Goal: Find specific page/section: Find specific page/section

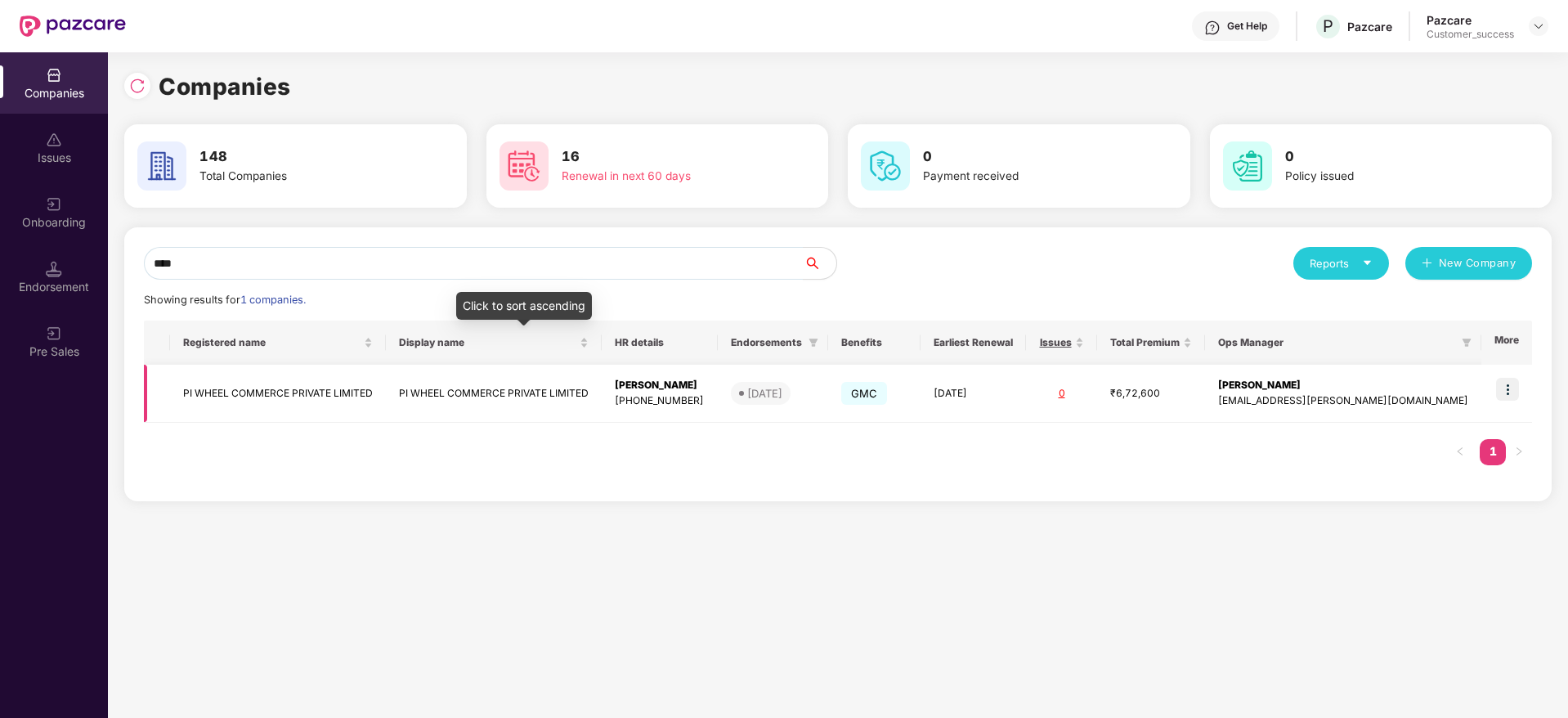
type input "****"
click at [539, 376] on td "PI WHEEL COMMERCE PRIVATE LIMITED" at bounding box center [494, 393] width 216 height 58
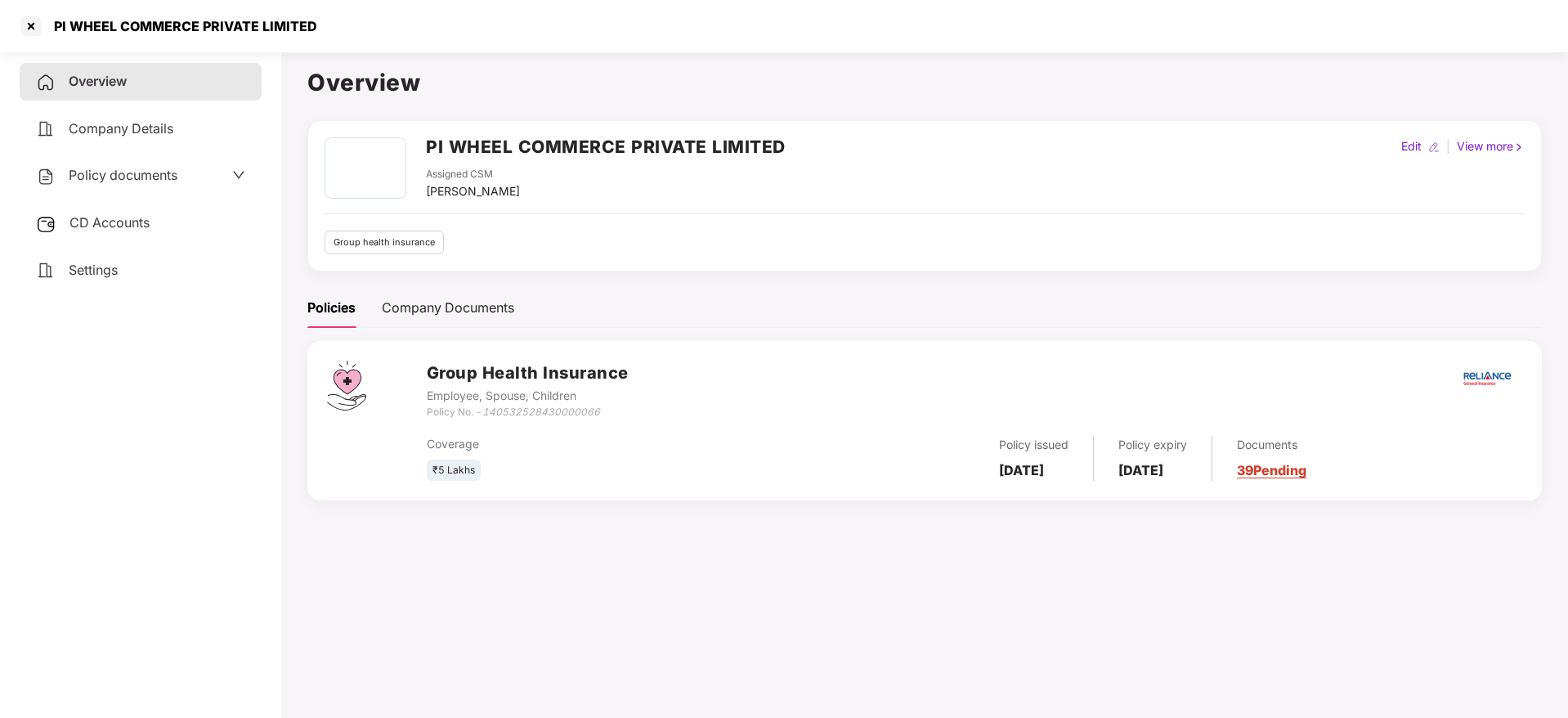
click at [139, 208] on div "CD Accounts" at bounding box center [140, 222] width 242 height 38
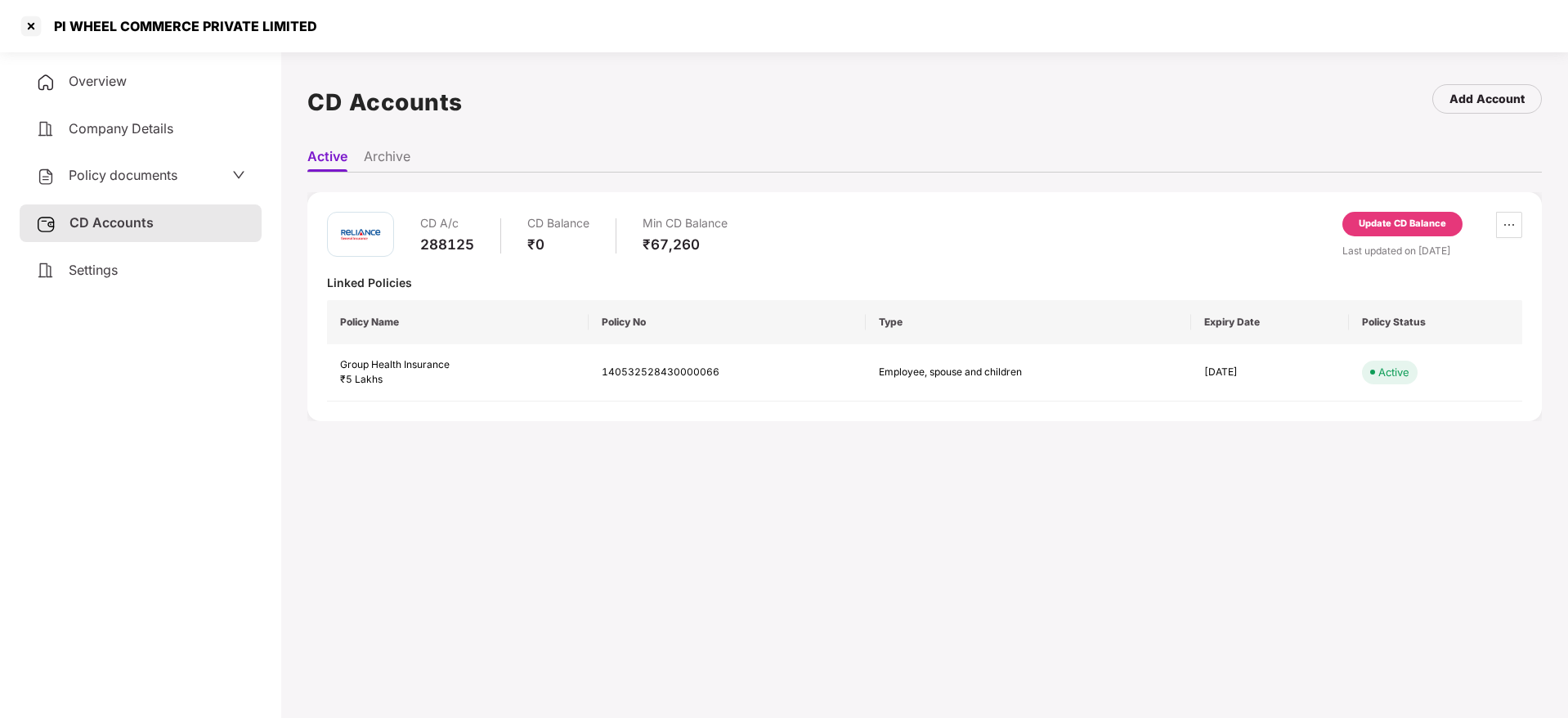
click at [379, 162] on li "Archive" at bounding box center [387, 160] width 46 height 24
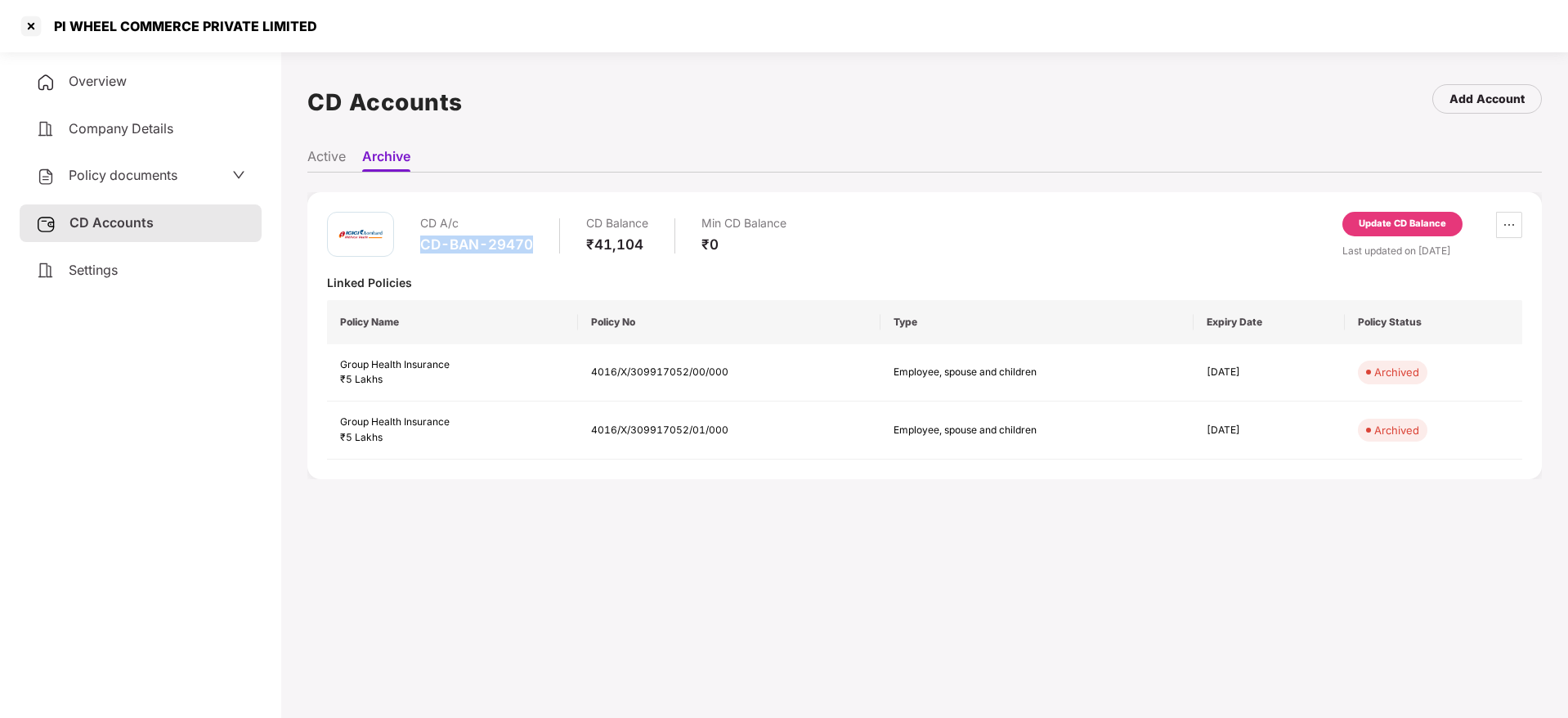
drag, startPoint x: 542, startPoint y: 247, endPoint x: 418, endPoint y: 246, distance: 124.0
click at [418, 246] on div "CD A/c CD-BAN-29470 CD Balance ₹41,104 Min CD Balance ₹0" at bounding box center [557, 234] width 460 height 46
copy div "CD-BAN-29470"
click at [683, 427] on td "4016/X/309917052/01/000" at bounding box center [729, 430] width 303 height 58
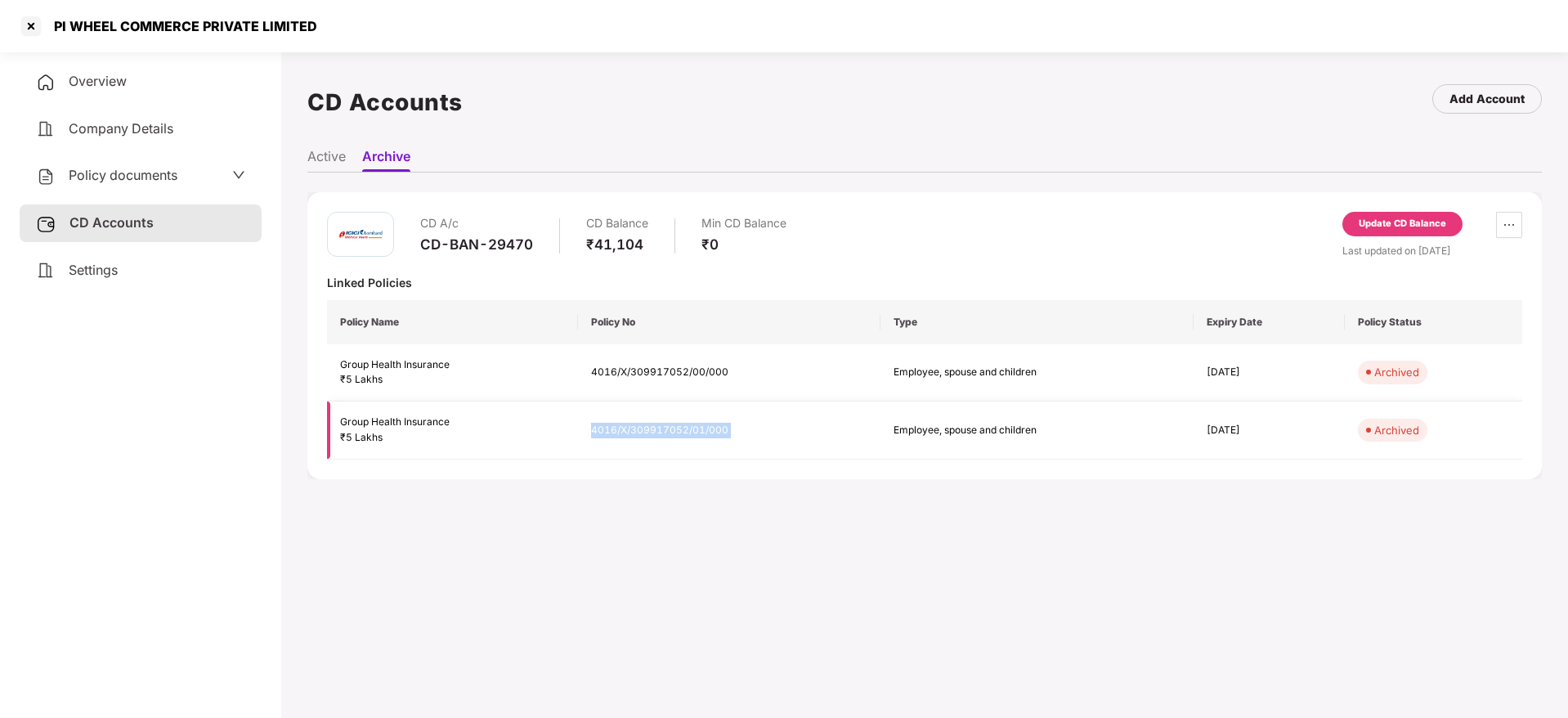
click at [683, 427] on td "4016/X/309917052/01/000" at bounding box center [729, 430] width 303 height 58
copy td "4016/X/309917052/01/000"
click at [825, 534] on main "CD Accounts Add Account Active Archive CD A/c CD-BAN-29470 CD Balance ₹41,104 M…" at bounding box center [925, 404] width 1287 height 718
click at [482, 250] on div "CD-BAN-29470" at bounding box center [476, 244] width 113 height 18
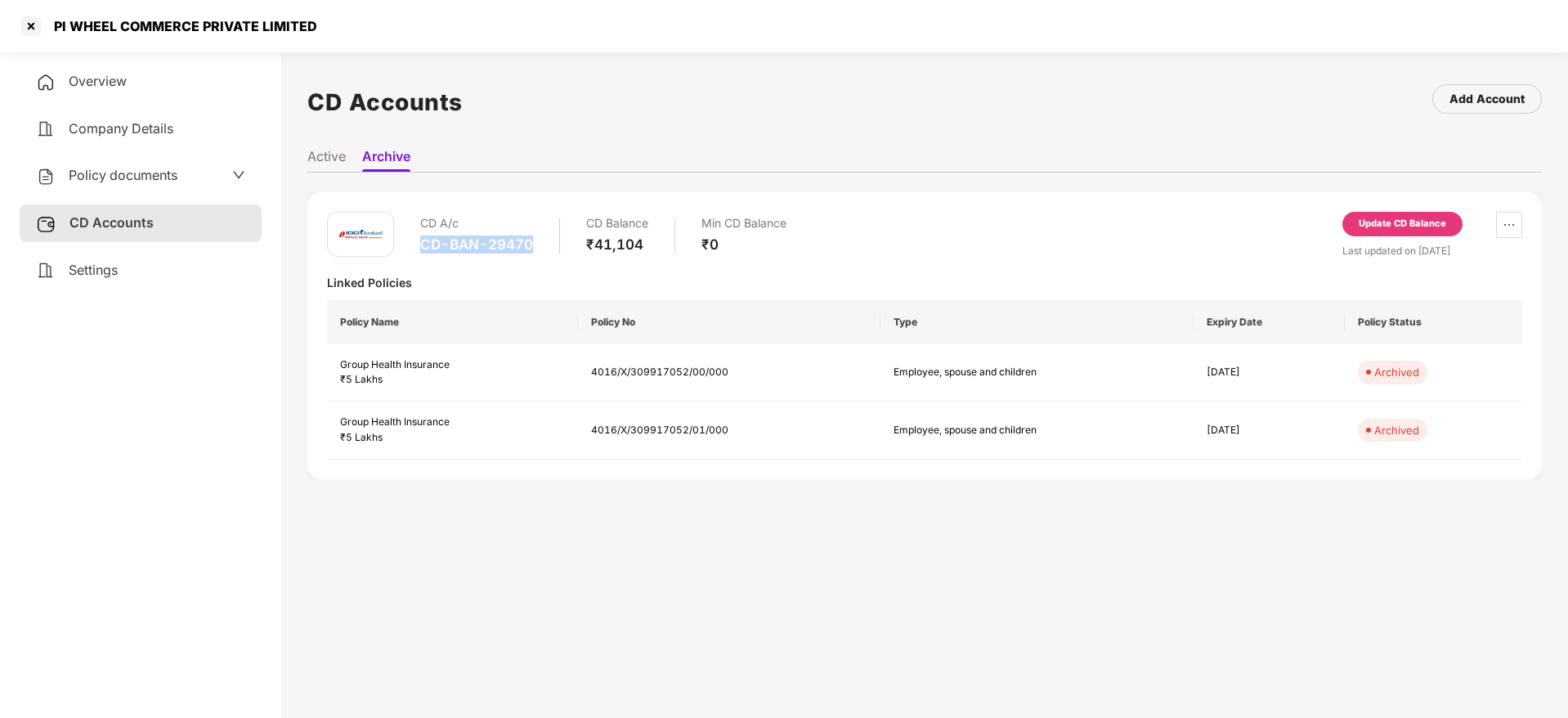
click at [482, 250] on div "CD-BAN-29470" at bounding box center [476, 244] width 113 height 18
copy div "CD-BAN-29470"
drag, startPoint x: 1155, startPoint y: 376, endPoint x: 1268, endPoint y: 376, distance: 113.0
click at [1268, 376] on tr "Group Health Insurance ₹5 Lakhs 4016/X/309917052/00/000 Employee, spouse and ch…" at bounding box center [924, 373] width 1195 height 58
click at [1268, 376] on td "[DATE]" at bounding box center [1270, 373] width 151 height 58
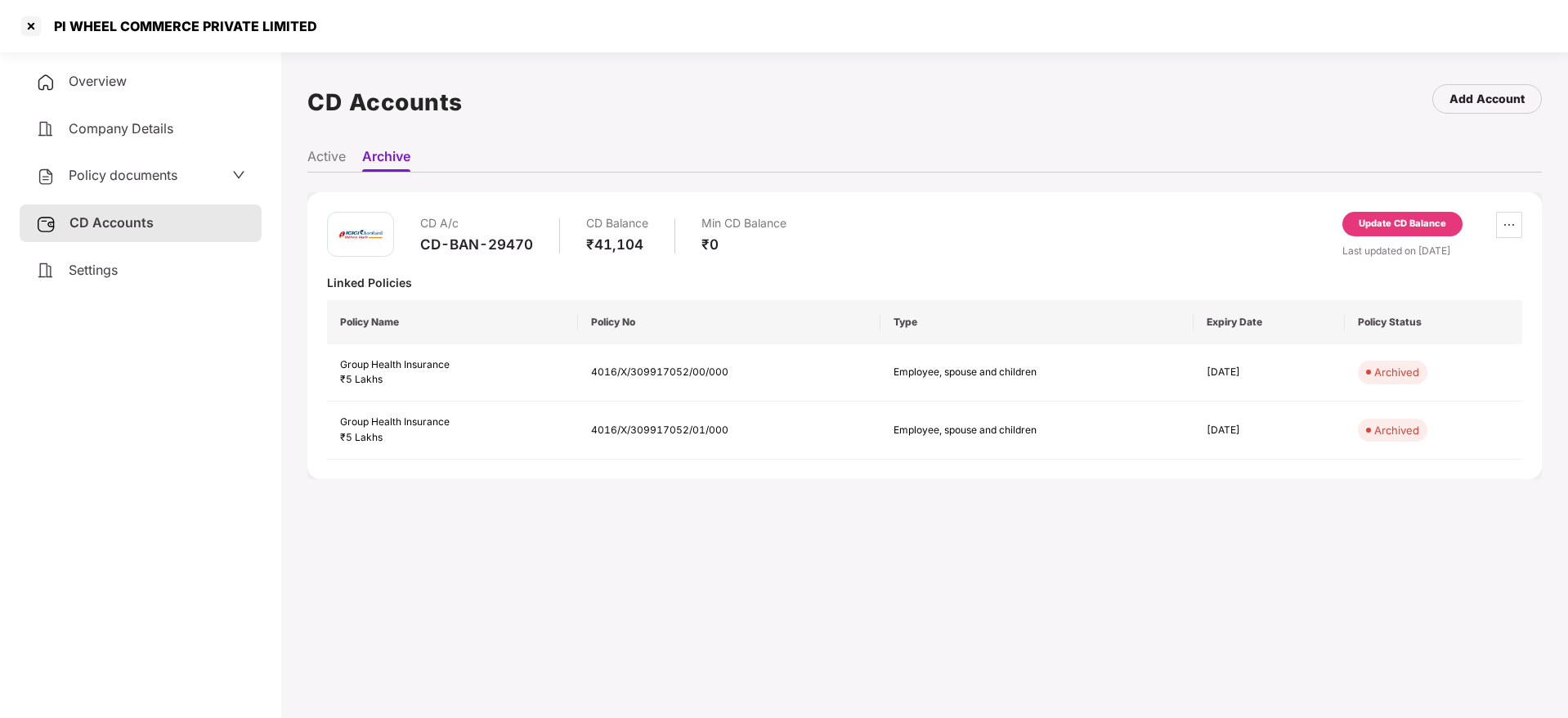
click at [154, 179] on span "Policy documents" at bounding box center [123, 175] width 109 height 17
click at [186, 227] on span "Active State" at bounding box center [184, 228] width 66 height 18
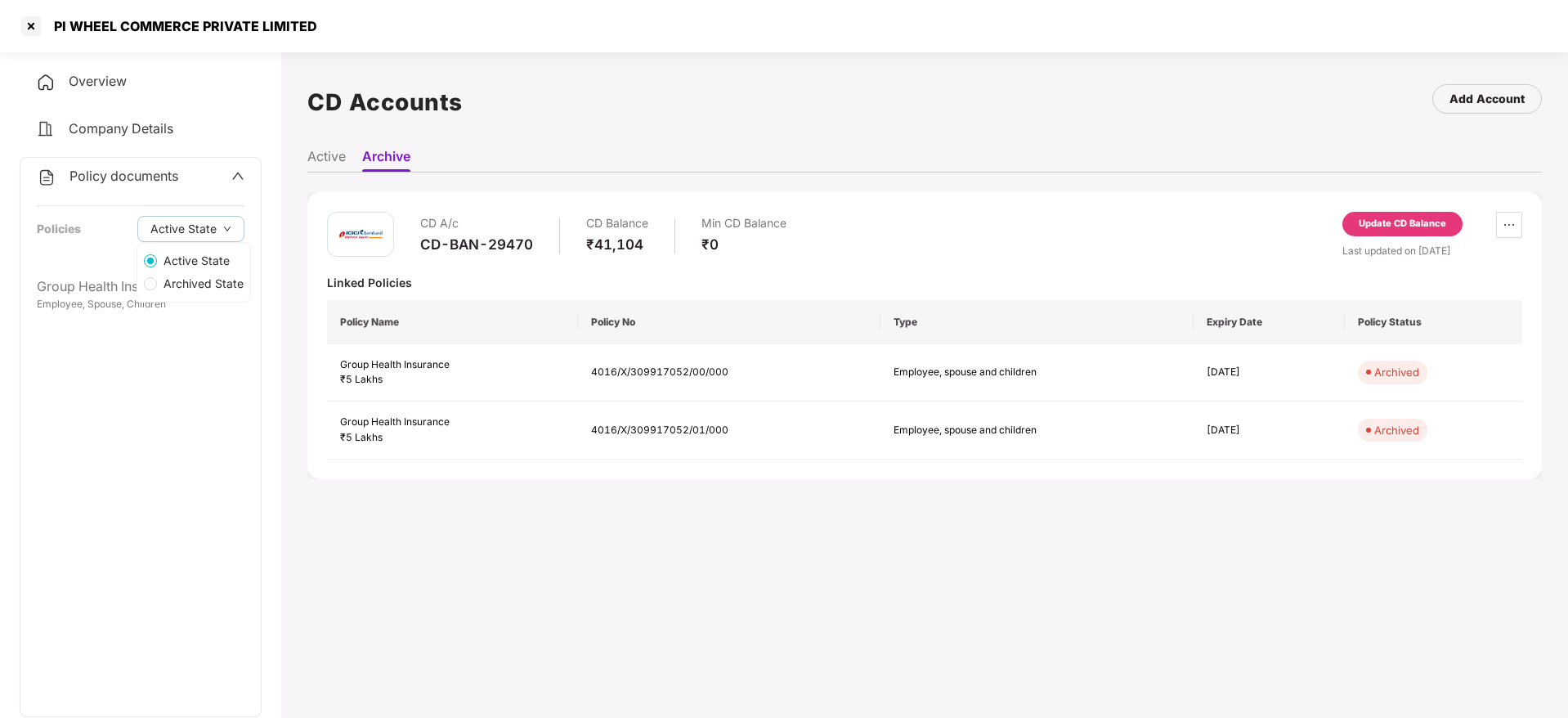
click at [194, 277] on span "Archived State" at bounding box center [203, 283] width 93 height 18
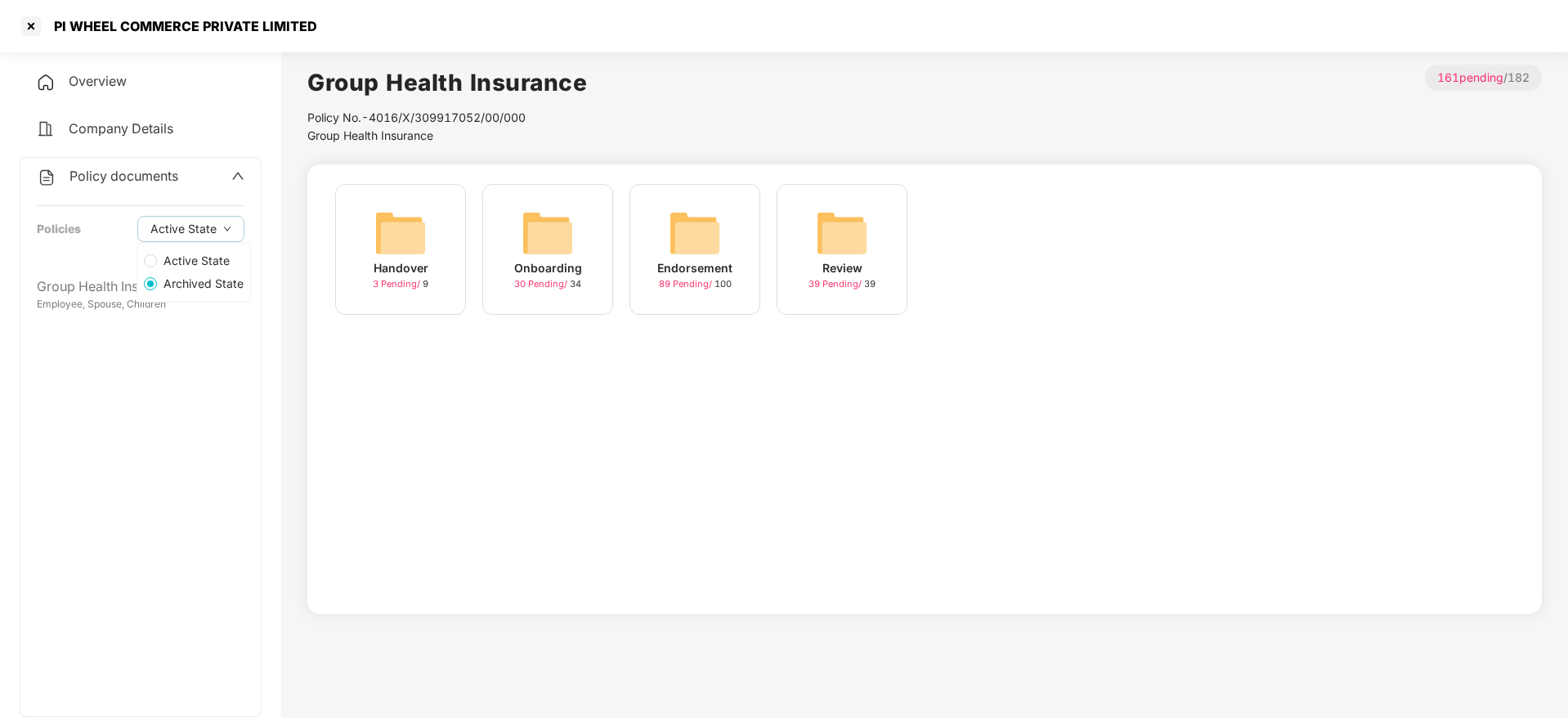
click at [137, 300] on div "Active State Archived State" at bounding box center [194, 273] width 114 height 58
drag, startPoint x: 497, startPoint y: 265, endPoint x: 508, endPoint y: 263, distance: 11.2
click at [505, 263] on div "Onboarding 30 Pending / 34" at bounding box center [548, 249] width 131 height 131
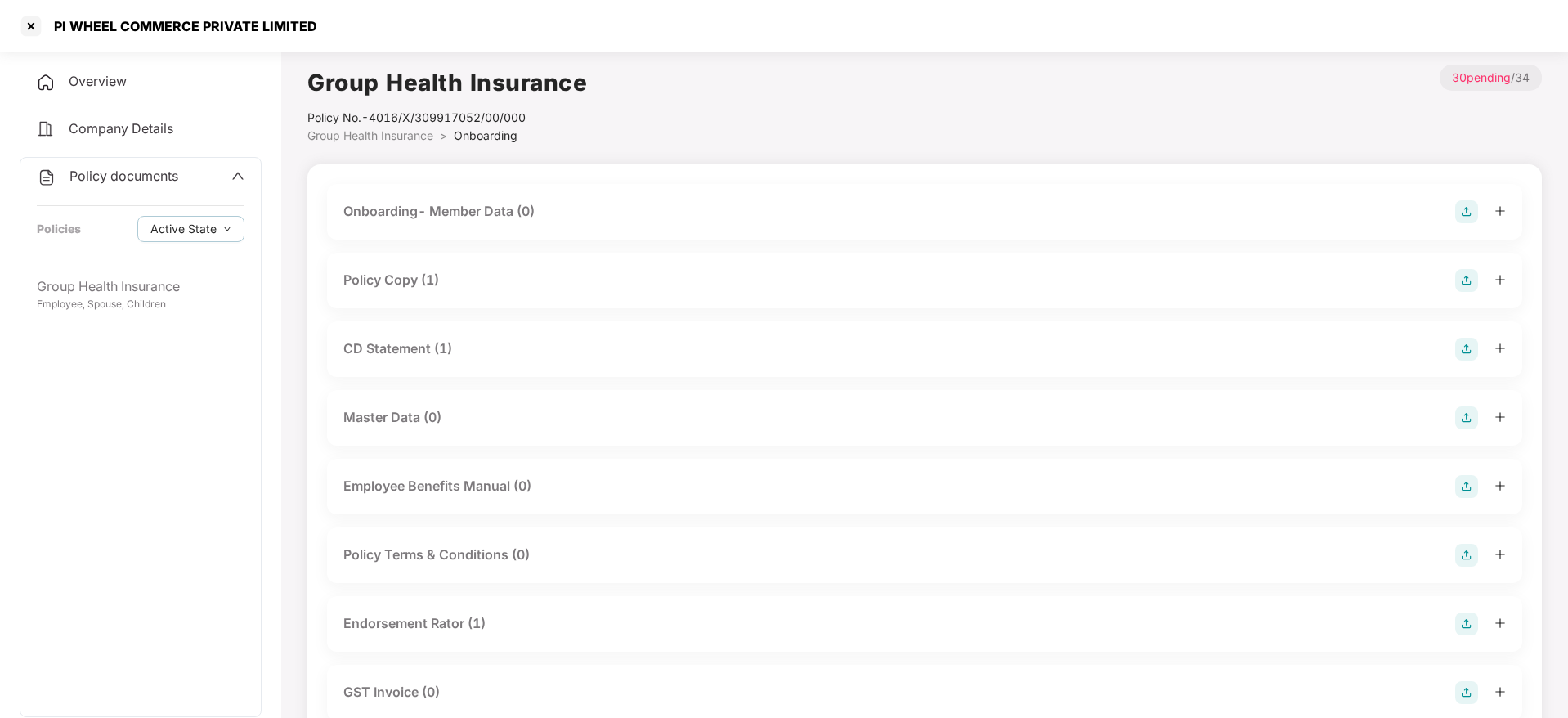
click at [592, 277] on div "Policy Copy (1)" at bounding box center [925, 280] width 1163 height 23
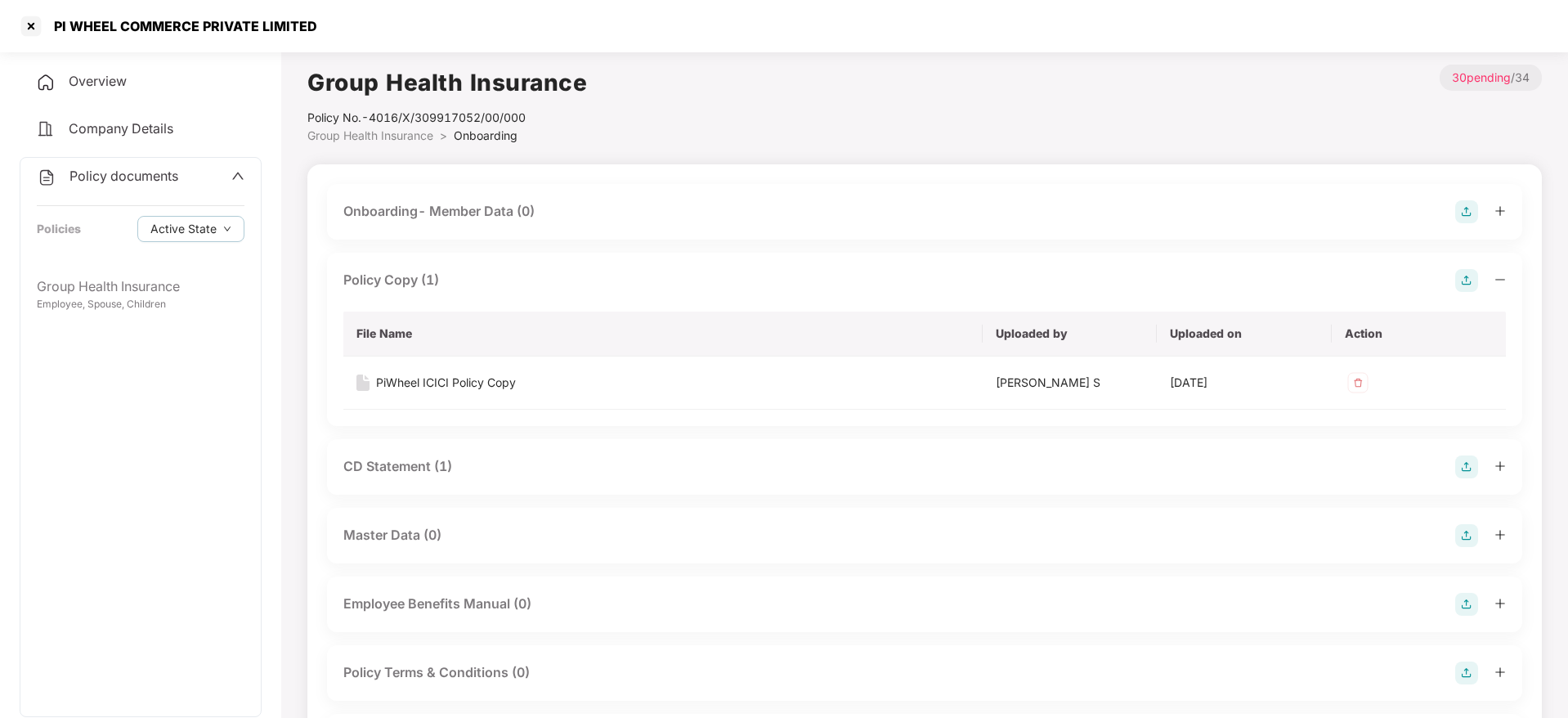
click at [592, 277] on div "Policy Copy (1)" at bounding box center [925, 280] width 1163 height 23
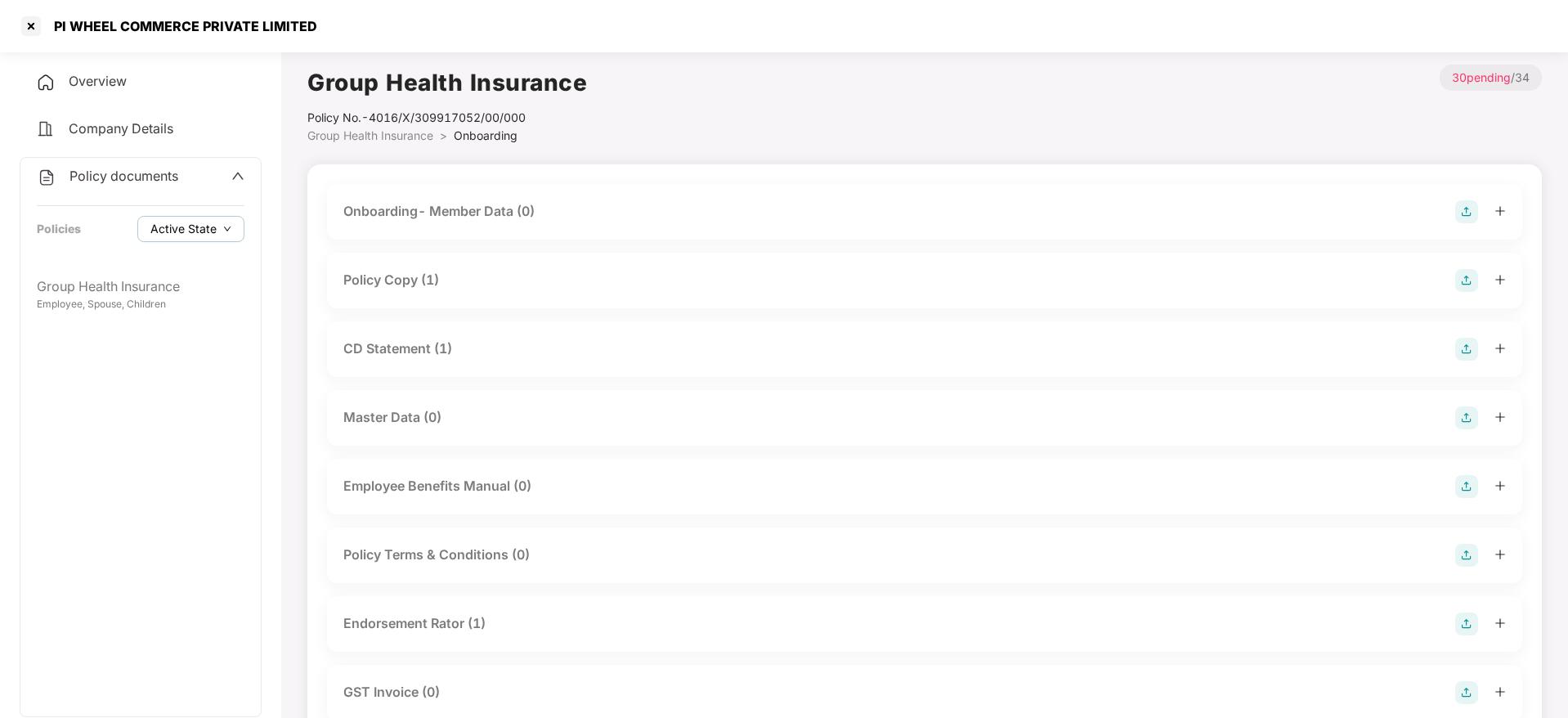
click at [197, 235] on span "Active State" at bounding box center [184, 228] width 66 height 18
click at [206, 262] on span "Active State" at bounding box center [197, 260] width 79 height 18
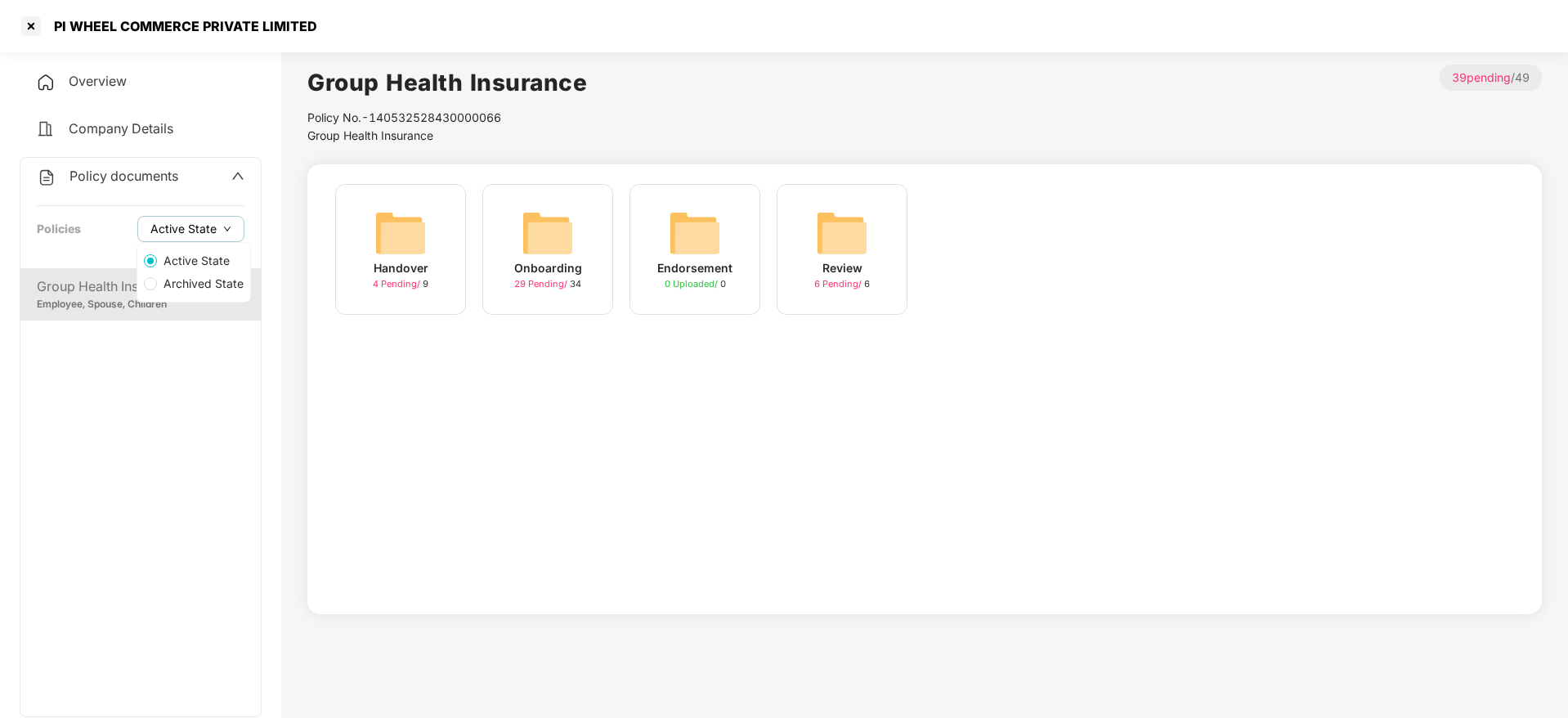
click at [206, 233] on span "Active State" at bounding box center [184, 228] width 66 height 18
click at [207, 282] on span "Archived State" at bounding box center [203, 283] width 93 height 18
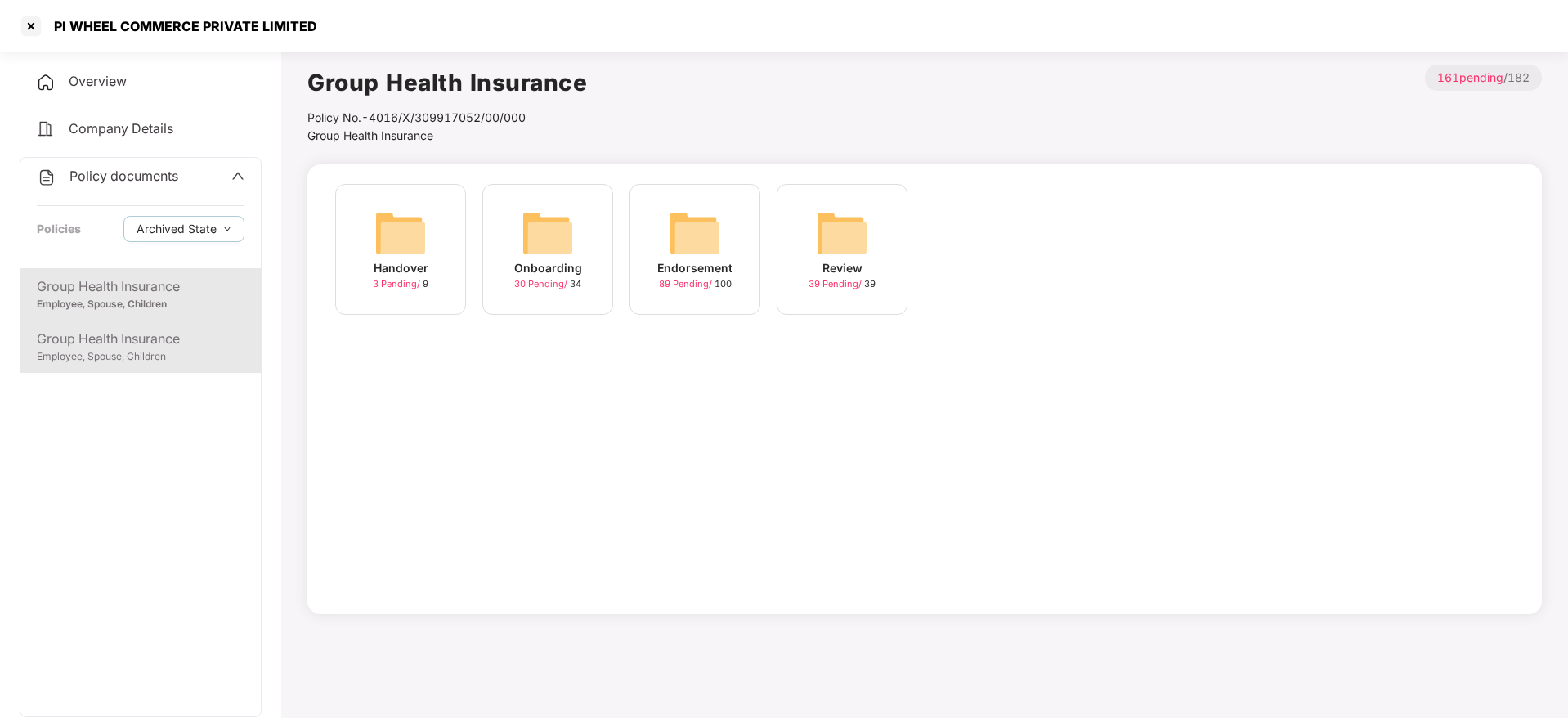
click at [194, 329] on div "Group Health Insurance" at bounding box center [140, 339] width 208 height 20
click at [556, 269] on div "Onboarding" at bounding box center [548, 268] width 68 height 18
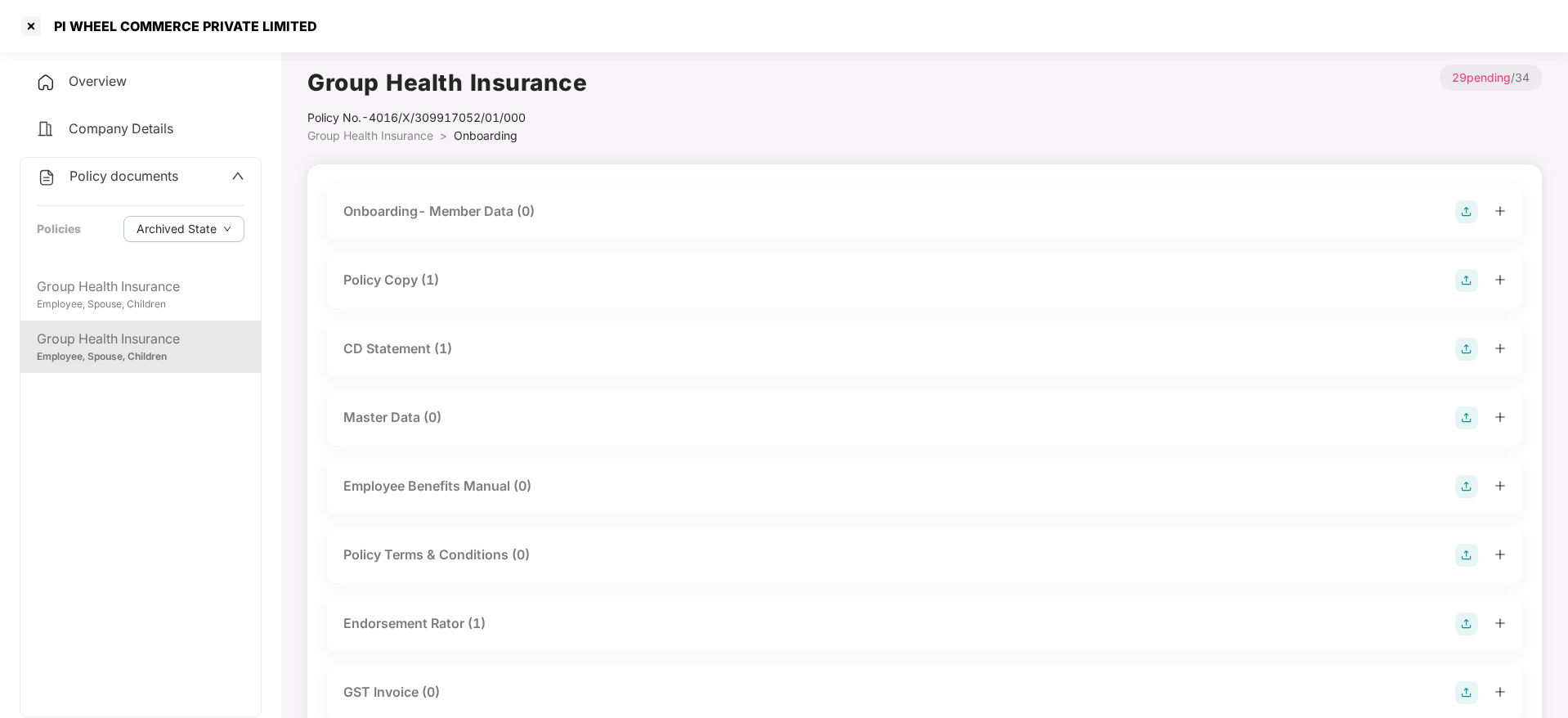
click at [560, 269] on div "Policy Copy (1)" at bounding box center [925, 280] width 1163 height 23
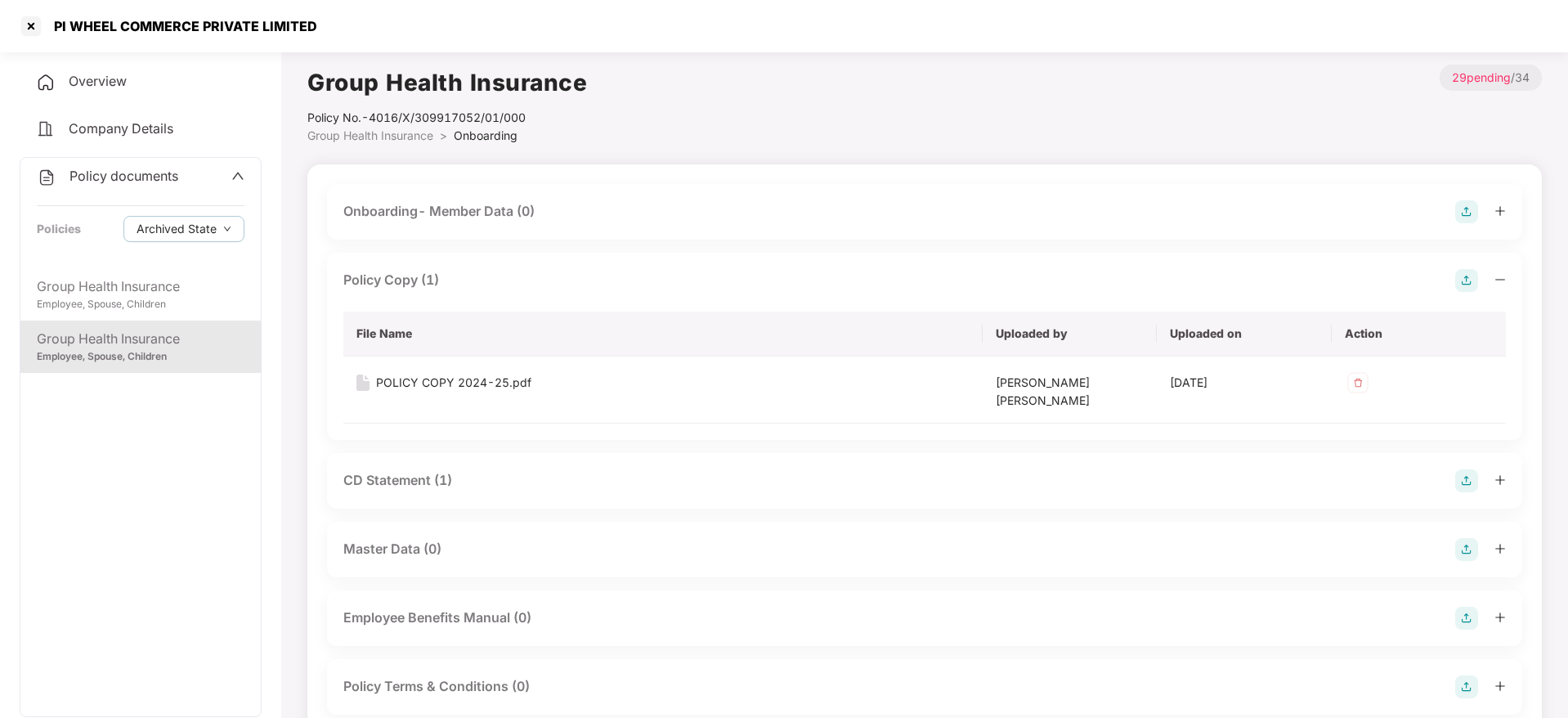
click at [560, 269] on div "Policy Copy (1)" at bounding box center [925, 280] width 1163 height 23
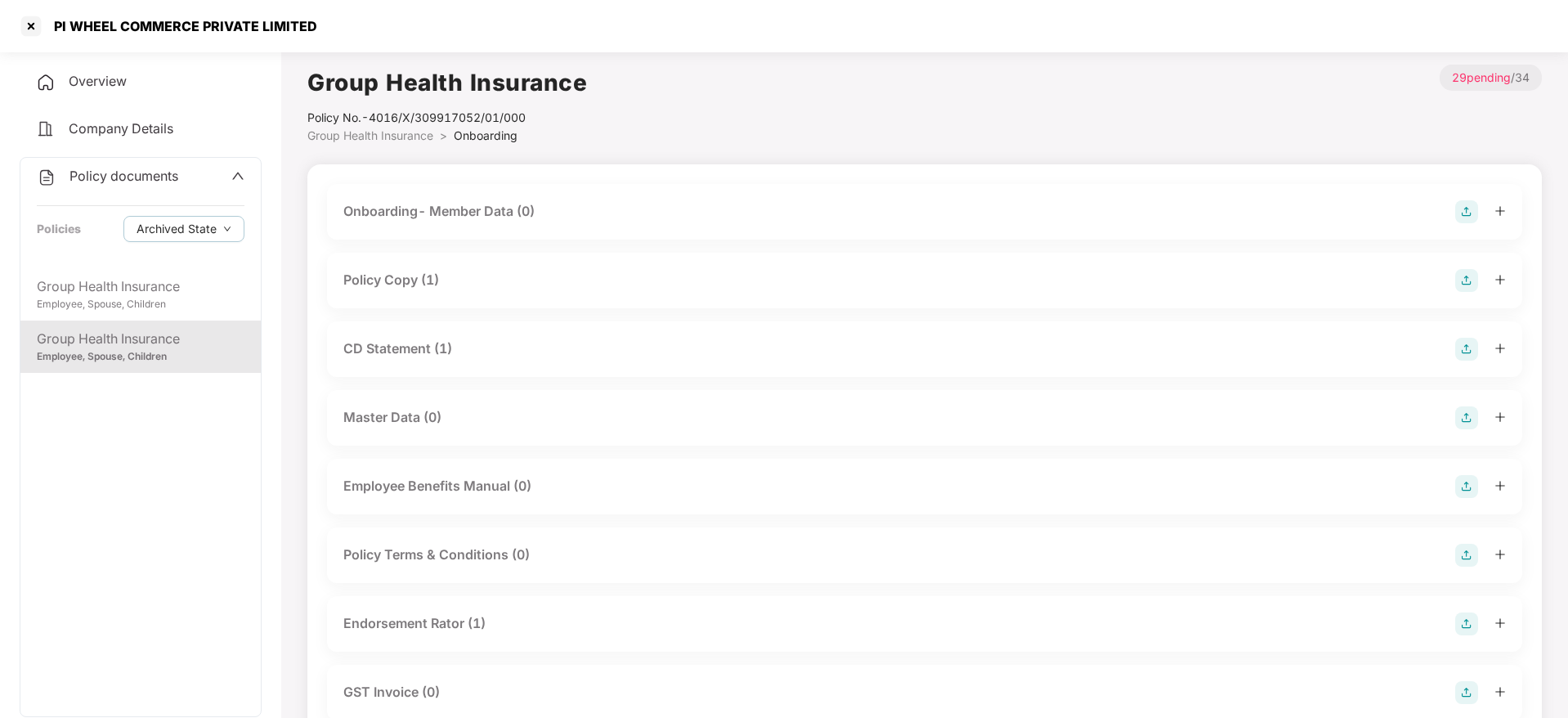
click at [164, 341] on div "Group Health Insurance" at bounding box center [140, 339] width 208 height 20
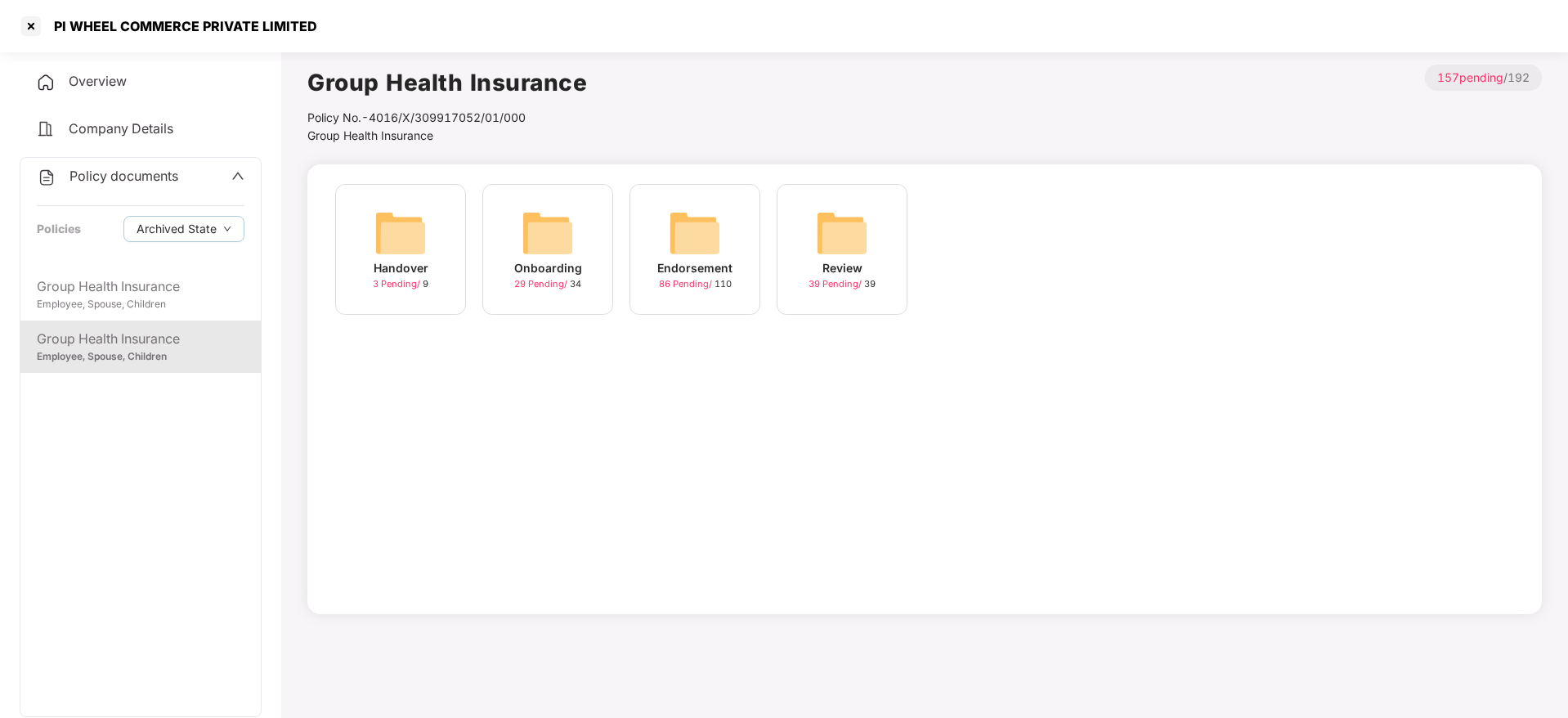
click at [742, 235] on div "Endorsement 86 Pending / 110" at bounding box center [695, 249] width 131 height 131
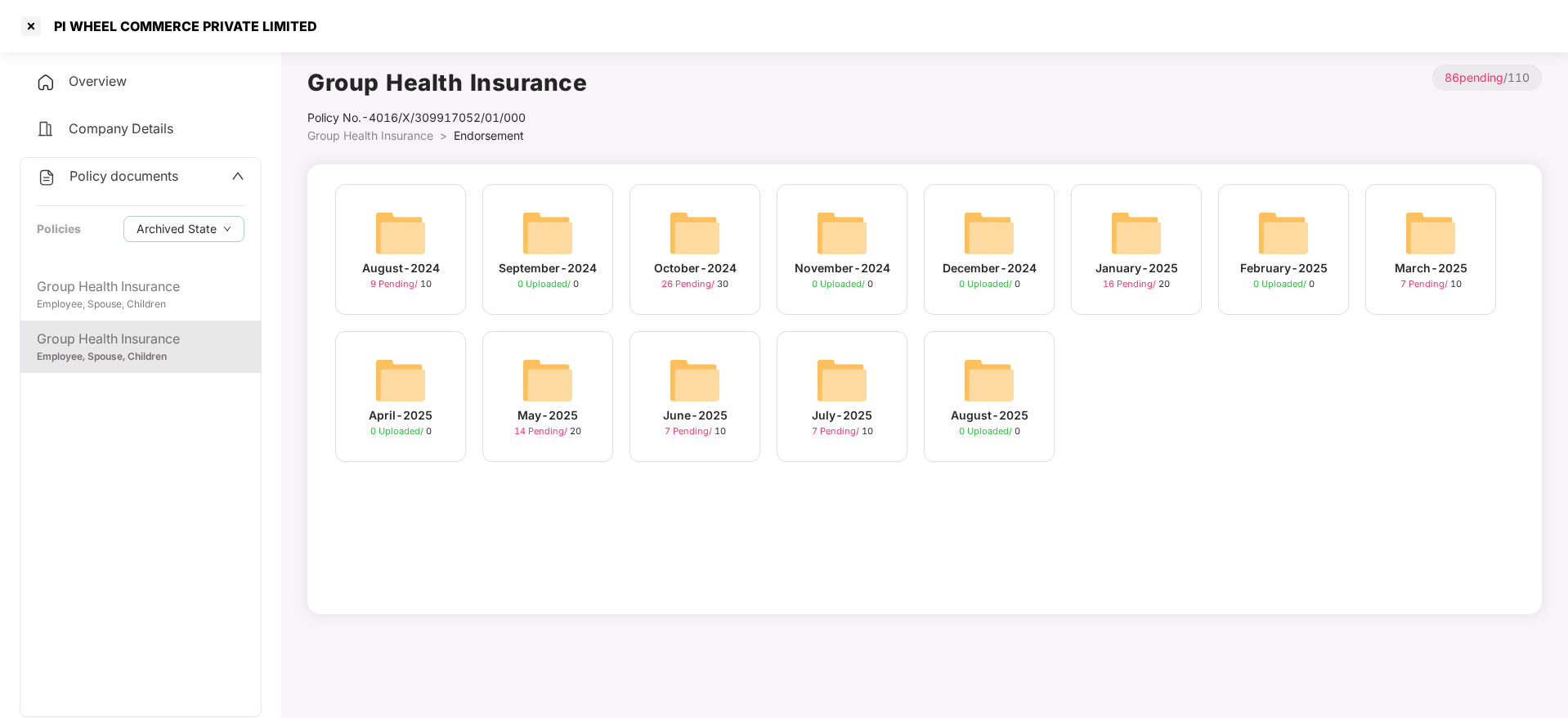
click at [848, 409] on div "July-2025" at bounding box center [843, 414] width 61 height 18
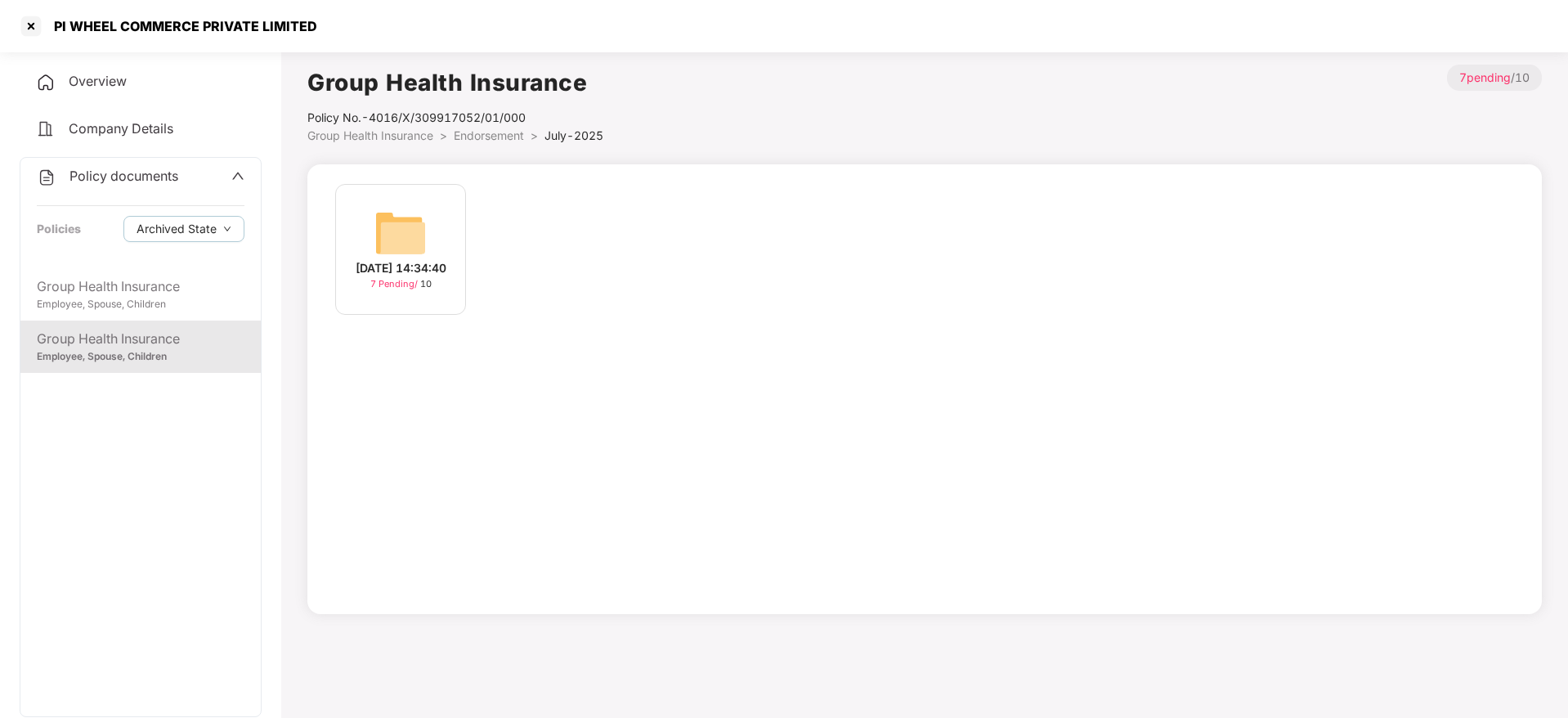
click at [434, 277] on div "[DATE] 14:34:40 7 Pending / 10" at bounding box center [401, 249] width 131 height 131
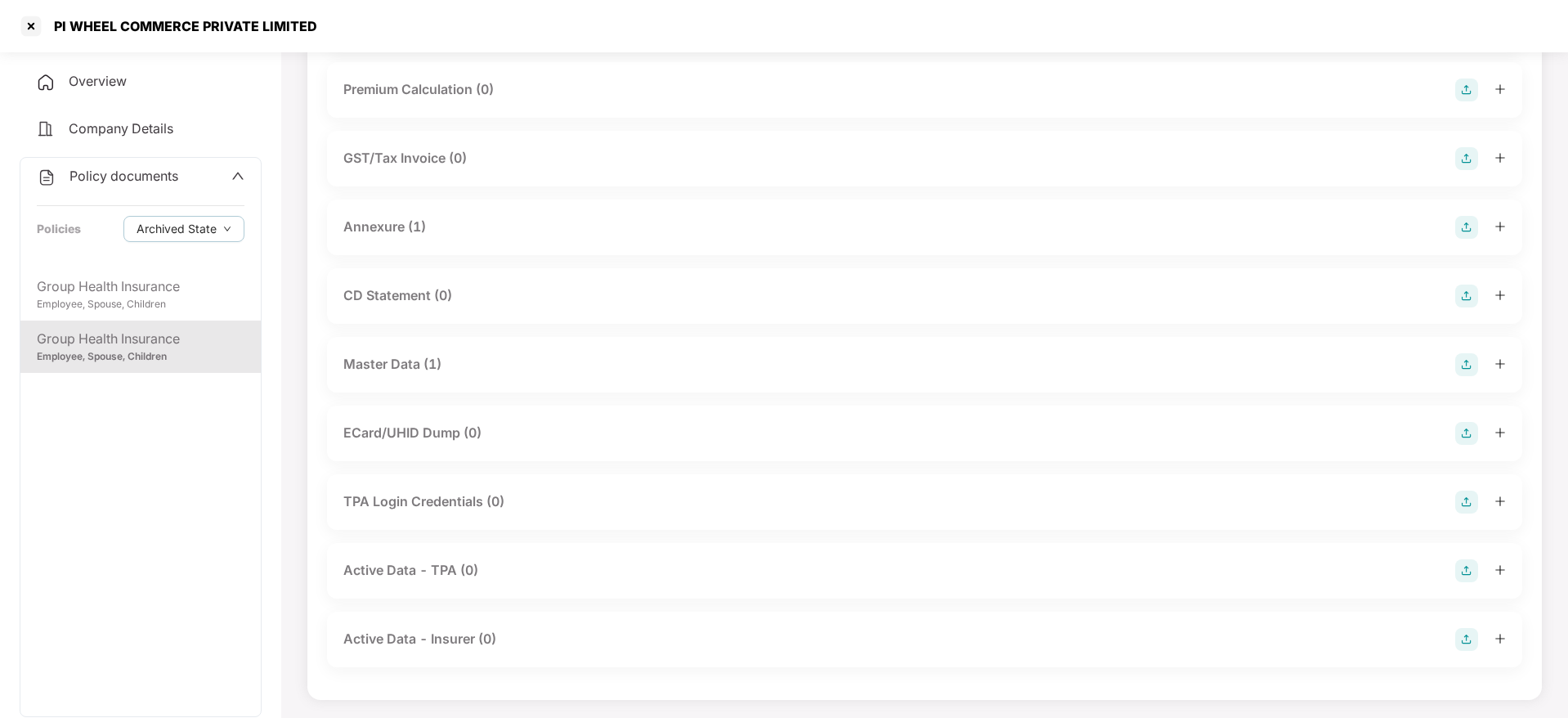
scroll to position [192, 0]
click at [446, 362] on div "Master Data (1)" at bounding box center [925, 363] width 1163 height 23
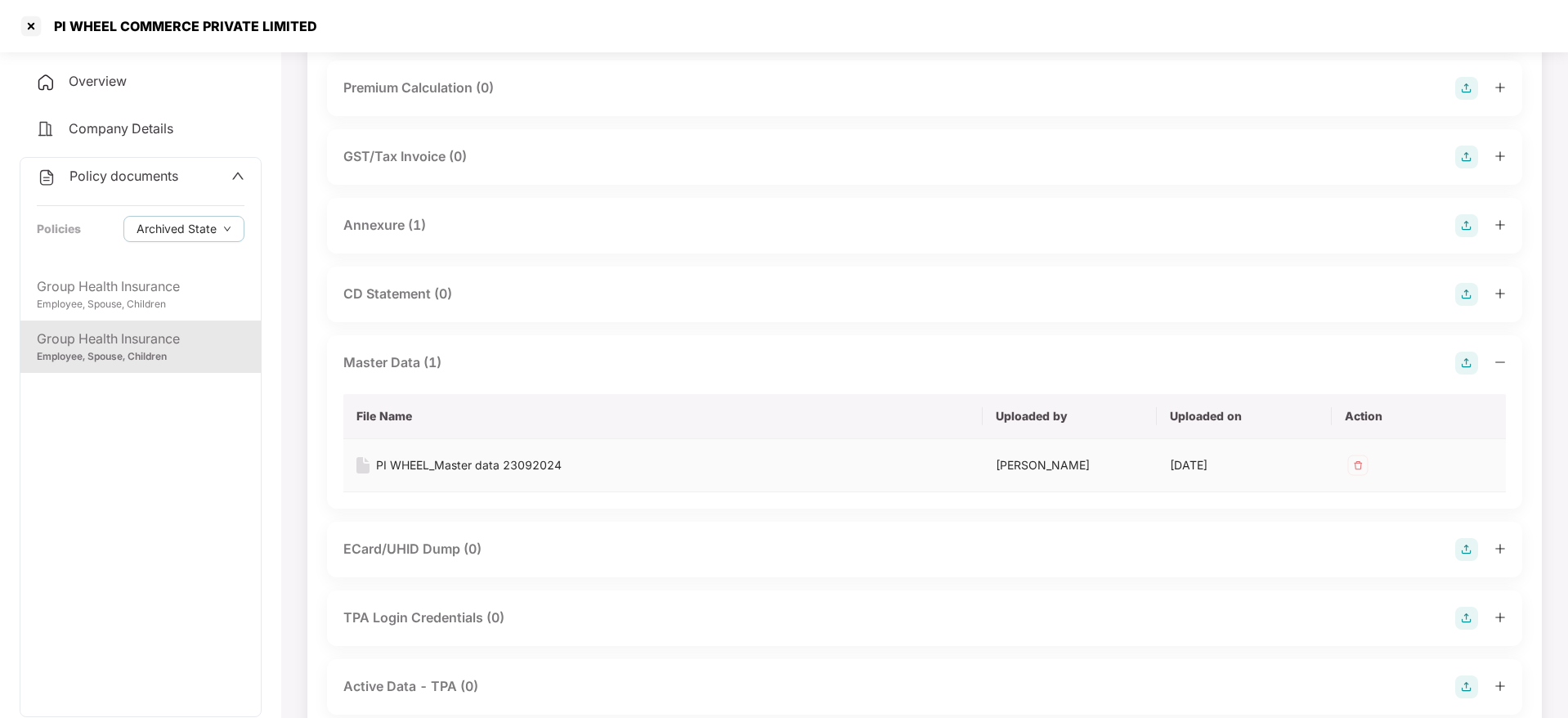
click at [473, 459] on div "PI WHEEL_Master data 23092024" at bounding box center [469, 464] width 186 height 18
click at [26, 32] on div at bounding box center [30, 26] width 26 height 26
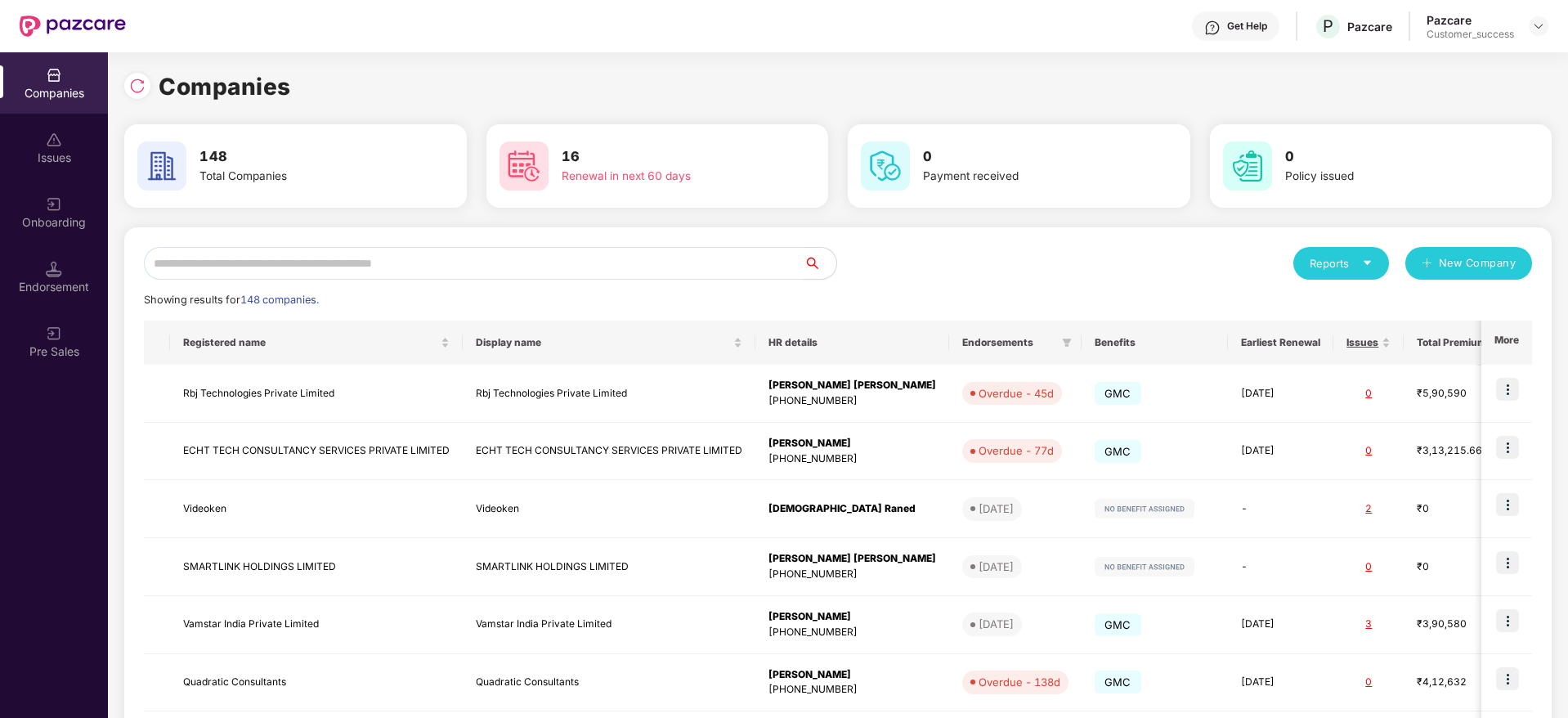
click at [514, 267] on input "text" at bounding box center [473, 263] width 660 height 32
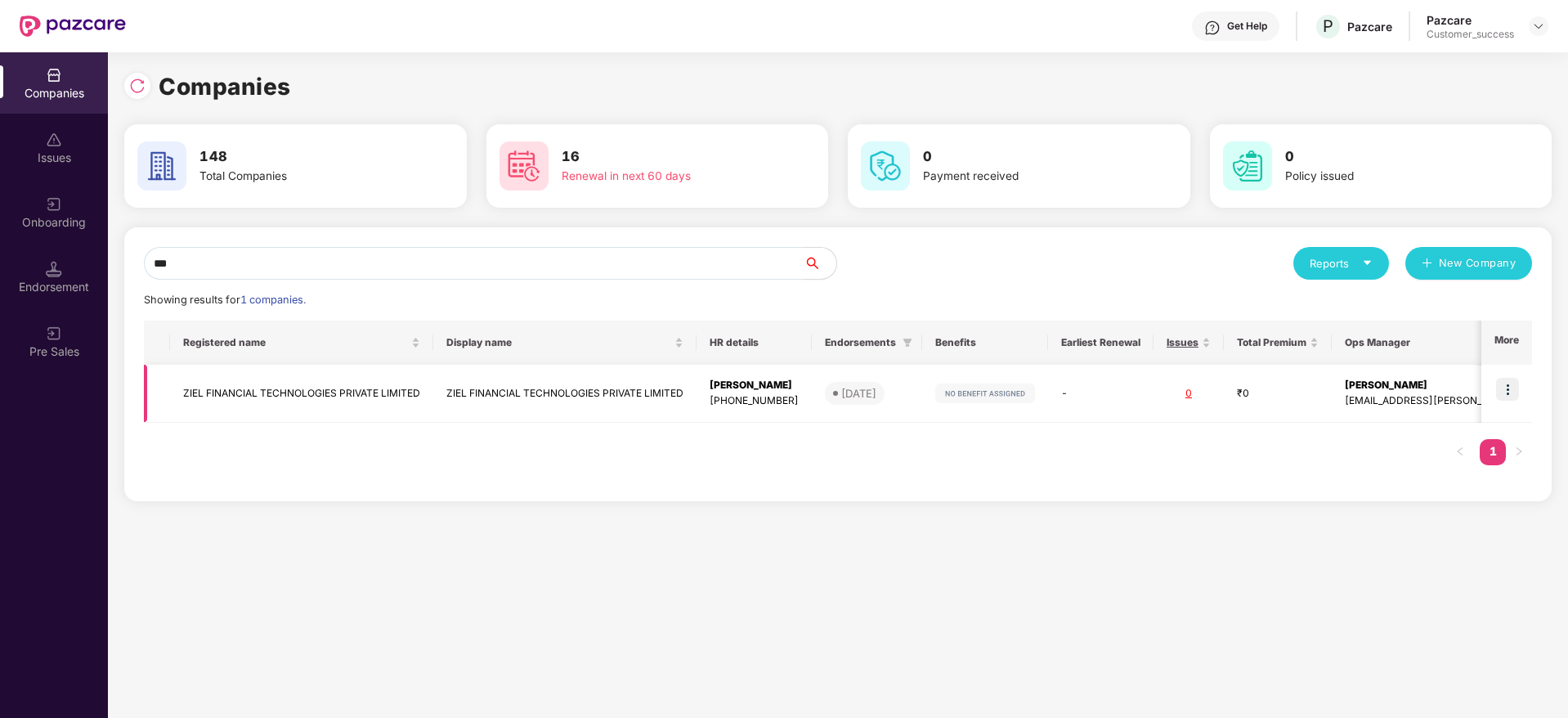
type input "***"
click at [521, 401] on td "ZIEL FINANCIAL TECHNOLOGIES PRIVATE LIMITED" at bounding box center [565, 393] width 263 height 58
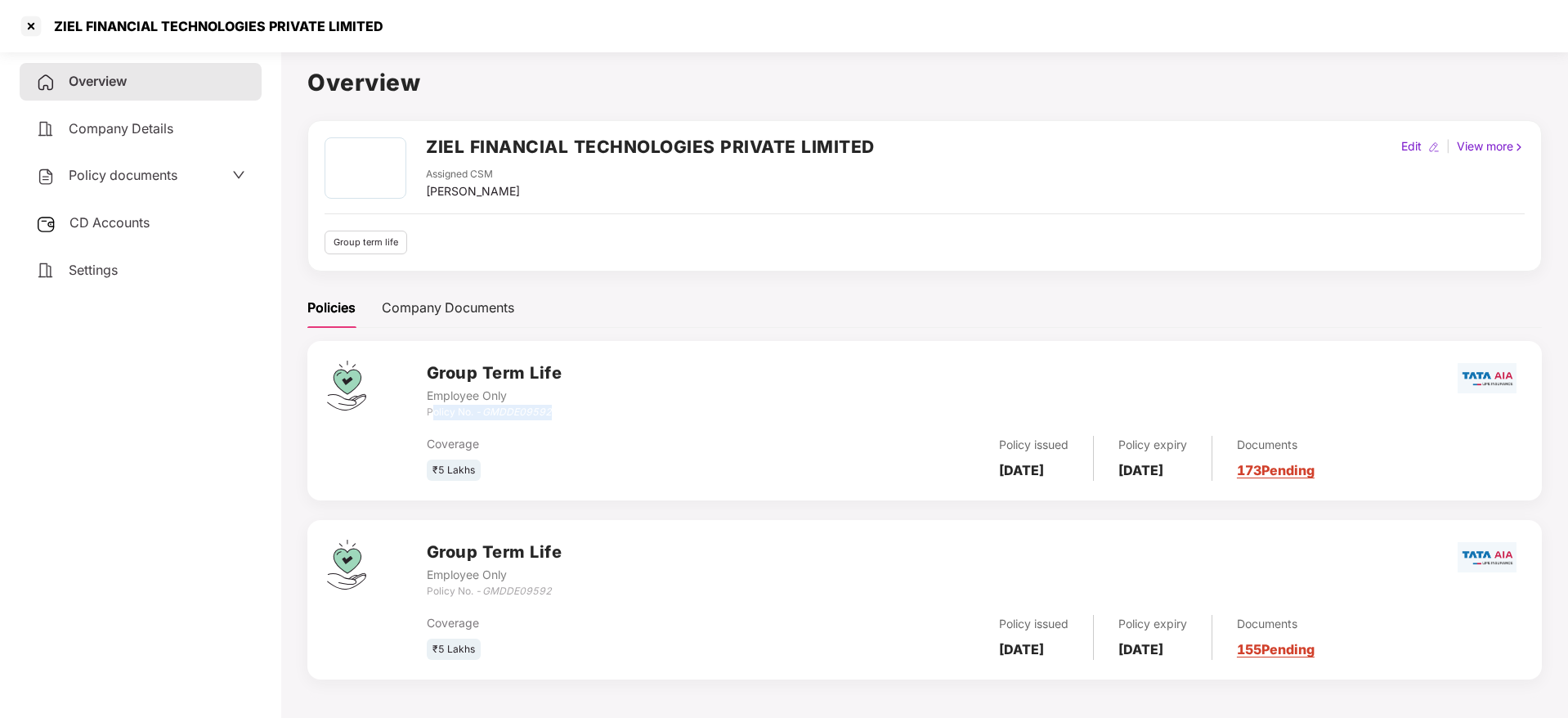
drag, startPoint x: 557, startPoint y: 408, endPoint x: 432, endPoint y: 407, distance: 125.0
click at [432, 407] on div "Policy No. - GMDDE09592" at bounding box center [494, 413] width 136 height 16
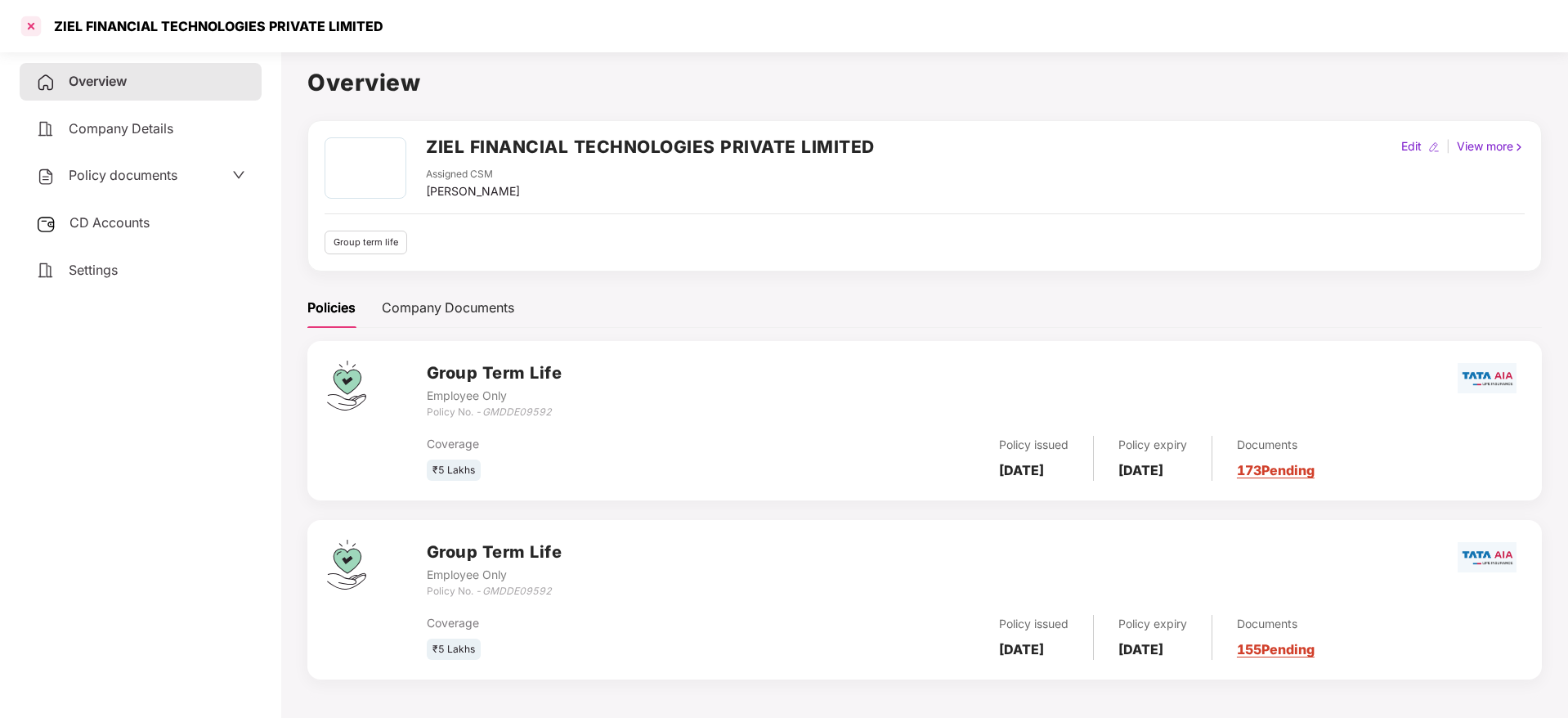
click at [32, 27] on div at bounding box center [30, 26] width 26 height 26
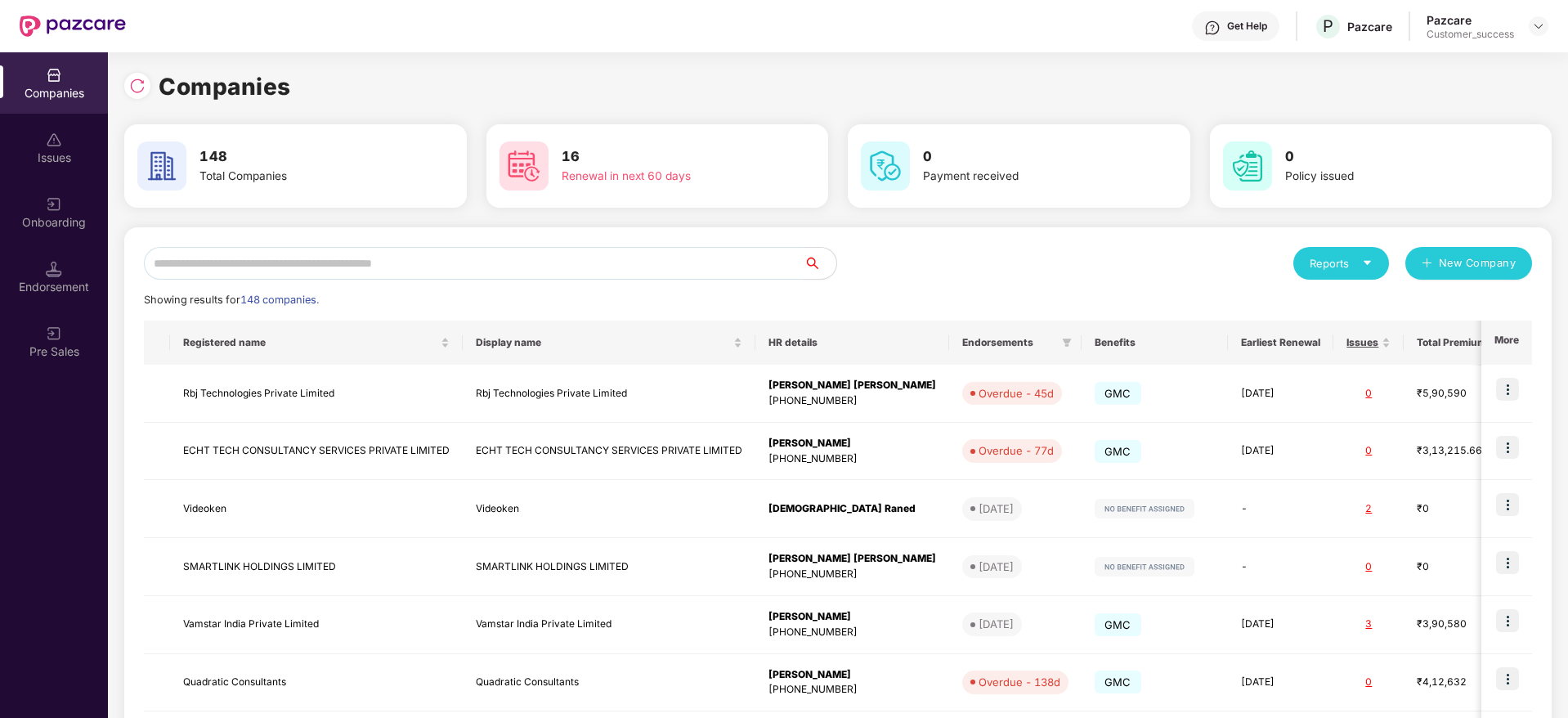
click at [401, 262] on input "text" at bounding box center [473, 263] width 660 height 32
paste input "**********"
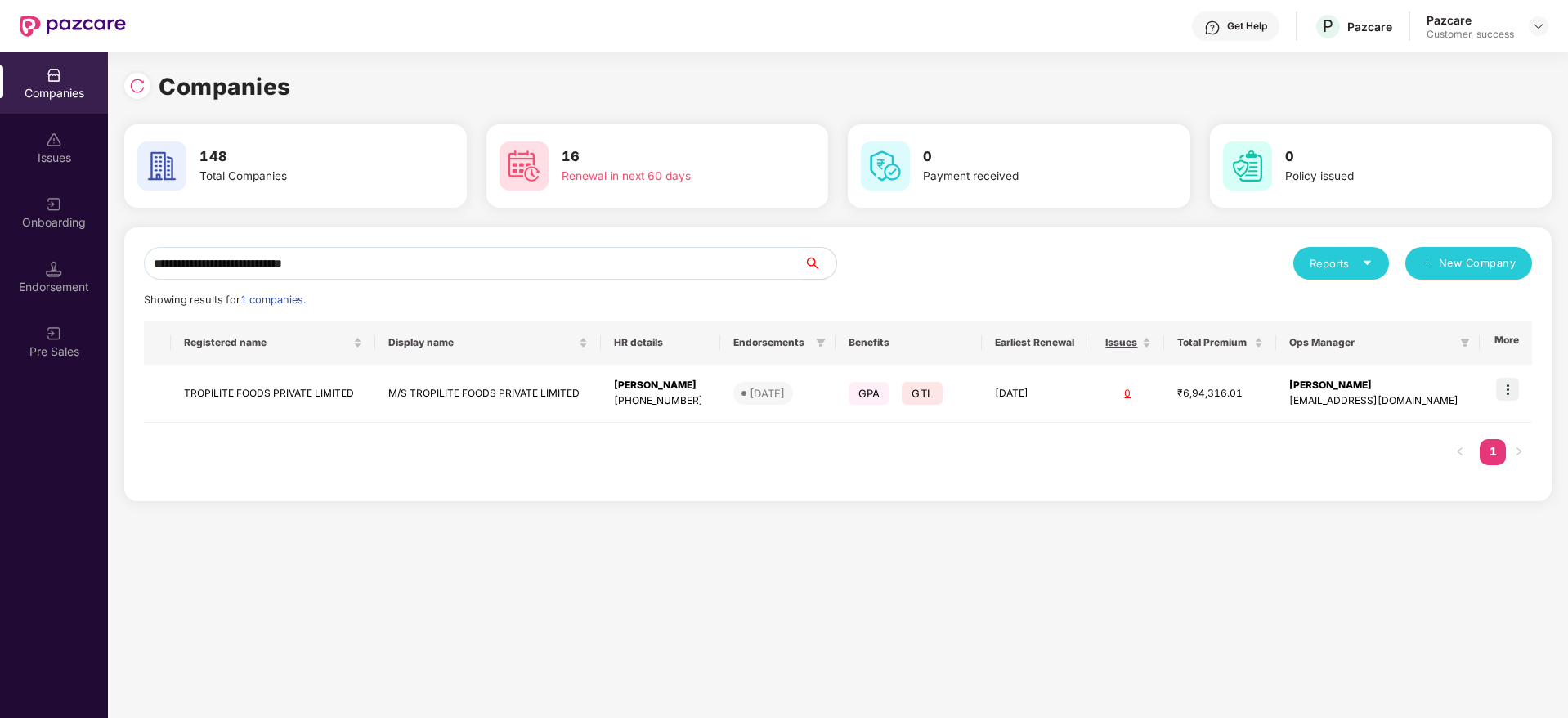
type input "**********"
click at [139, 85] on img at bounding box center [138, 86] width 17 height 17
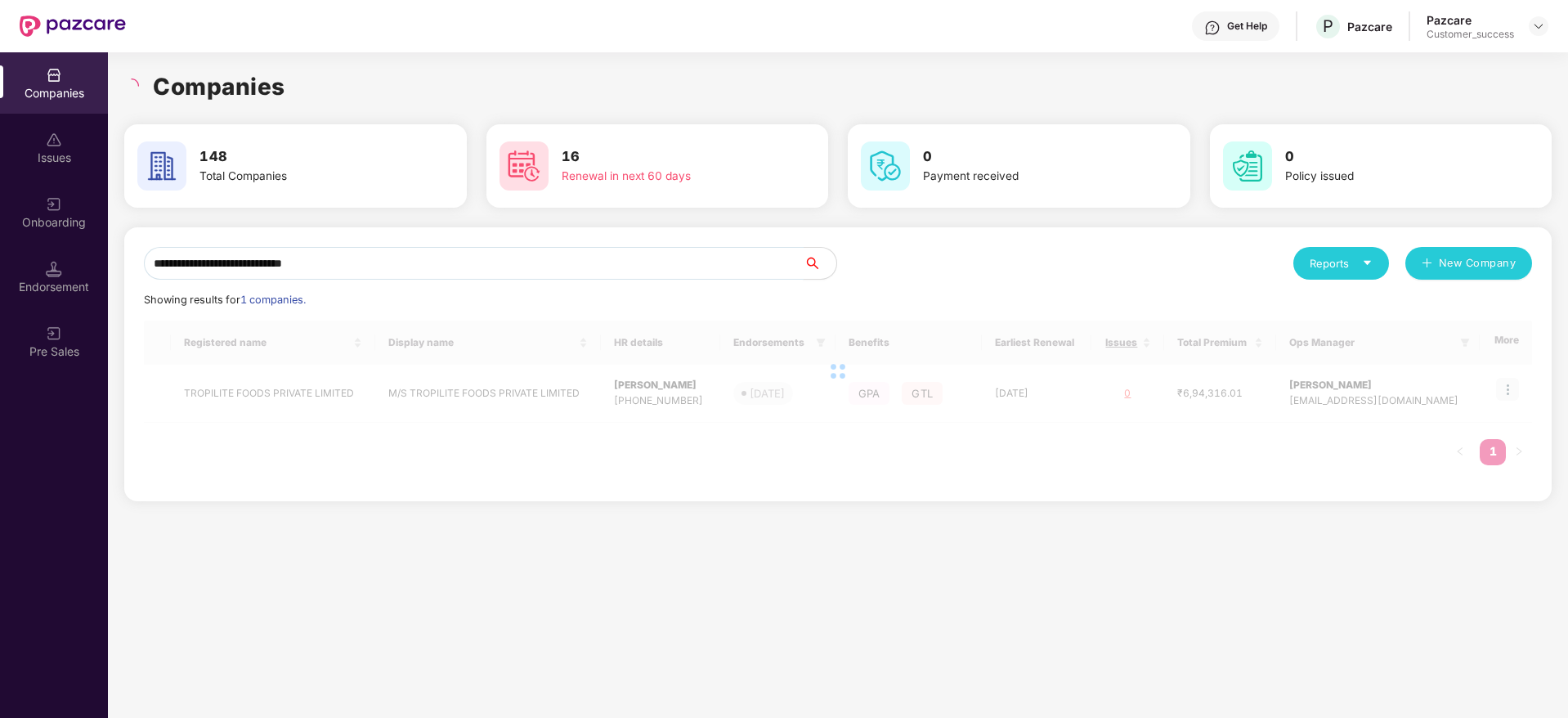
click at [418, 268] on input "**********" at bounding box center [473, 263] width 660 height 32
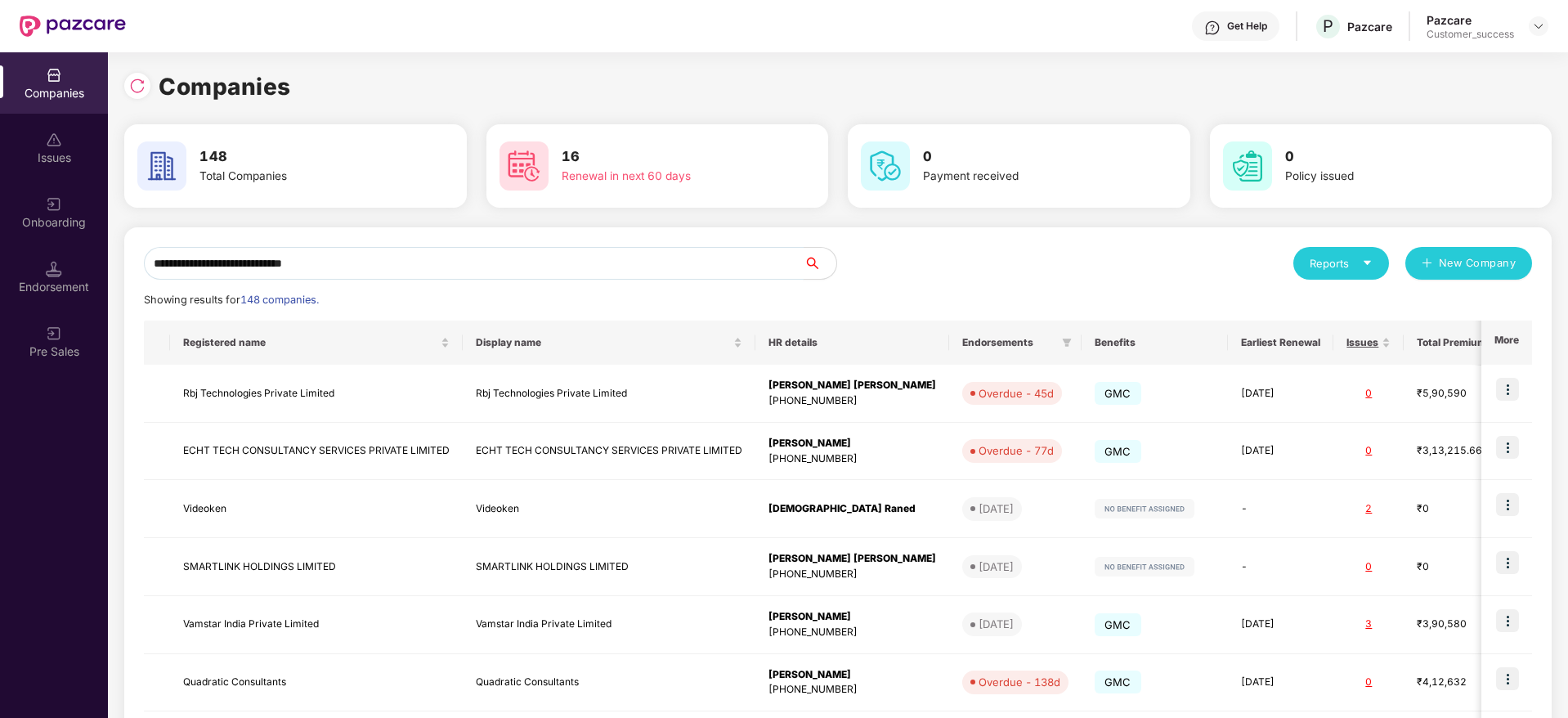
click at [418, 268] on input "**********" at bounding box center [473, 263] width 660 height 32
click at [563, 255] on input "text" at bounding box center [473, 263] width 660 height 32
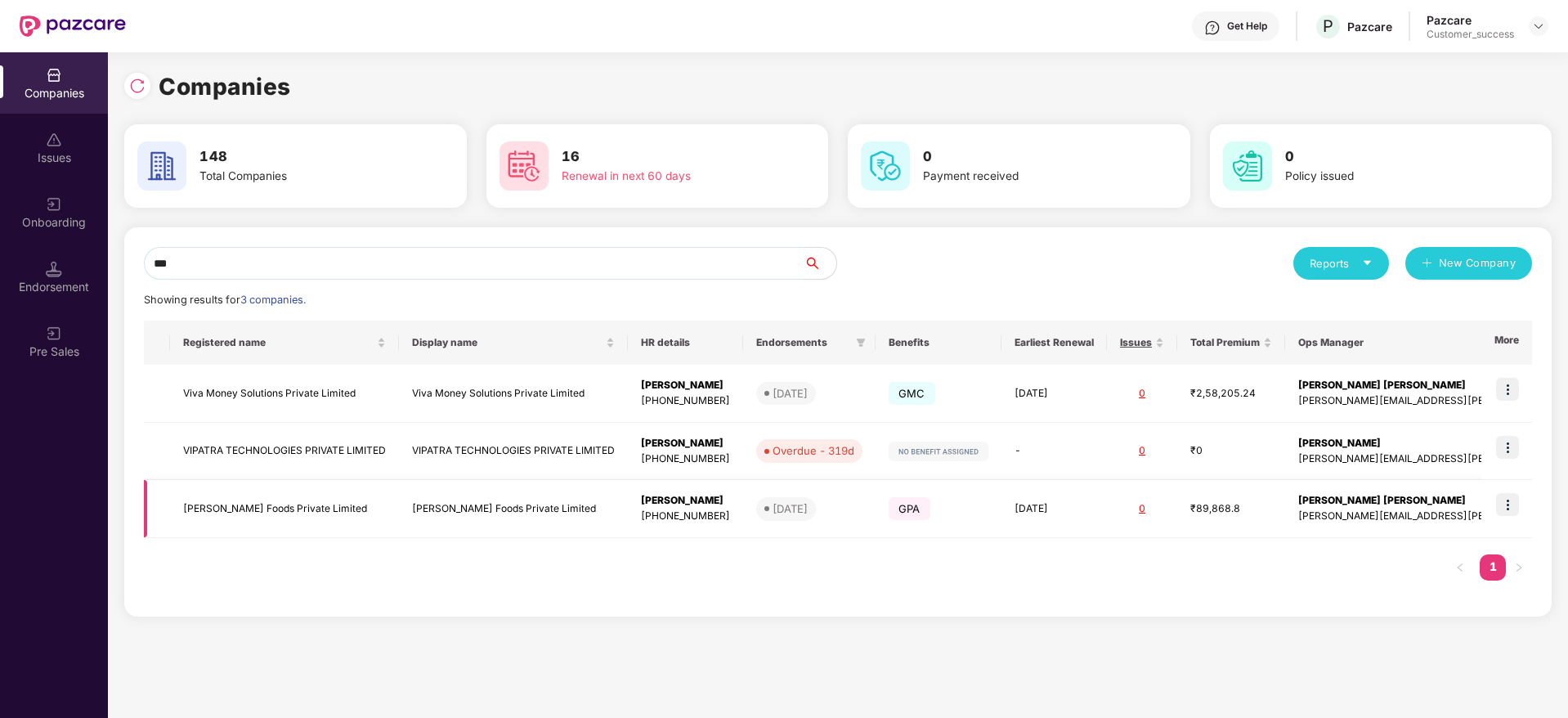
type input "***"
click at [317, 497] on td "[PERSON_NAME] Foods Private Limited" at bounding box center [284, 509] width 229 height 58
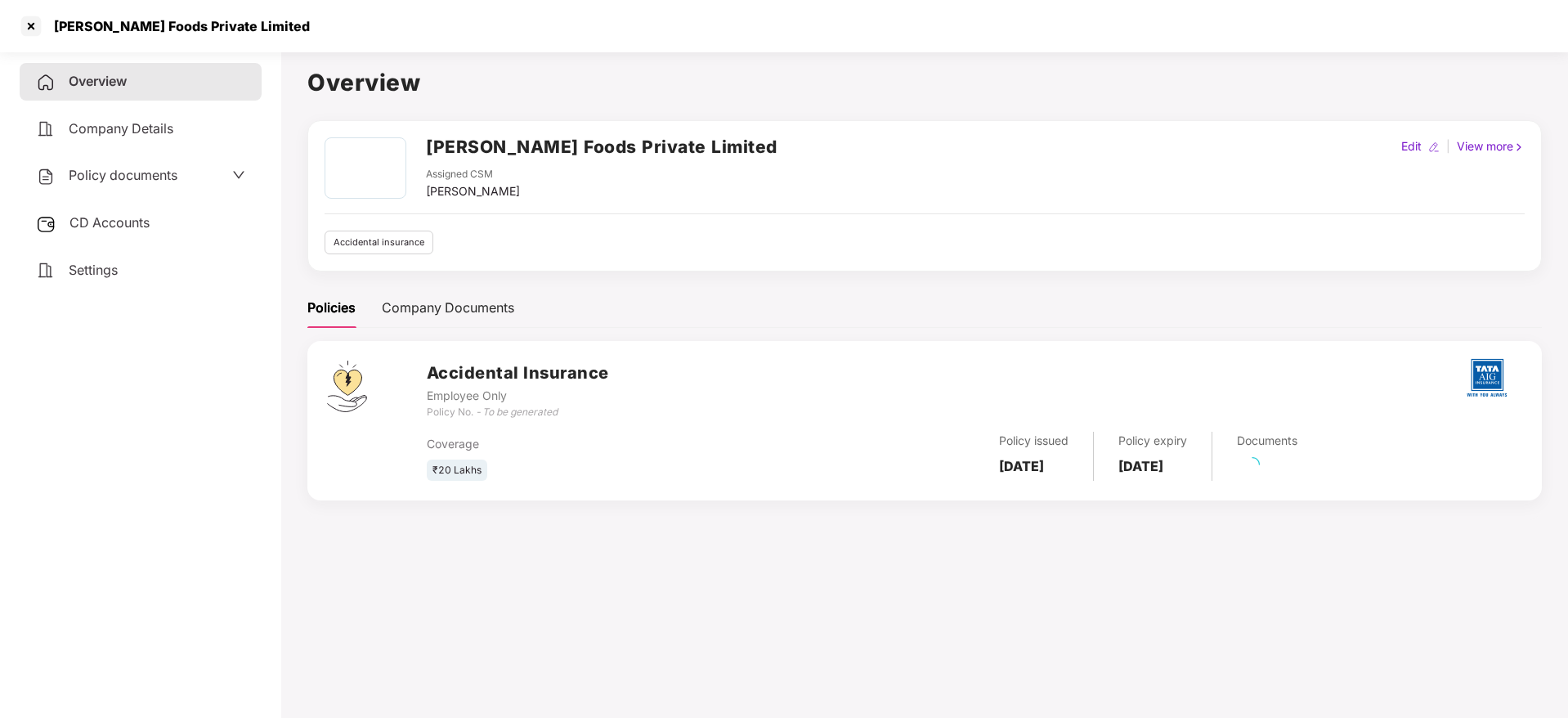
click at [484, 150] on h2 "[PERSON_NAME] Foods Private Limited" at bounding box center [602, 146] width 352 height 27
copy h2 "[PERSON_NAME] Foods Private Limited"
click at [42, 28] on div at bounding box center [30, 26] width 26 height 26
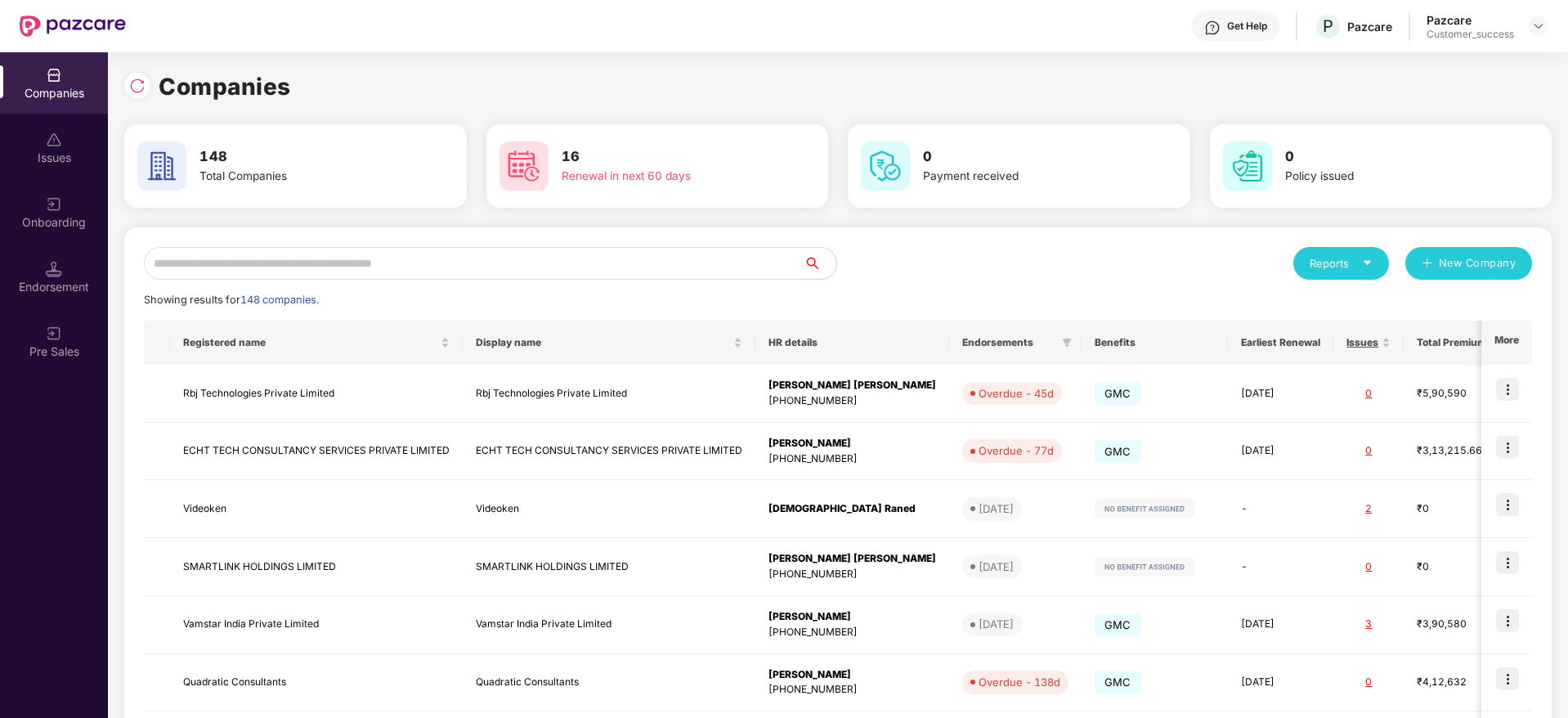
click at [443, 253] on input "text" at bounding box center [473, 263] width 660 height 32
type input "*"
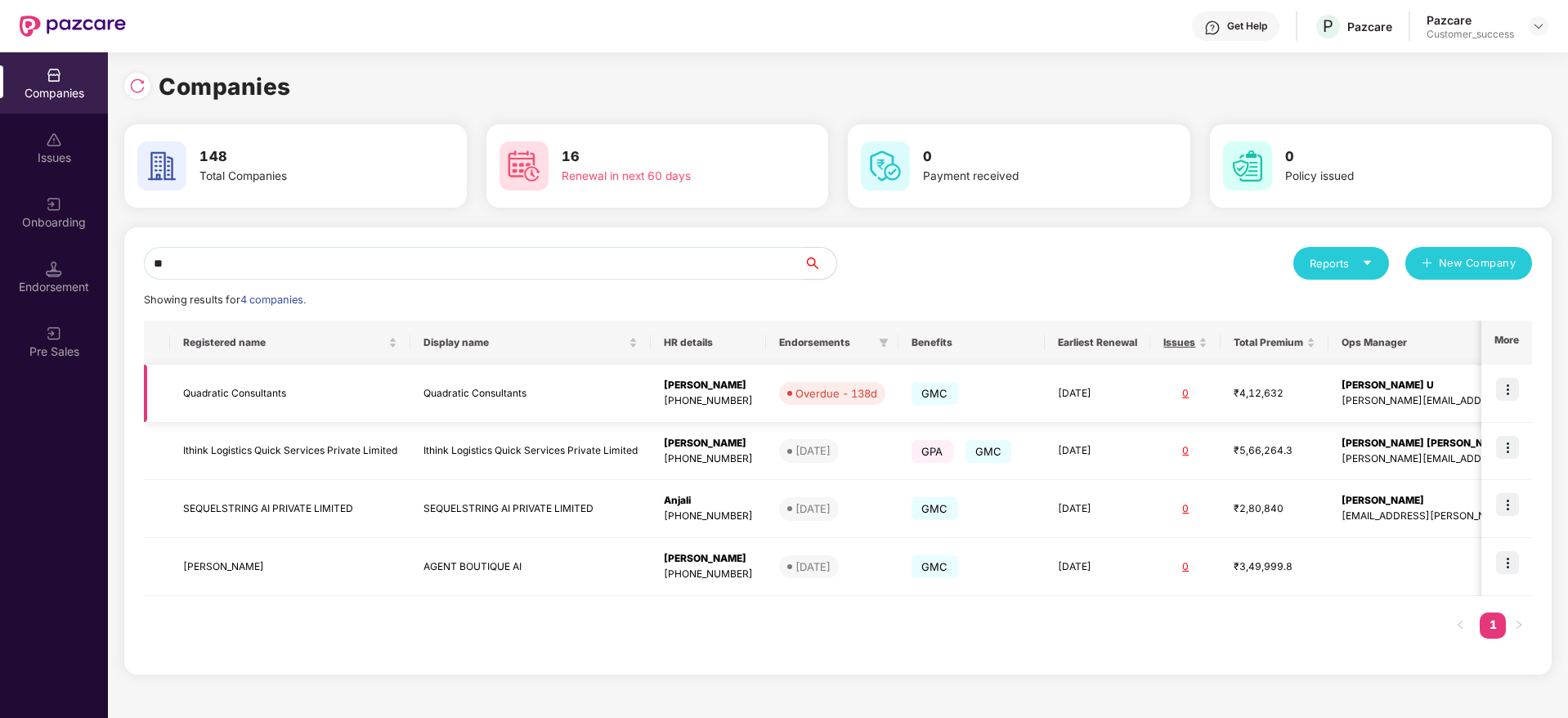
type input "**"
click at [329, 379] on td "Quadratic Consultants" at bounding box center [290, 393] width 240 height 58
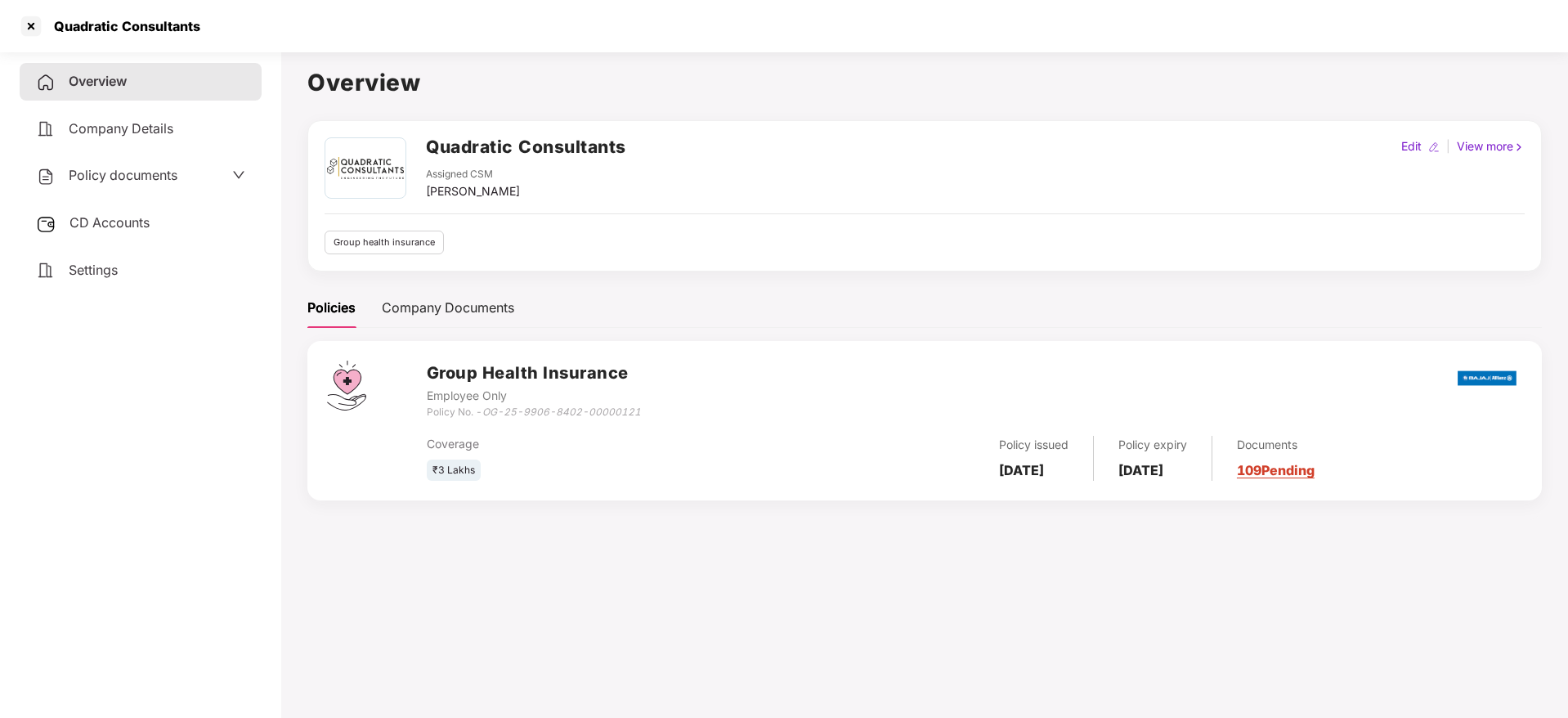
click at [482, 139] on h2 "Quadratic Consultants" at bounding box center [526, 146] width 200 height 27
copy h2 "Quadratic Consultants"
click at [17, 19] on div "Quadratic Consultants" at bounding box center [784, 26] width 1568 height 53
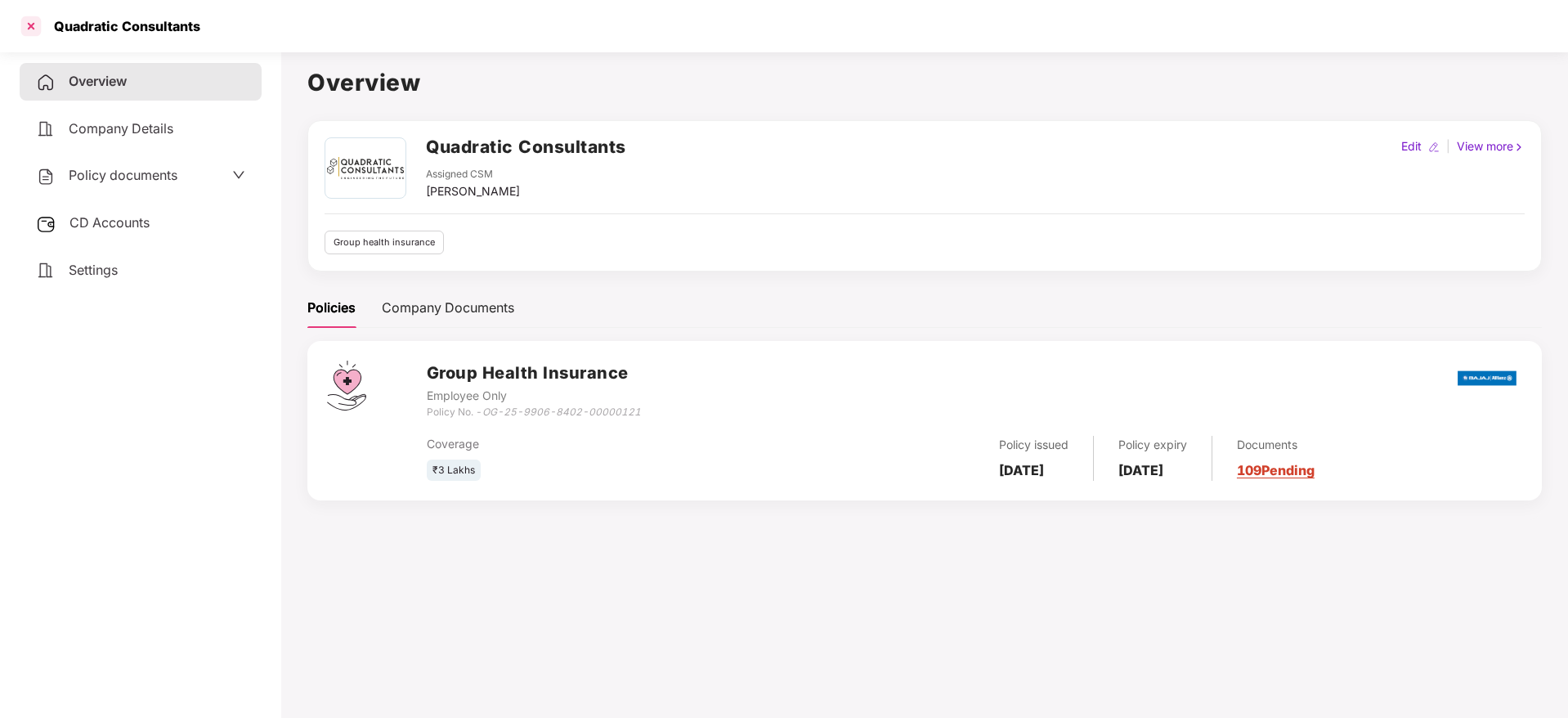
click at [30, 25] on div at bounding box center [30, 26] width 26 height 26
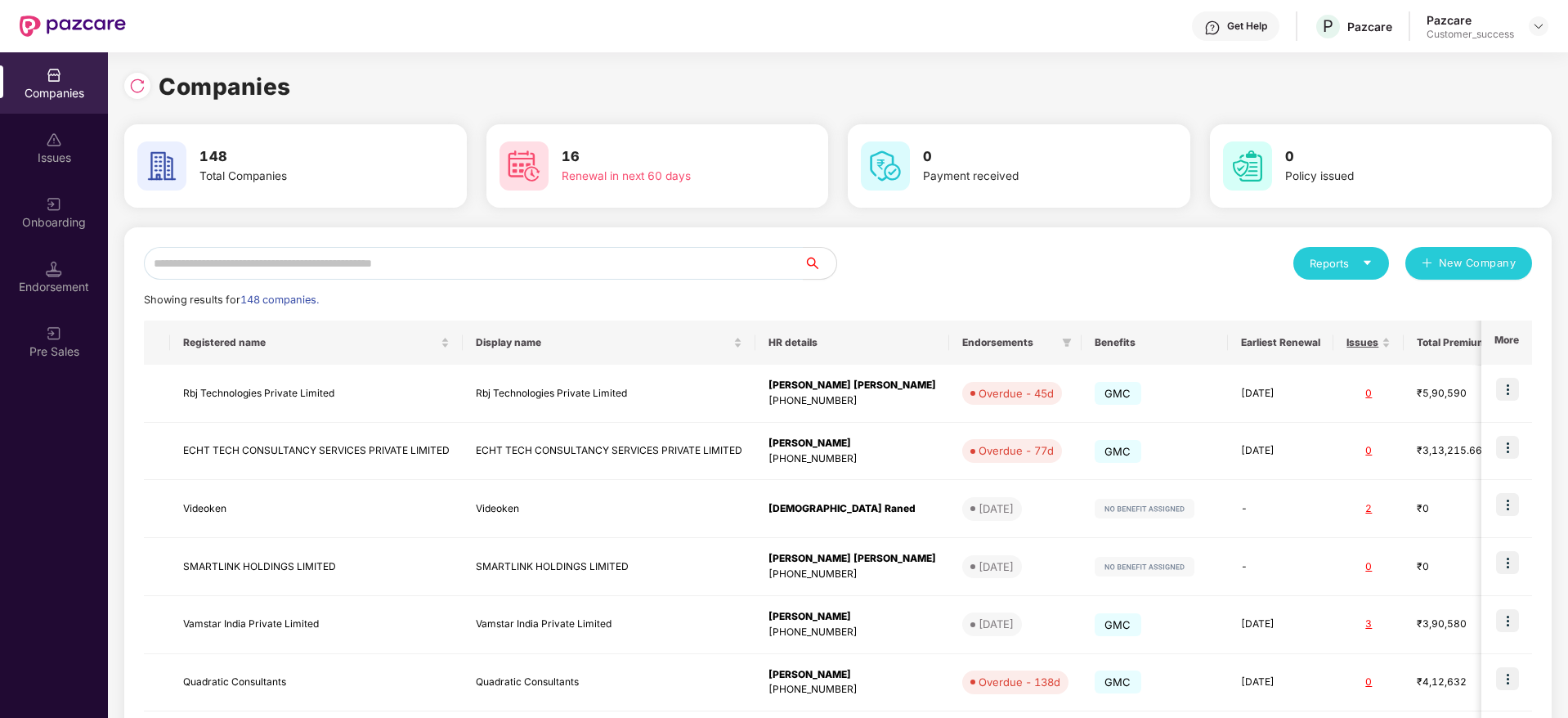
click at [515, 233] on div "Reports New Company Showing results for 148 companies. Registered name Display …" at bounding box center [838, 624] width 1428 height 794
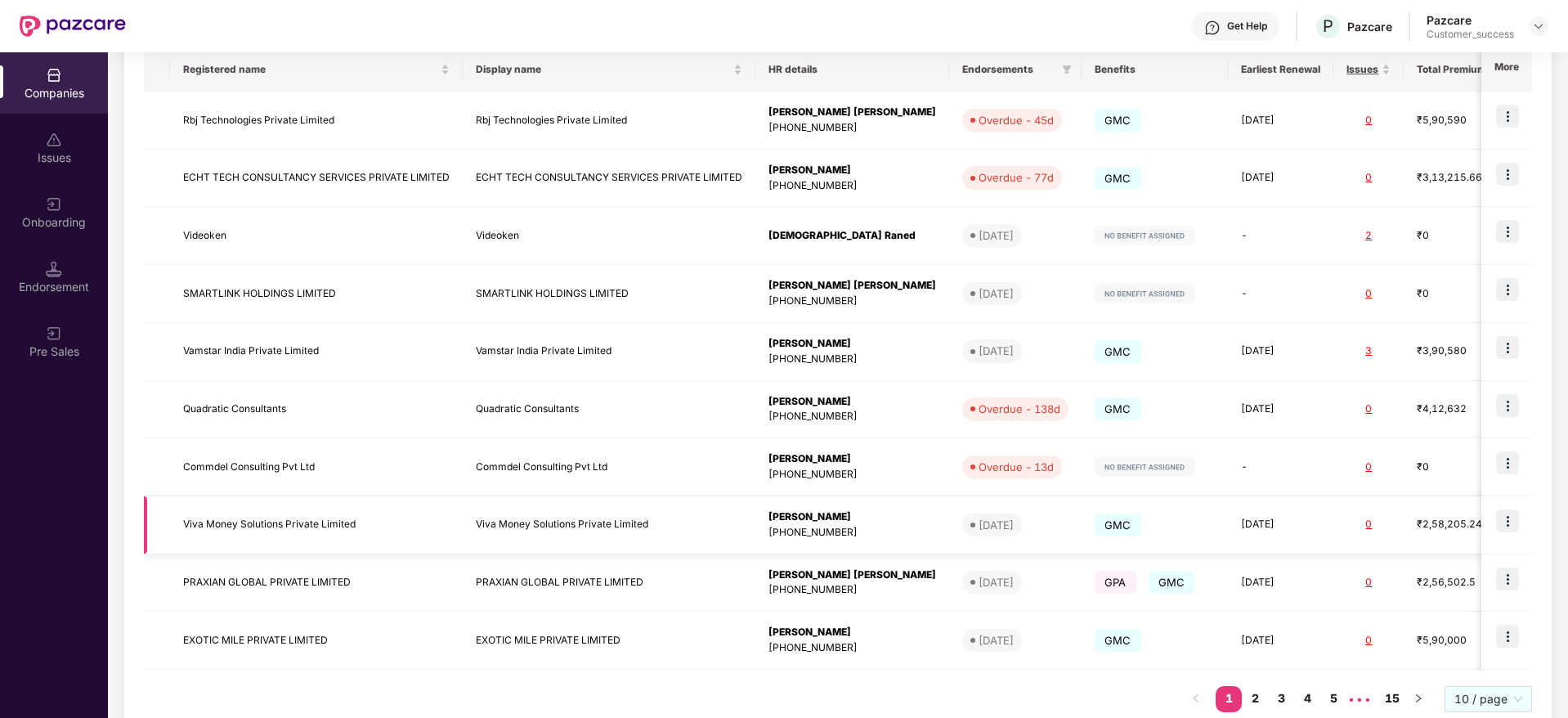
scroll to position [317, 0]
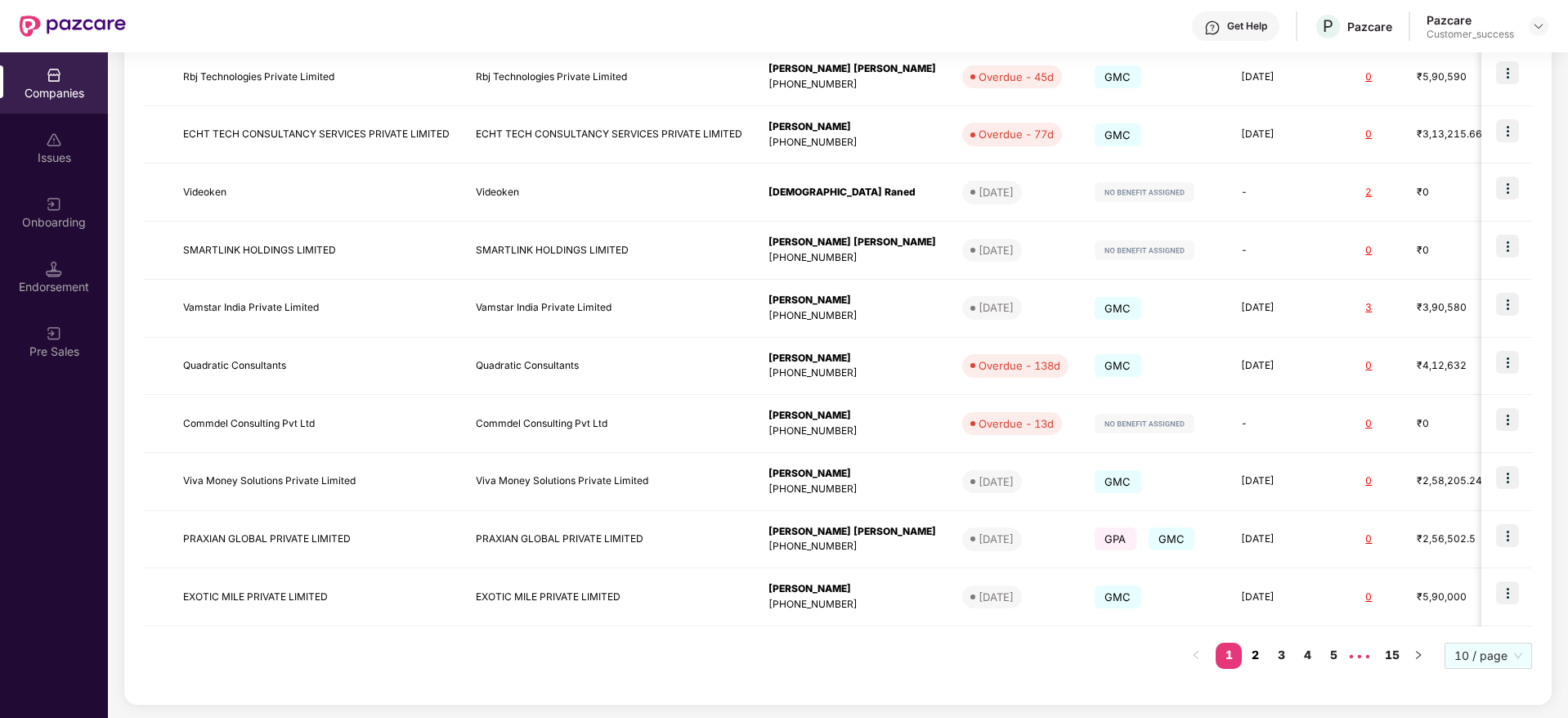
click at [1255, 660] on link "2" at bounding box center [1255, 654] width 26 height 25
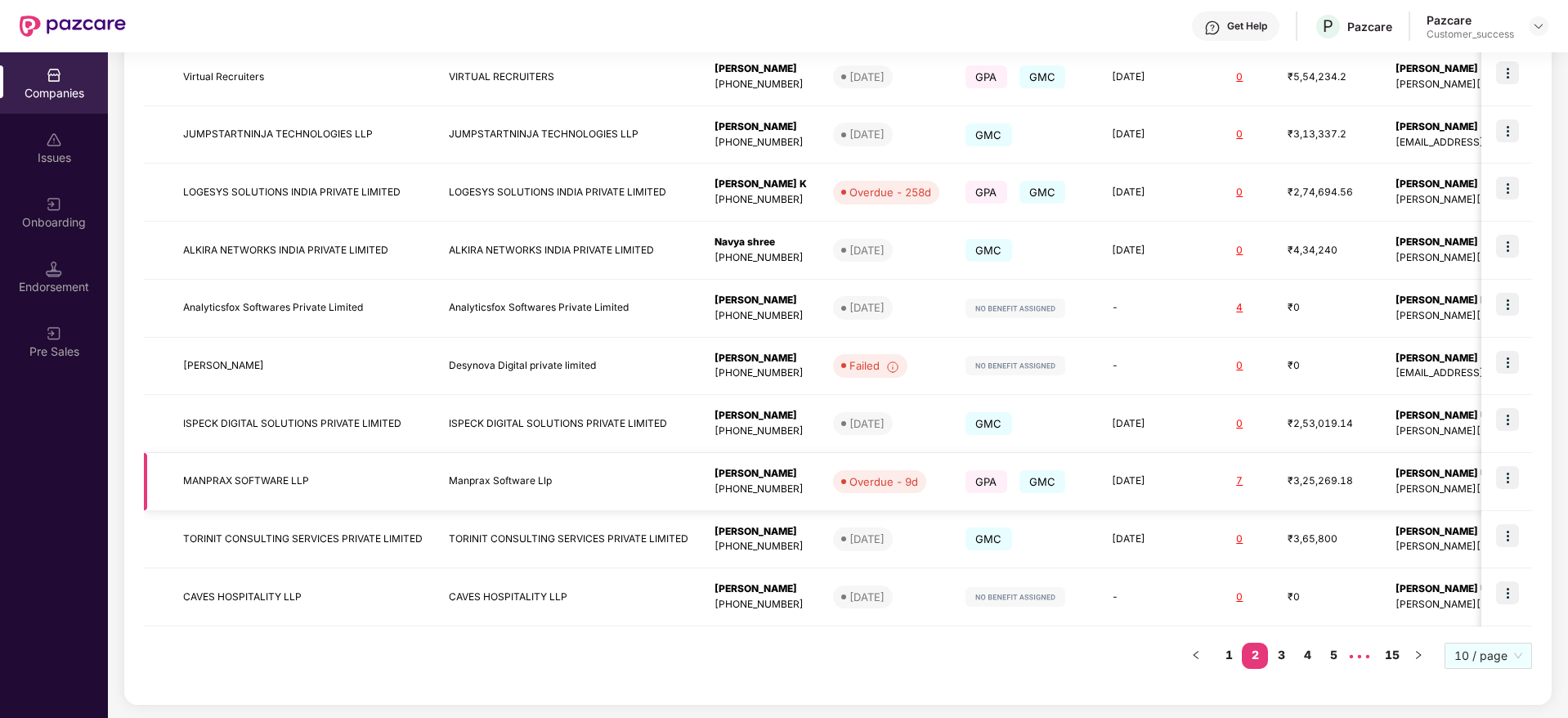
click at [424, 462] on td "MANPRAX SOFTWARE LLP" at bounding box center [303, 482] width 266 height 58
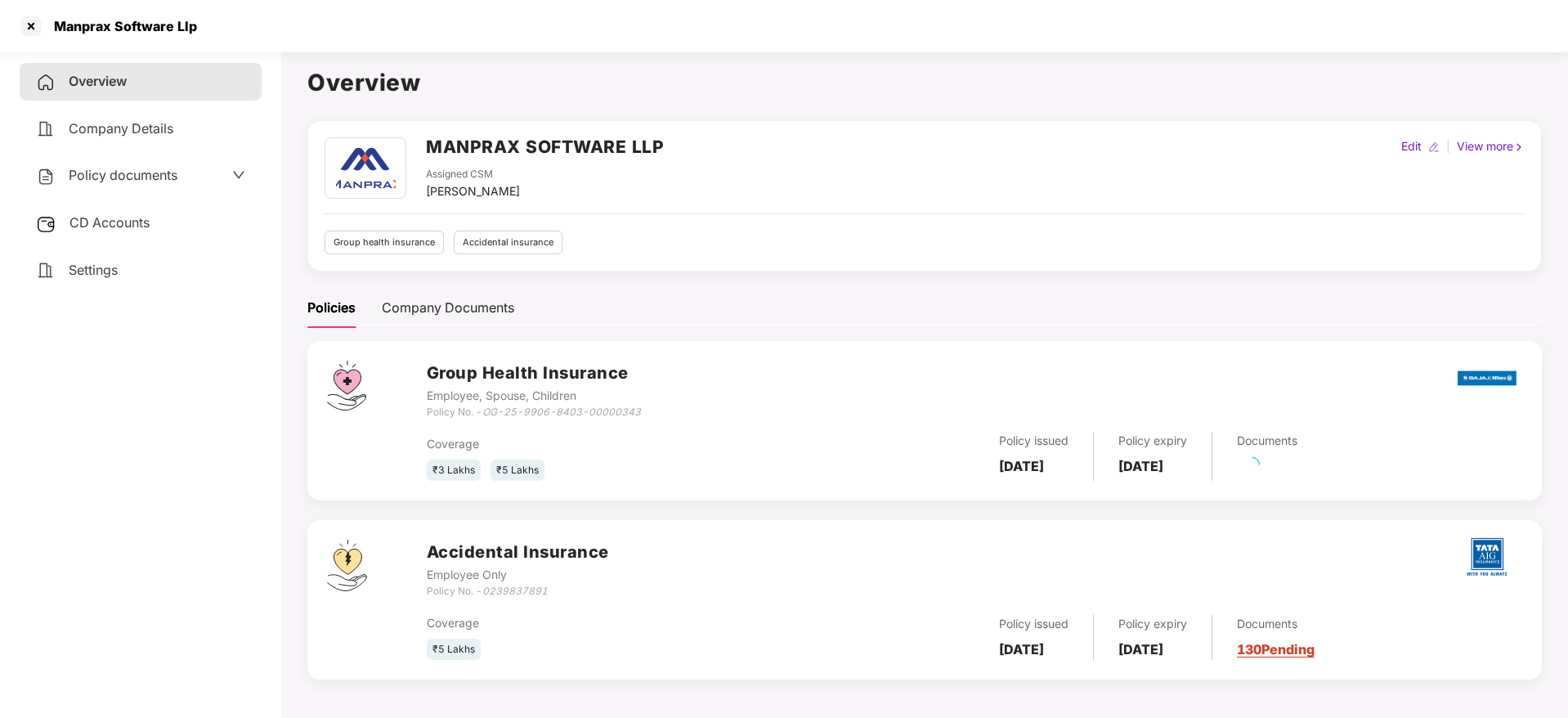
click at [470, 155] on h2 "MANPRAX SOFTWARE LLP" at bounding box center [545, 146] width 238 height 27
copy h2 "MANPRAX SOFTWARE LLP"
click at [22, 33] on div at bounding box center [30, 26] width 26 height 26
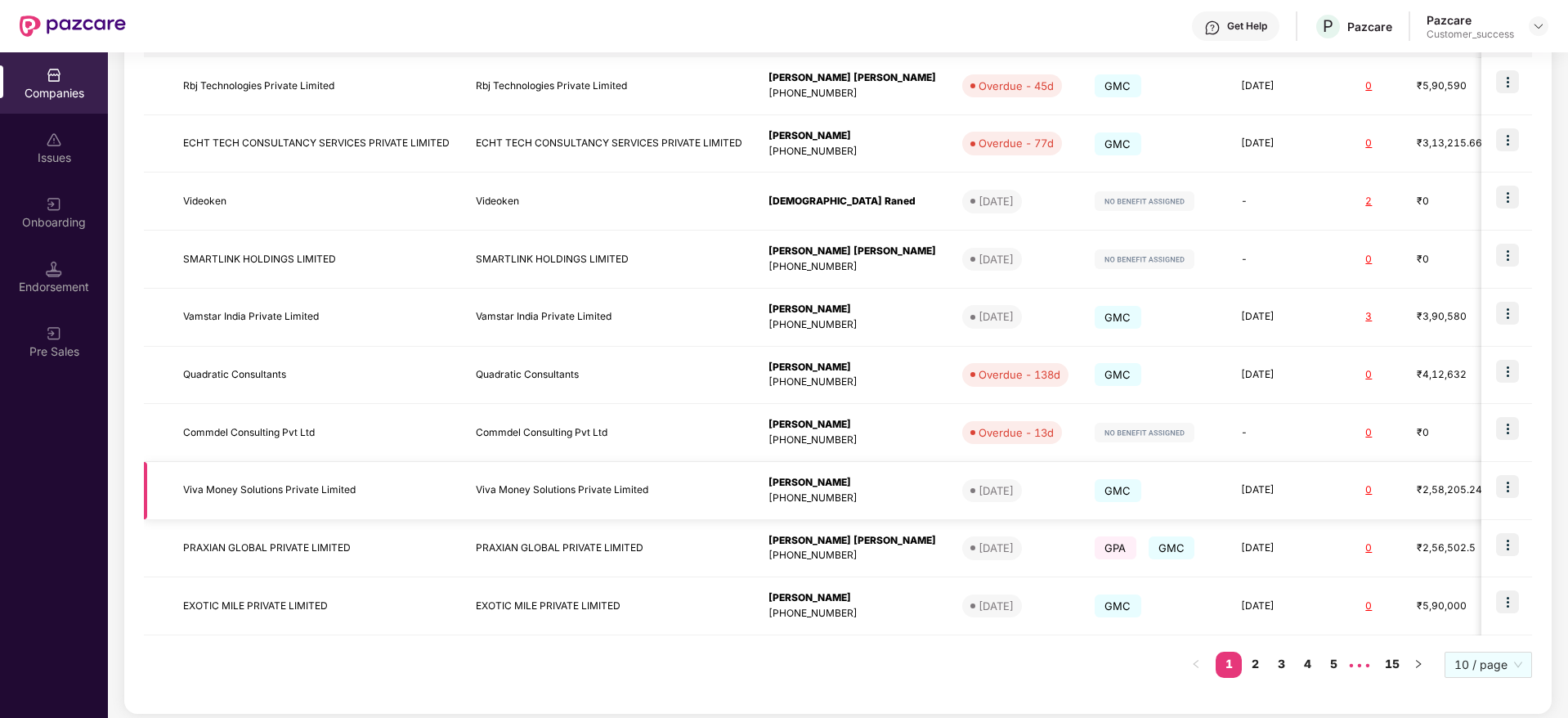
scroll to position [317, 0]
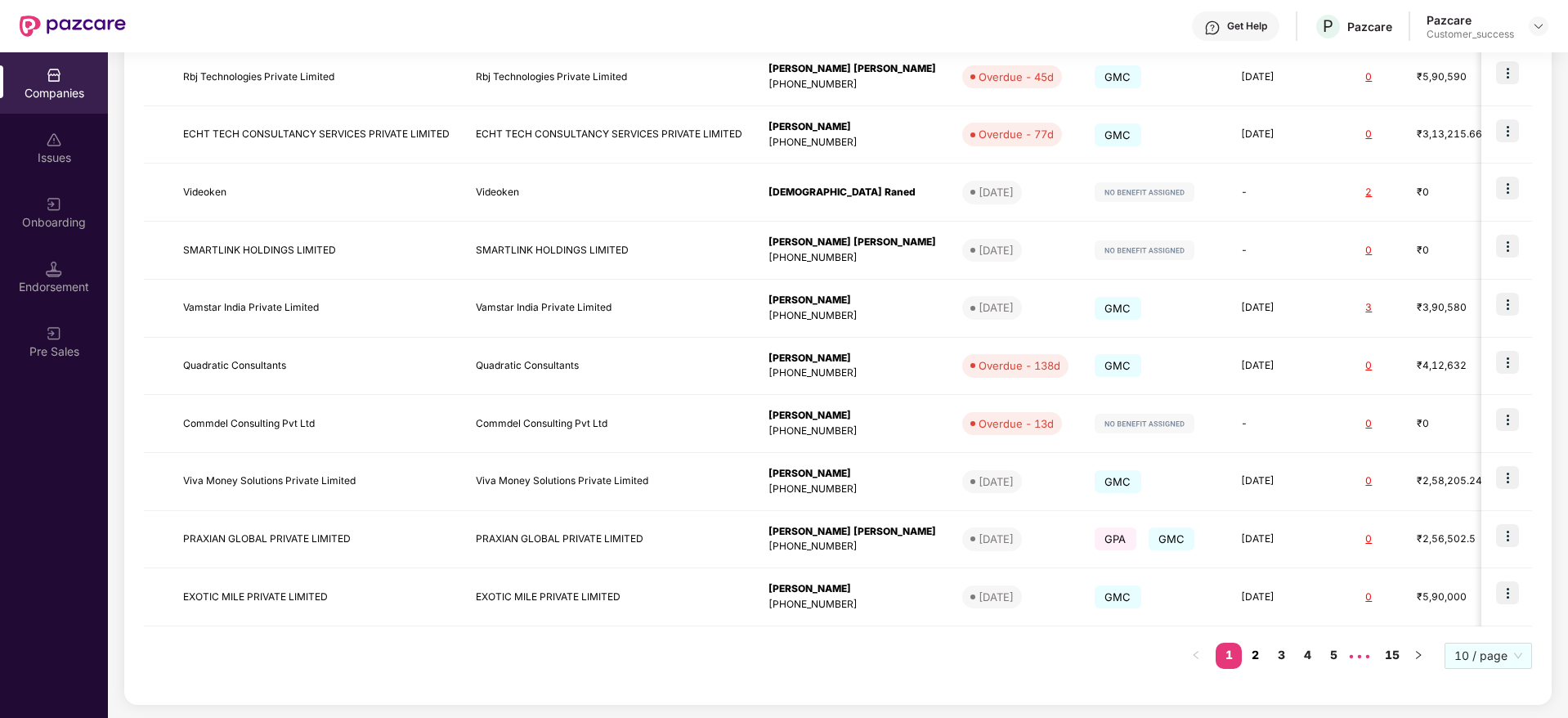
click at [1255, 655] on link "2" at bounding box center [1255, 654] width 26 height 25
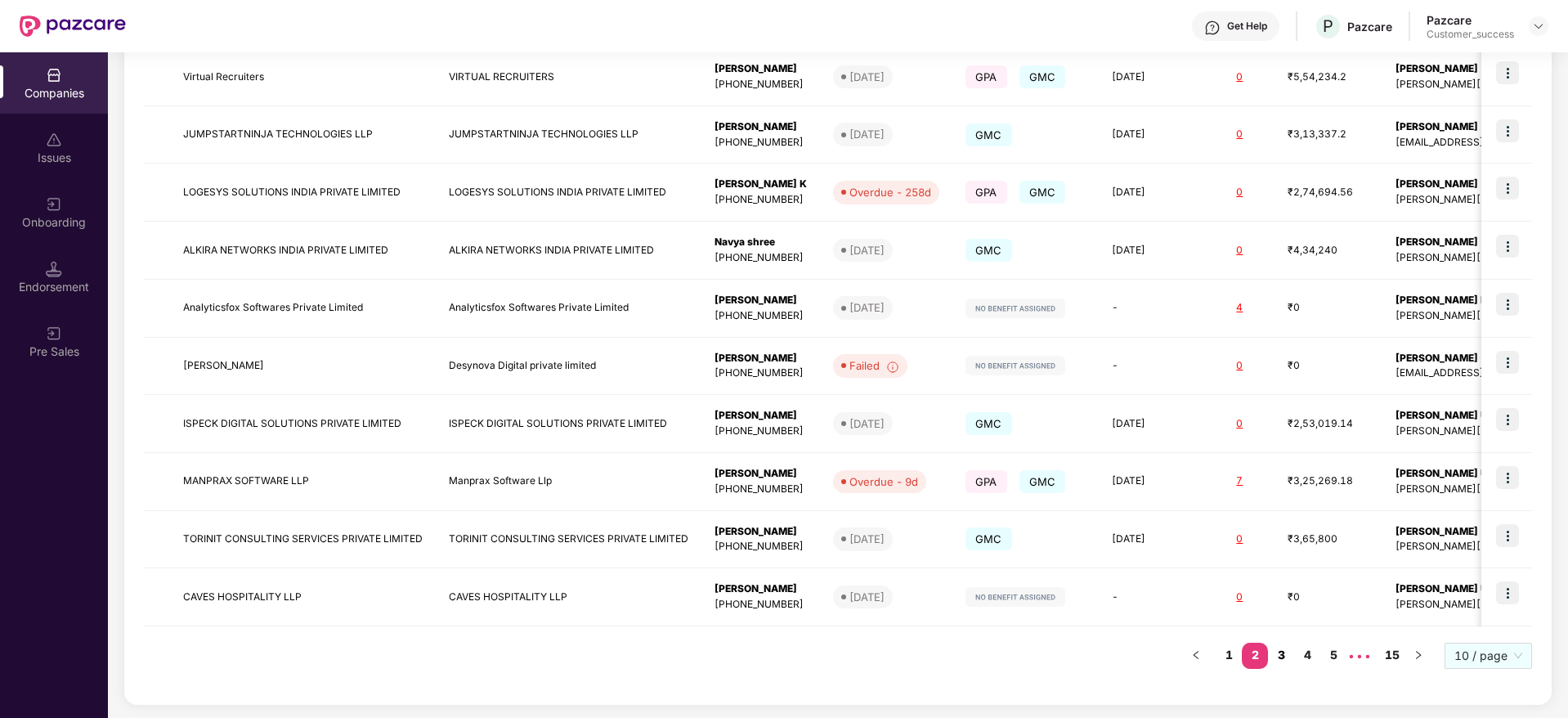
click at [1286, 649] on link "3" at bounding box center [1281, 654] width 26 height 25
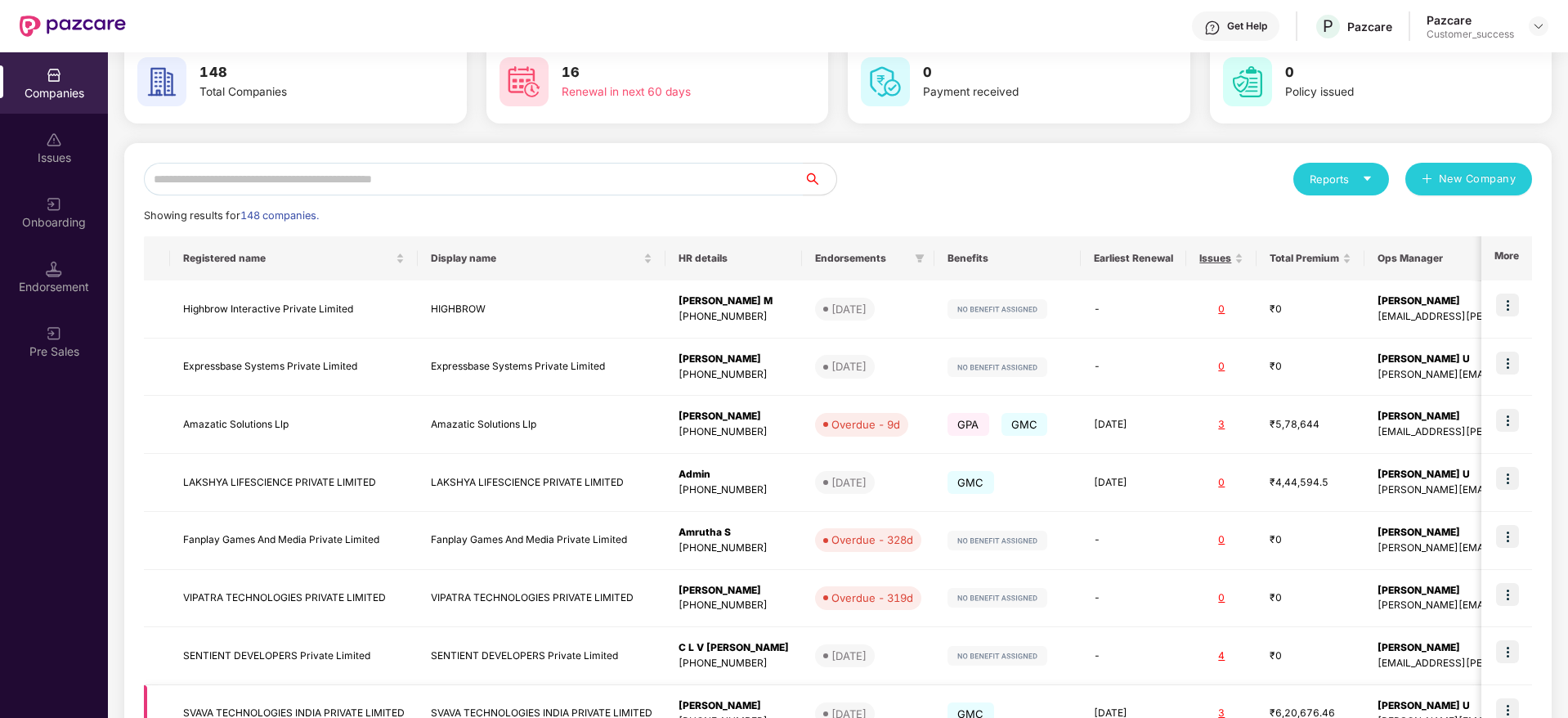
scroll to position [123, 0]
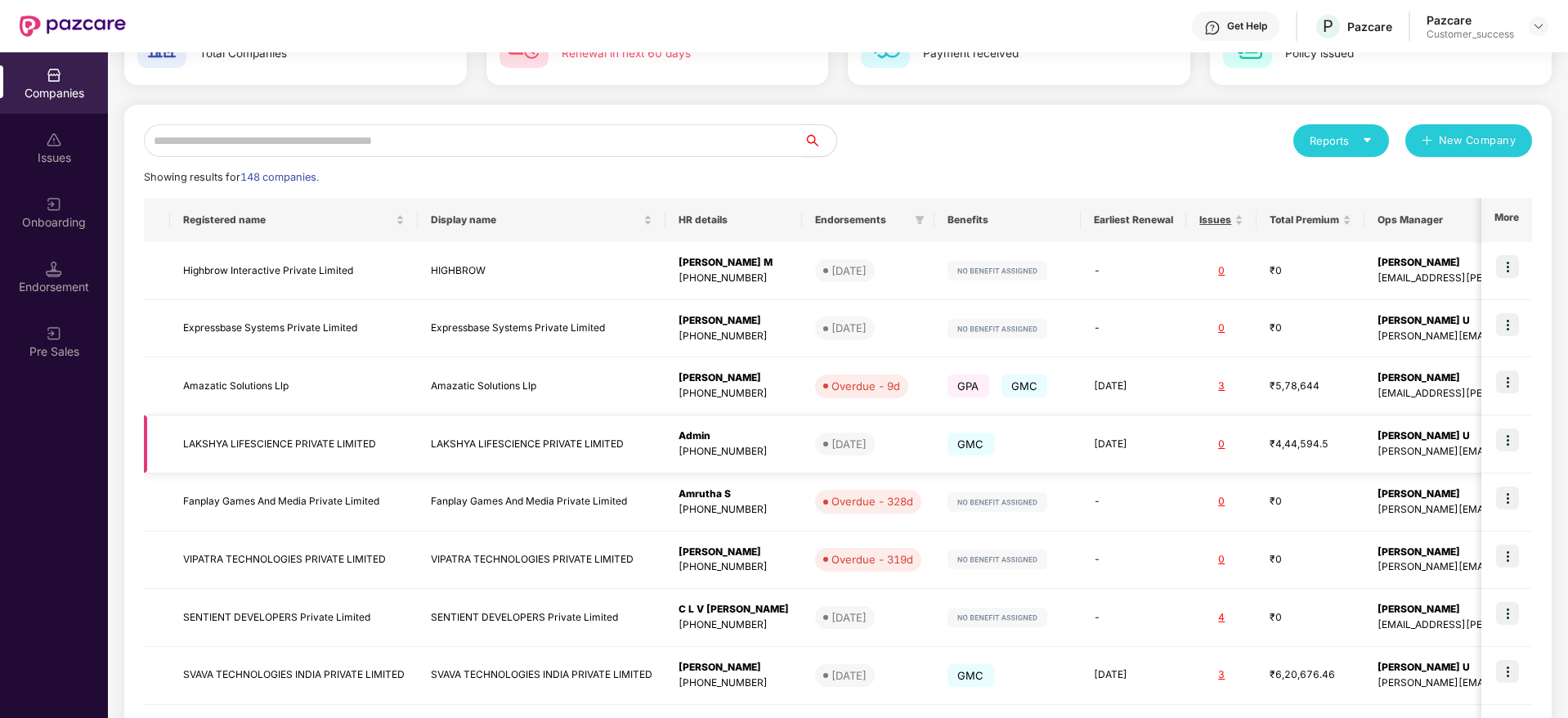
click at [329, 446] on td "LAKSHYA LIFESCIENCE PRIVATE LIMITED" at bounding box center [293, 444] width 247 height 58
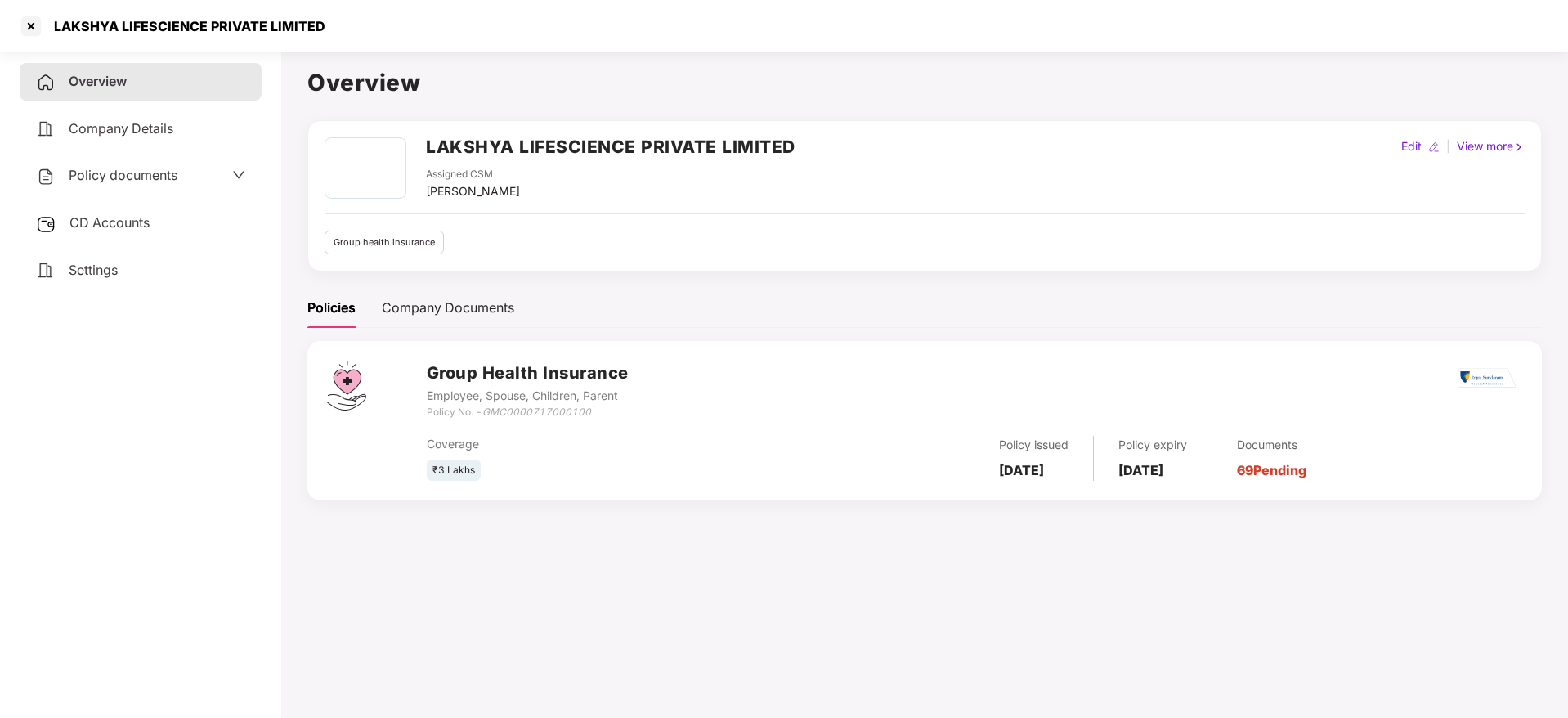
click at [481, 147] on h2 "LAKSHYA LIFESCIENCE PRIVATE LIMITED" at bounding box center [611, 146] width 369 height 27
copy h2 "LAKSHYA LIFESCIENCE PRIVATE LIMITED"
click at [0, 18] on div "LAKSHYA LIFESCIENCE PRIVATE LIMITED" at bounding box center [784, 26] width 1568 height 53
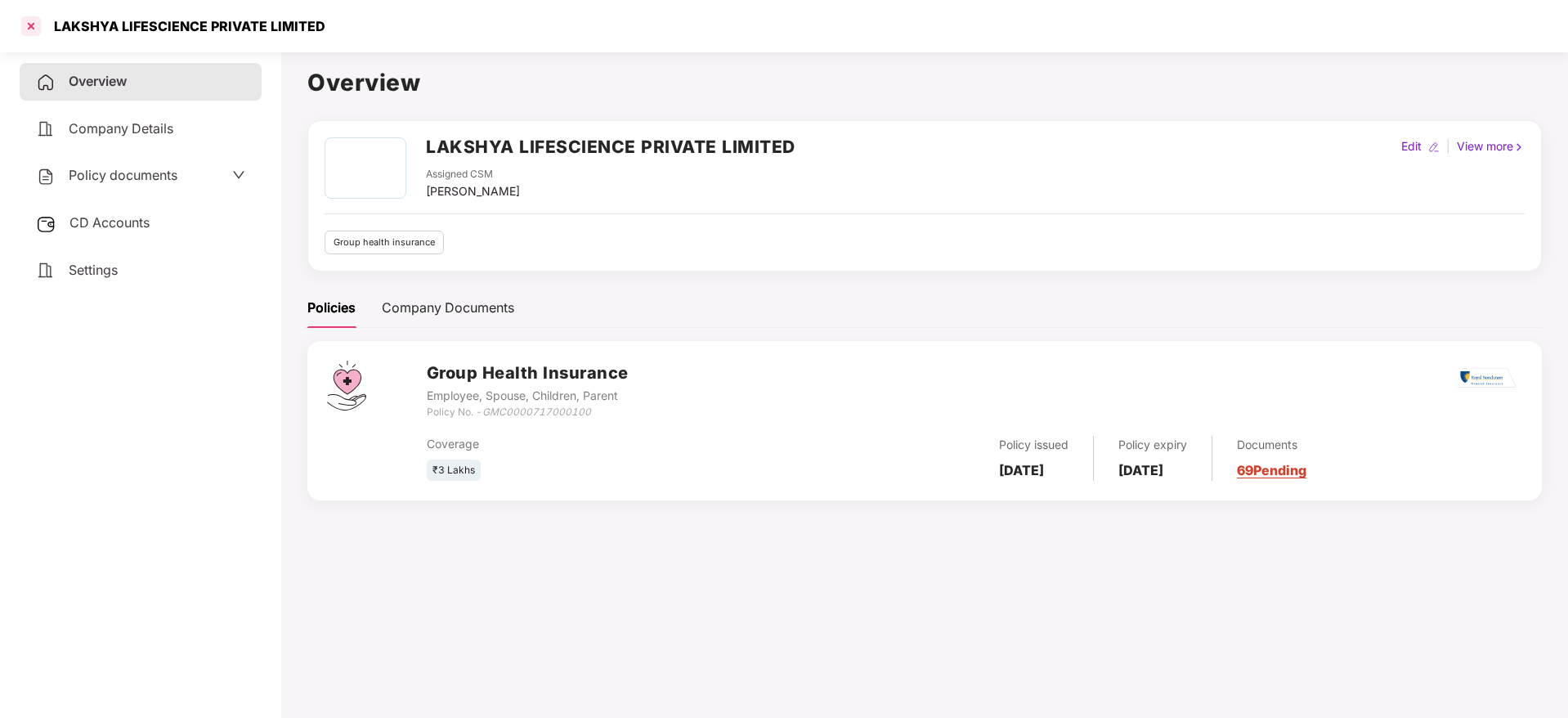
click at [26, 20] on div at bounding box center [30, 26] width 26 height 26
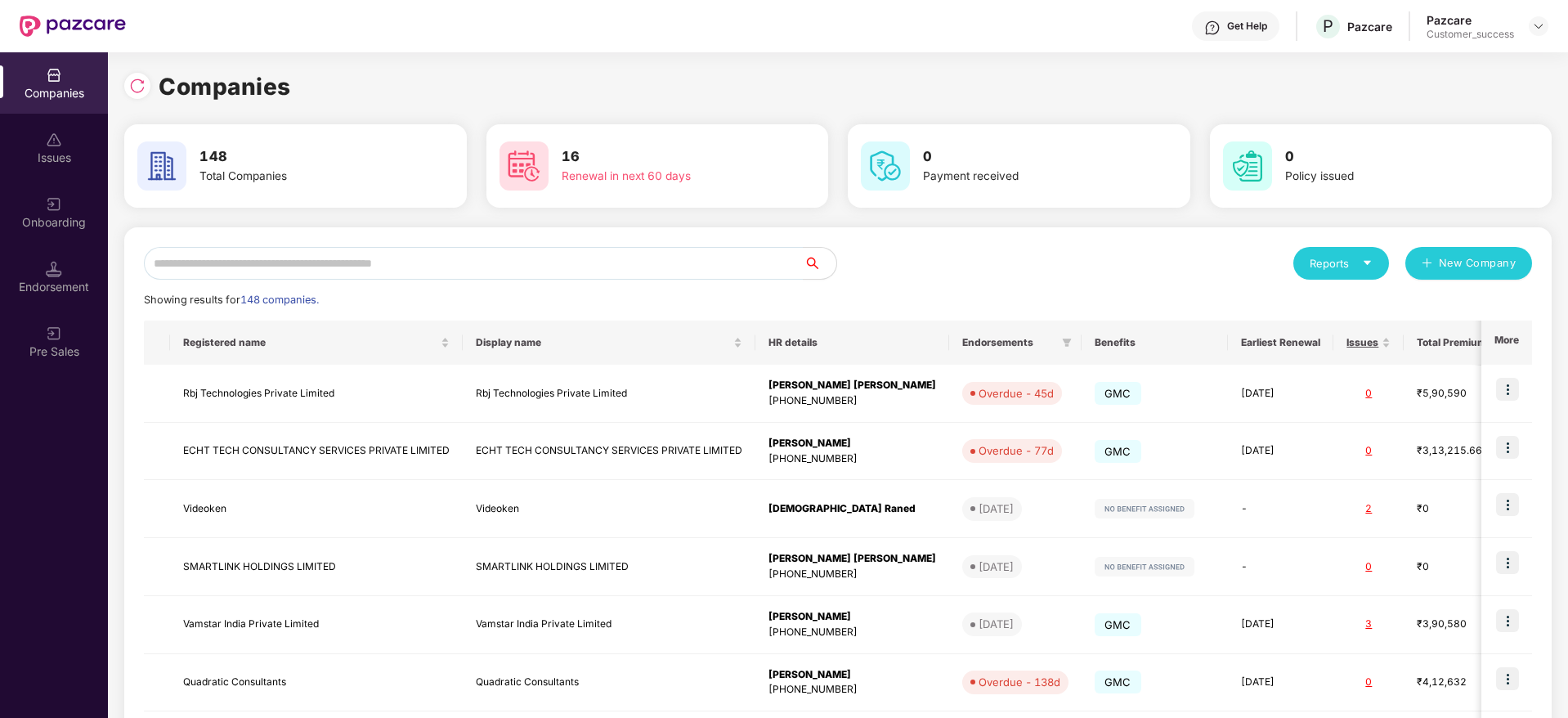
scroll to position [317, 0]
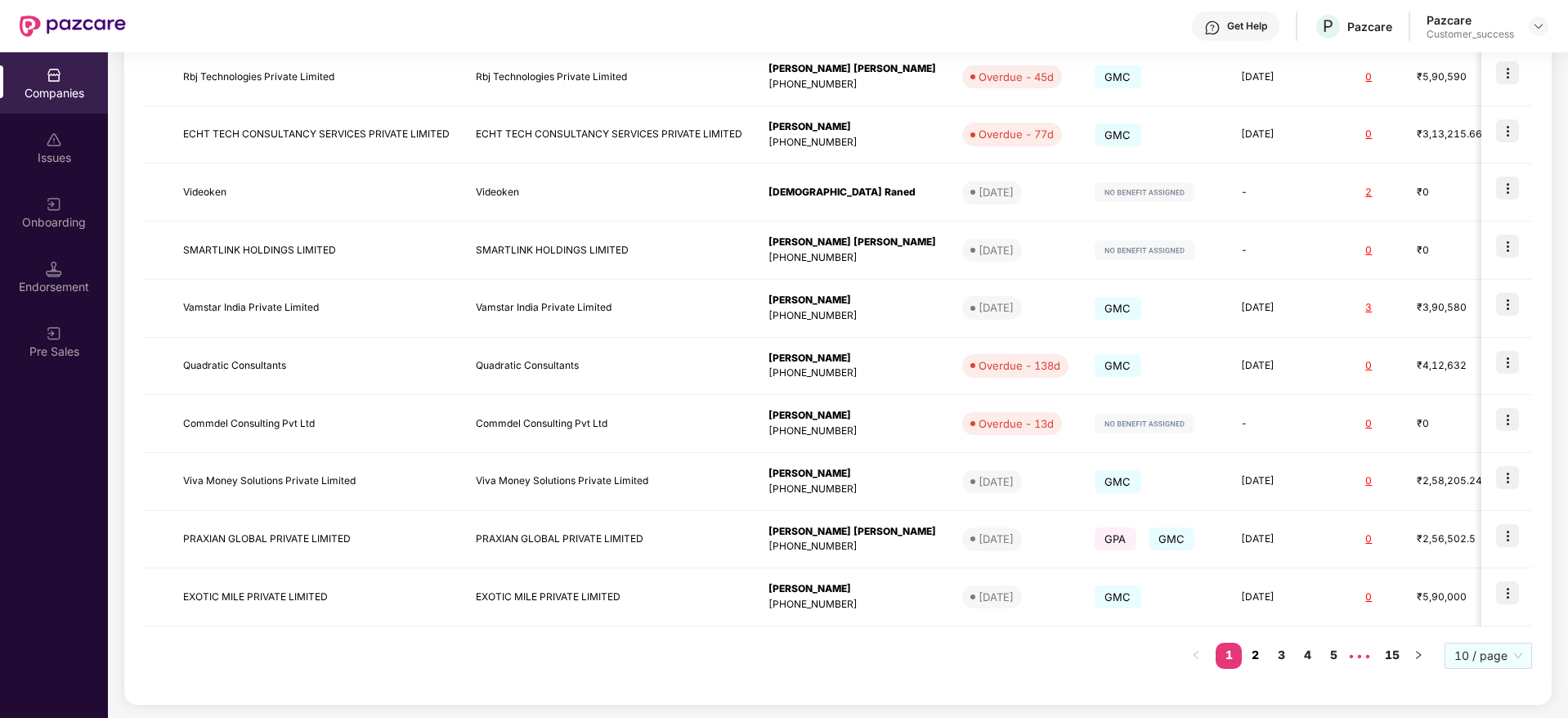
click at [1256, 655] on link "2" at bounding box center [1255, 654] width 26 height 25
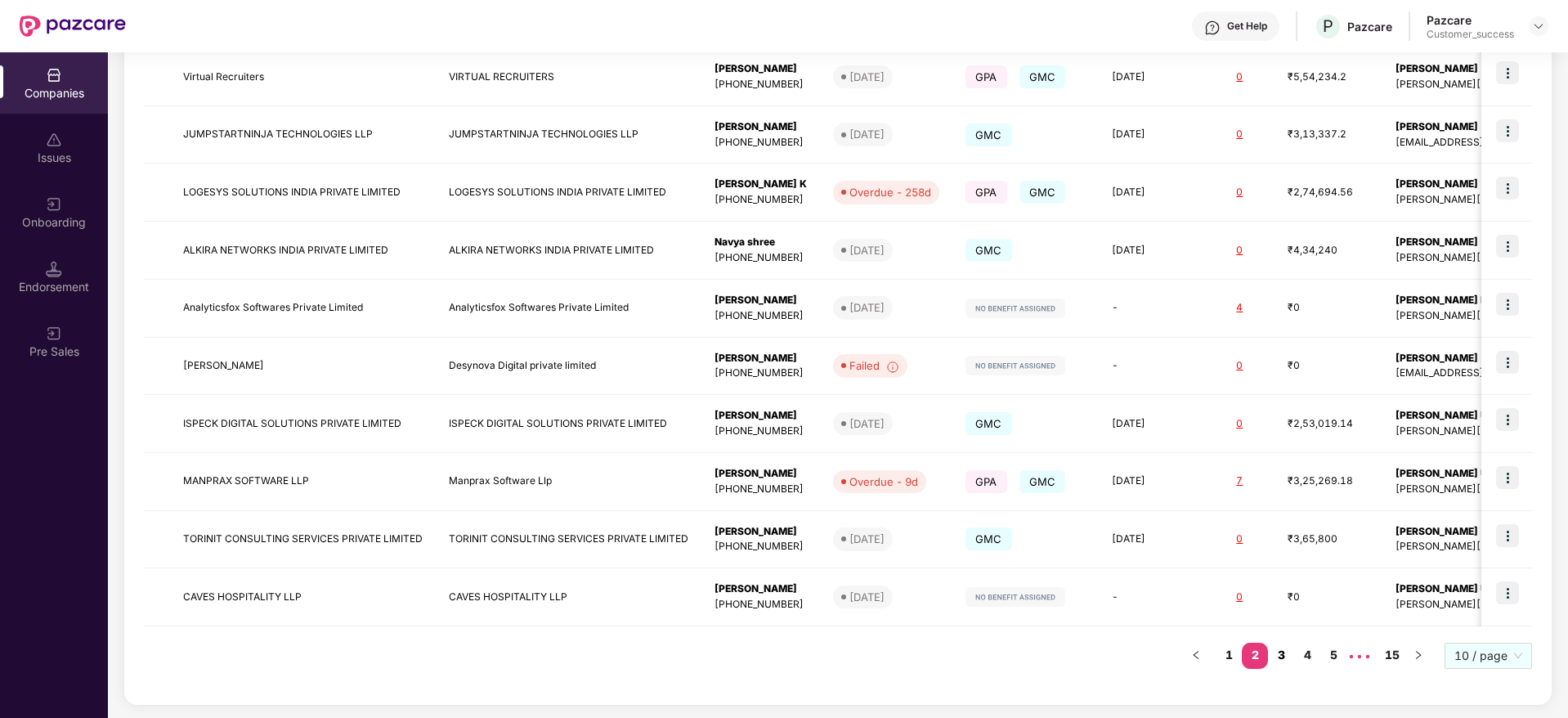
click at [1290, 655] on link "3" at bounding box center [1281, 654] width 26 height 25
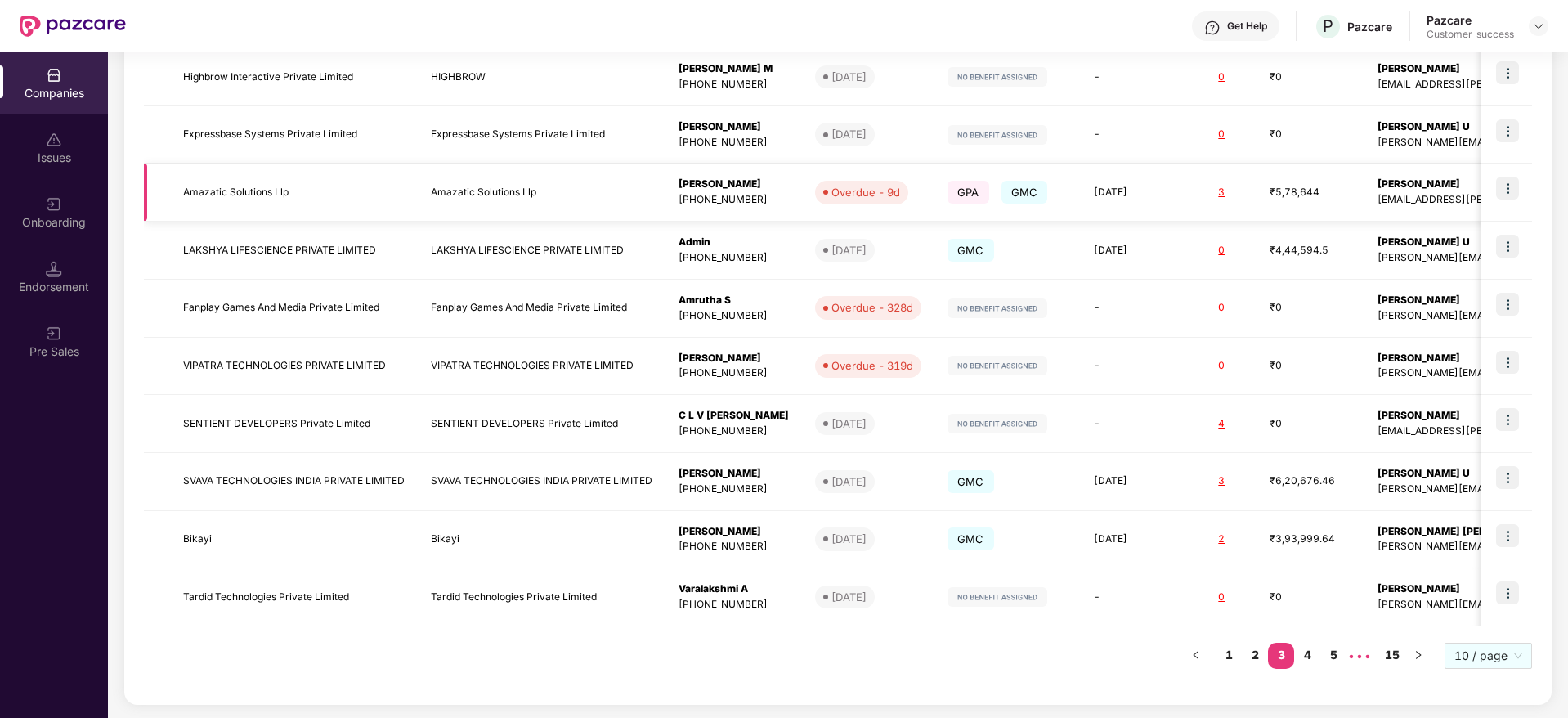
click at [539, 193] on td "Amazatic Solutions Llp" at bounding box center [542, 192] width 247 height 58
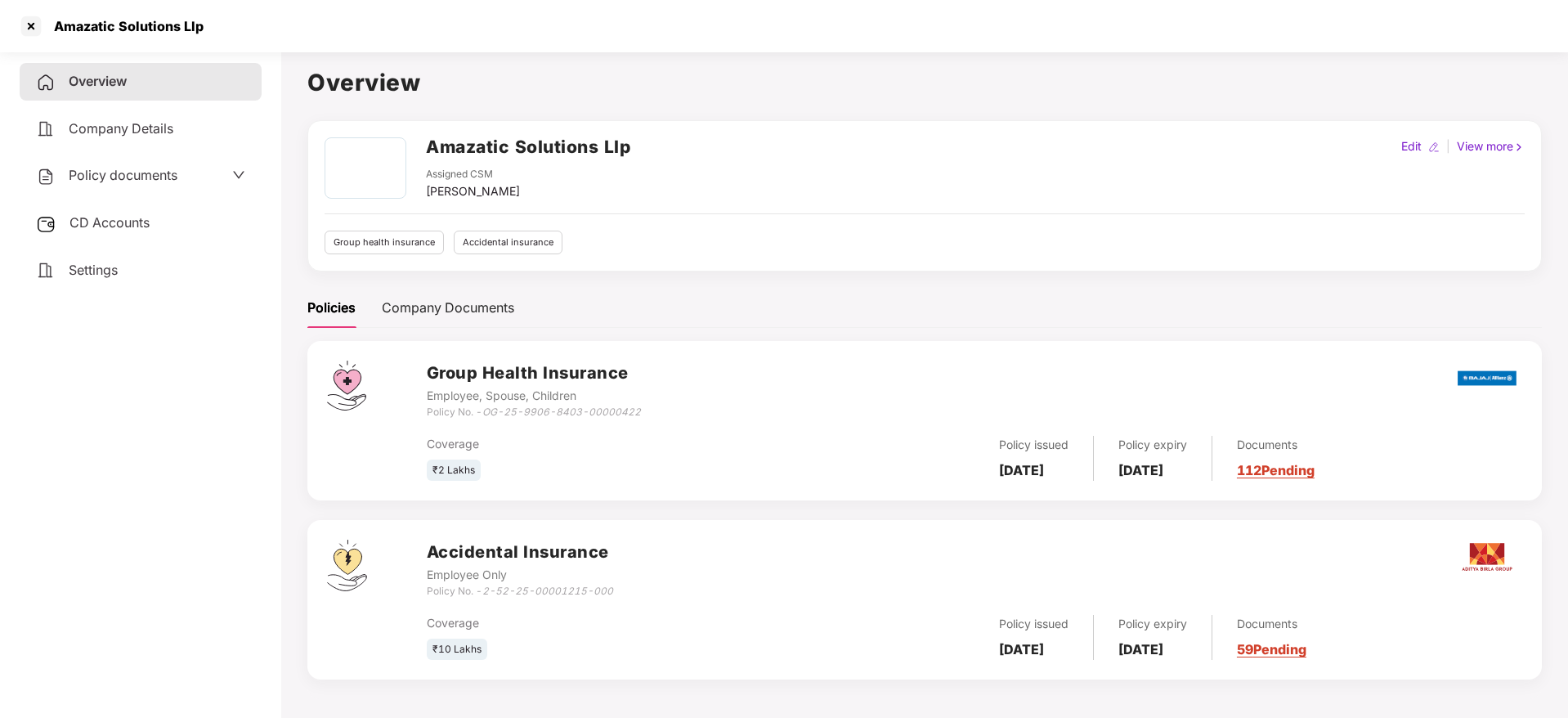
click at [141, 33] on div "Amazatic Solutions Llp" at bounding box center [124, 26] width 160 height 17
copy div "Amazatic Solutions Llp"
click at [42, 25] on div at bounding box center [30, 26] width 26 height 26
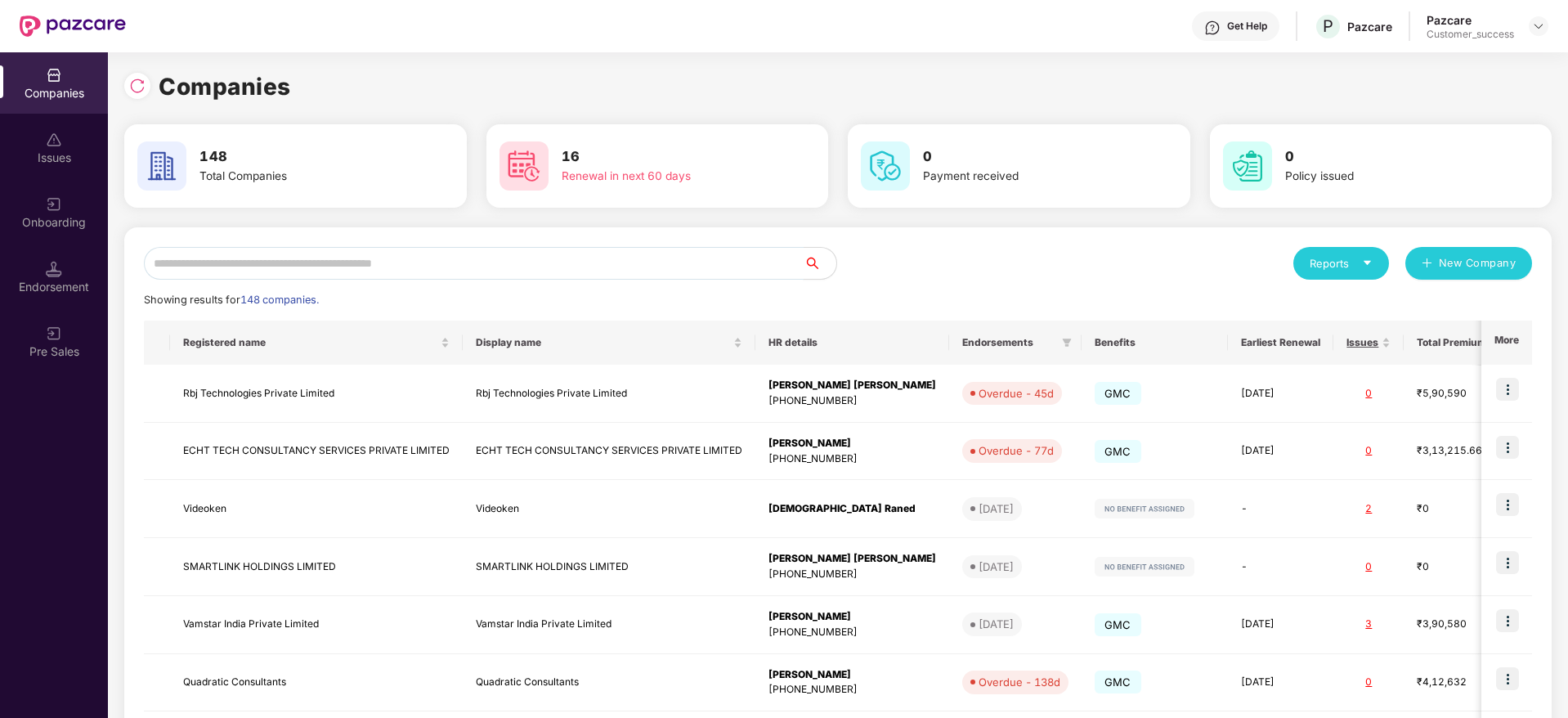
click at [437, 253] on input "text" at bounding box center [473, 263] width 660 height 32
paste input "**********"
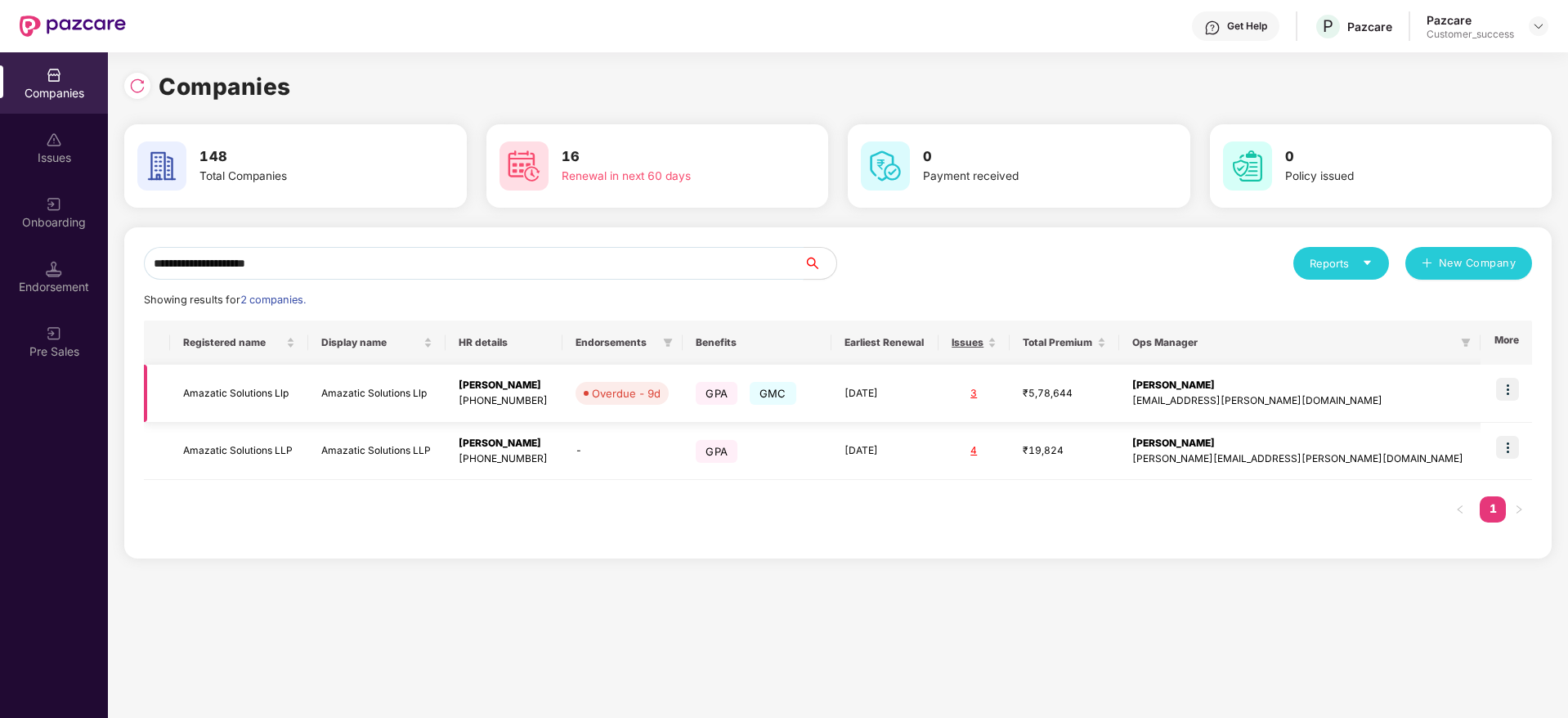
type input "**********"
click at [1494, 388] on td at bounding box center [1506, 393] width 52 height 58
click at [1514, 392] on img at bounding box center [1507, 389] width 23 height 23
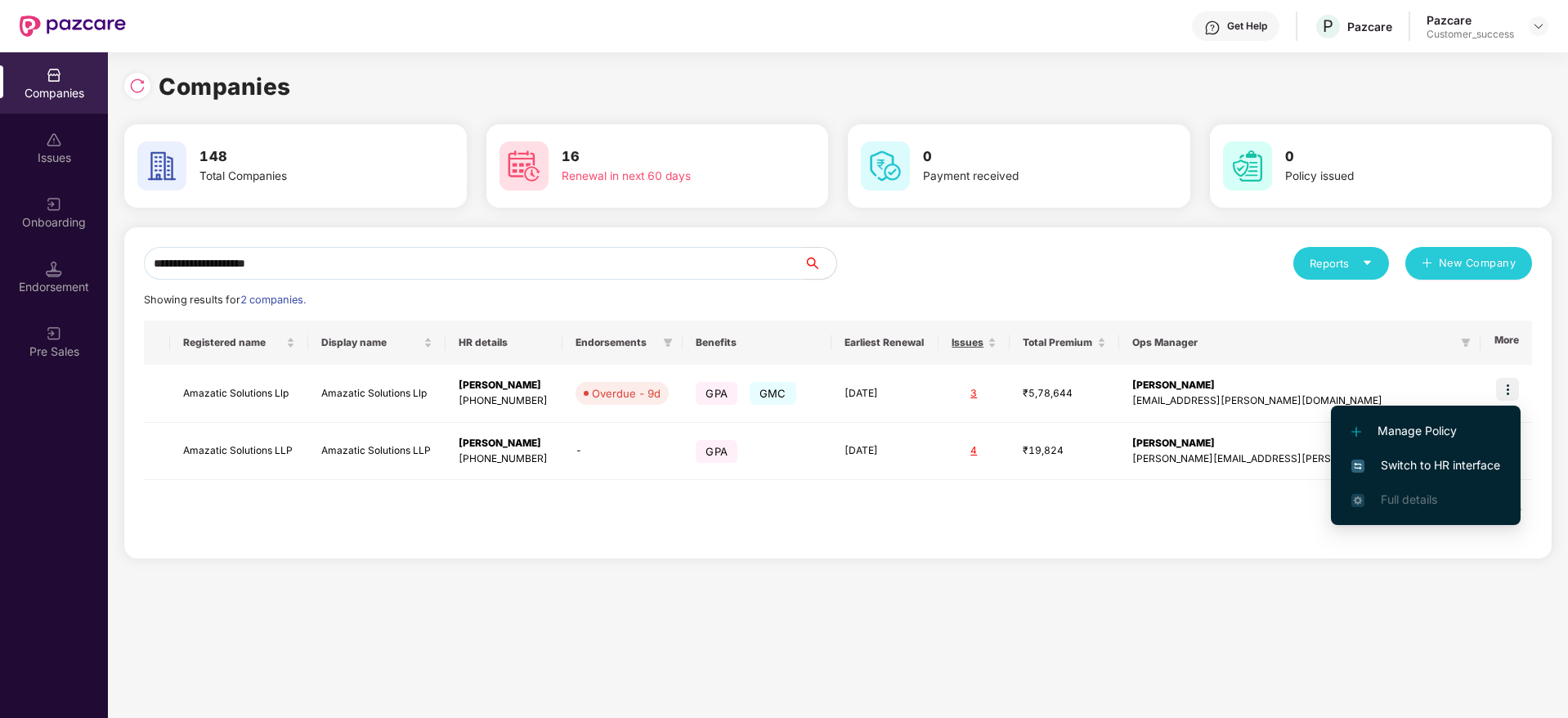
click at [1459, 473] on span "Switch to HR interface" at bounding box center [1425, 464] width 149 height 18
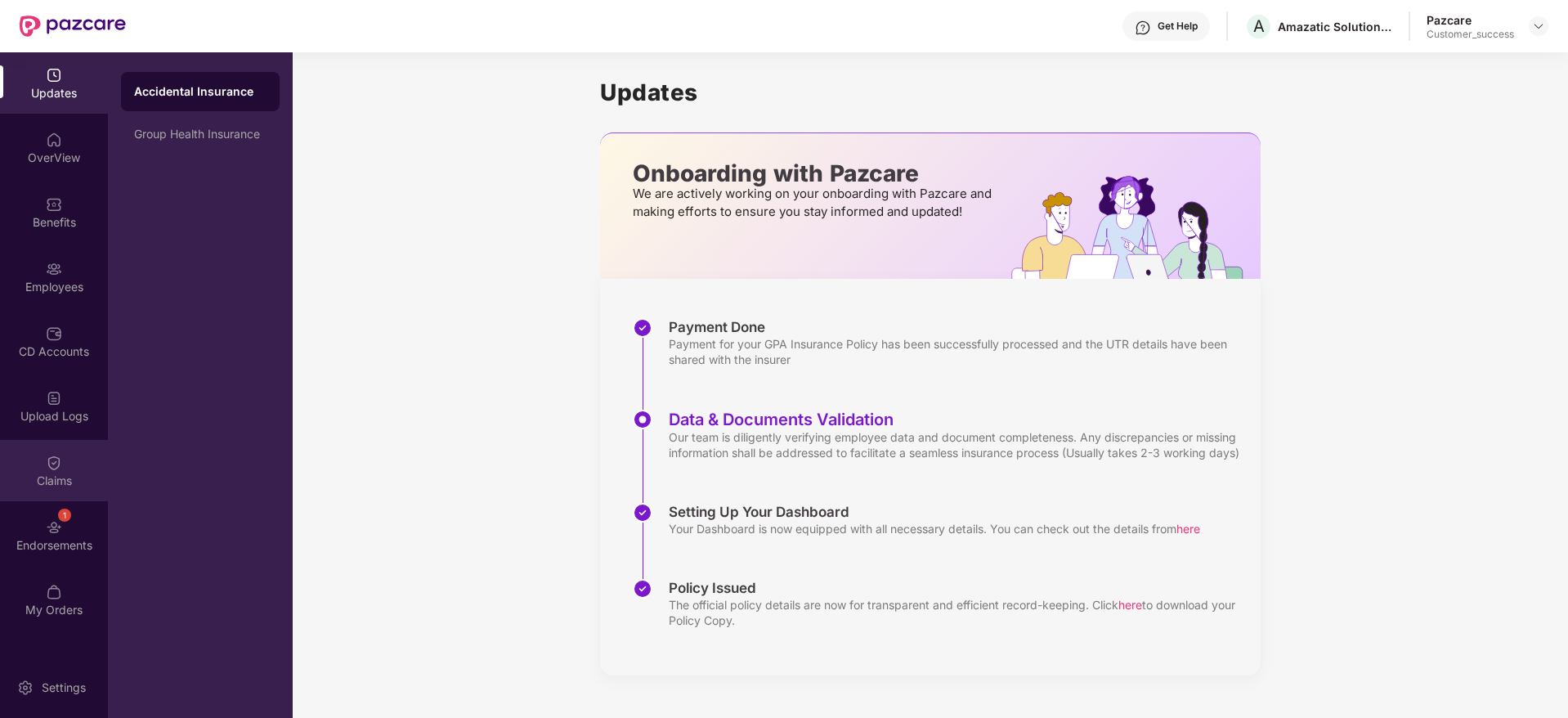
click at [69, 495] on div "Claims" at bounding box center [54, 471] width 108 height 61
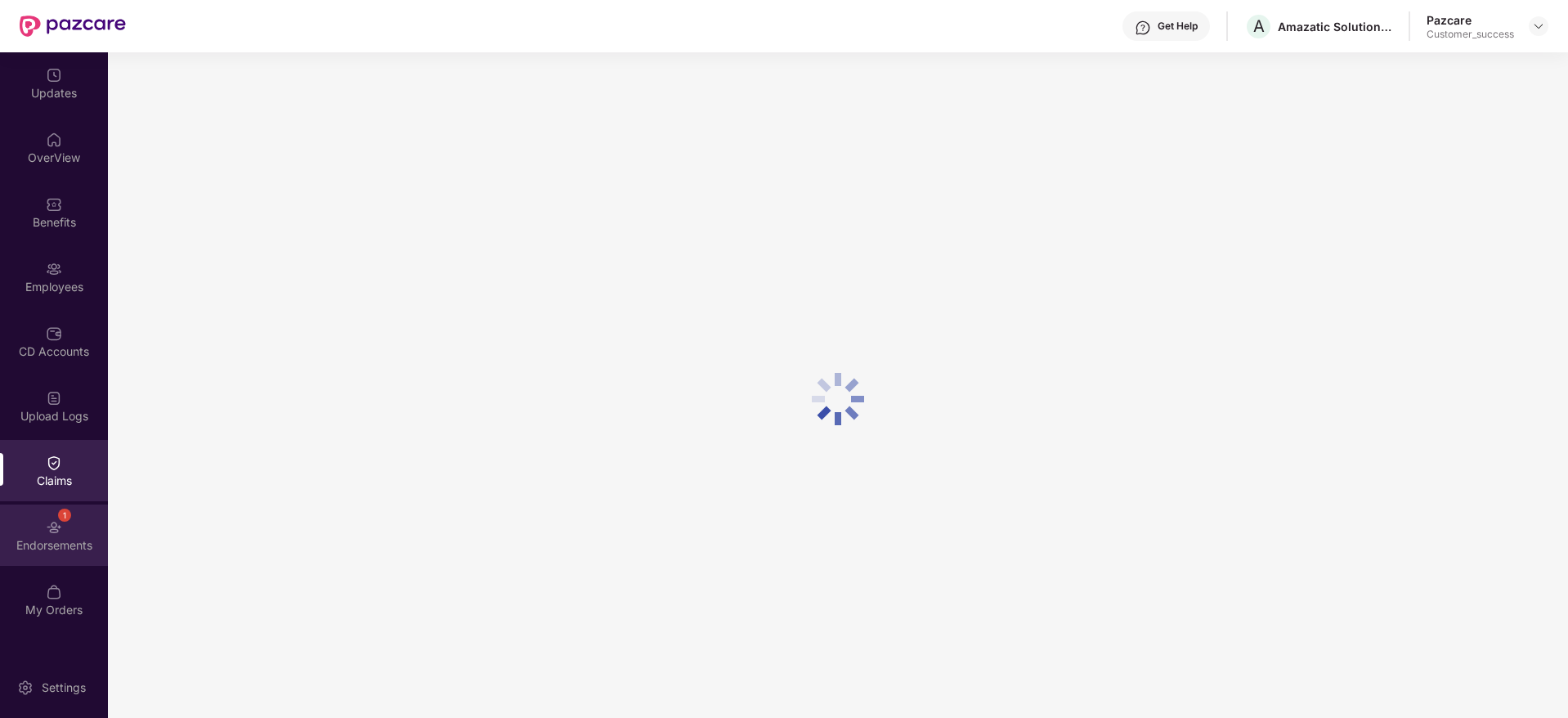
click at [75, 541] on div "Endorsements" at bounding box center [54, 545] width 108 height 17
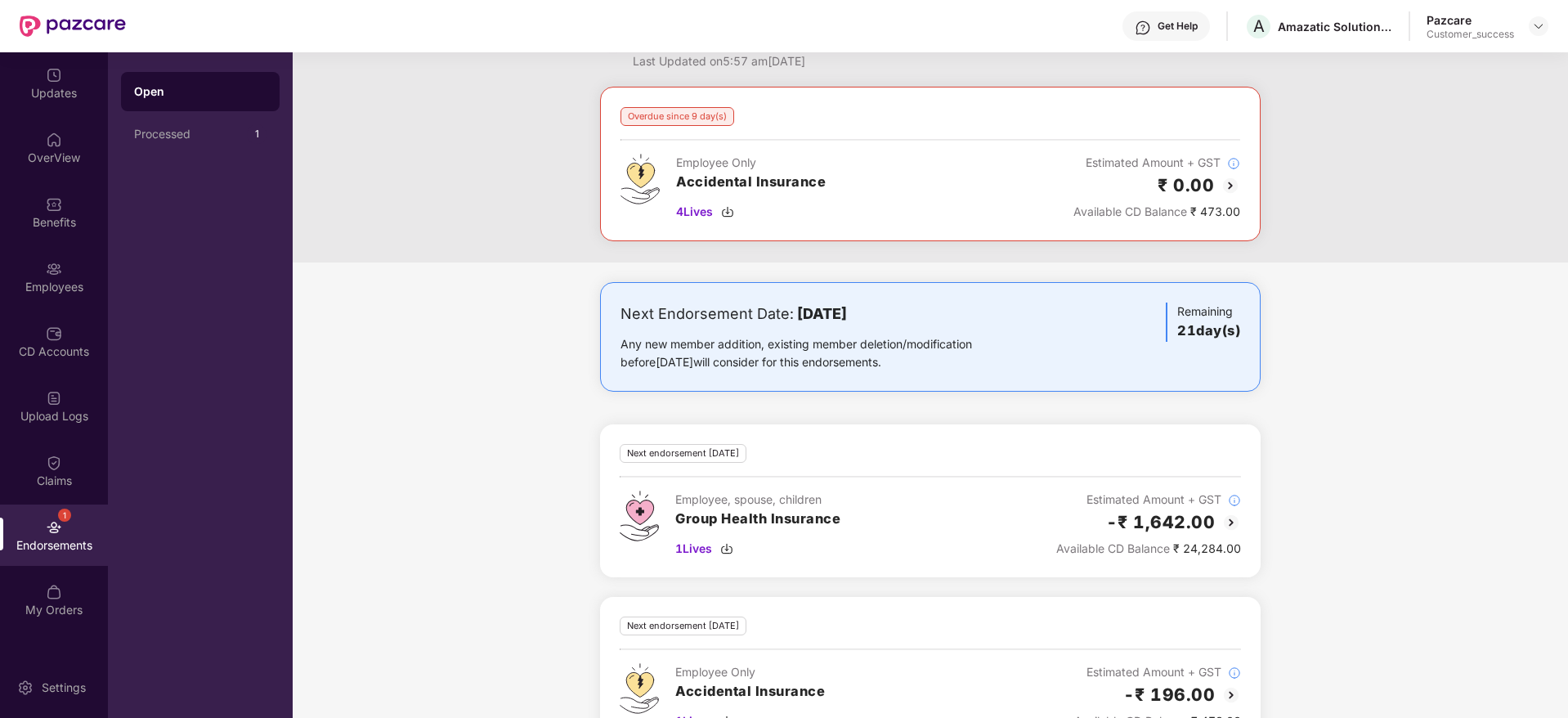
scroll to position [107, 0]
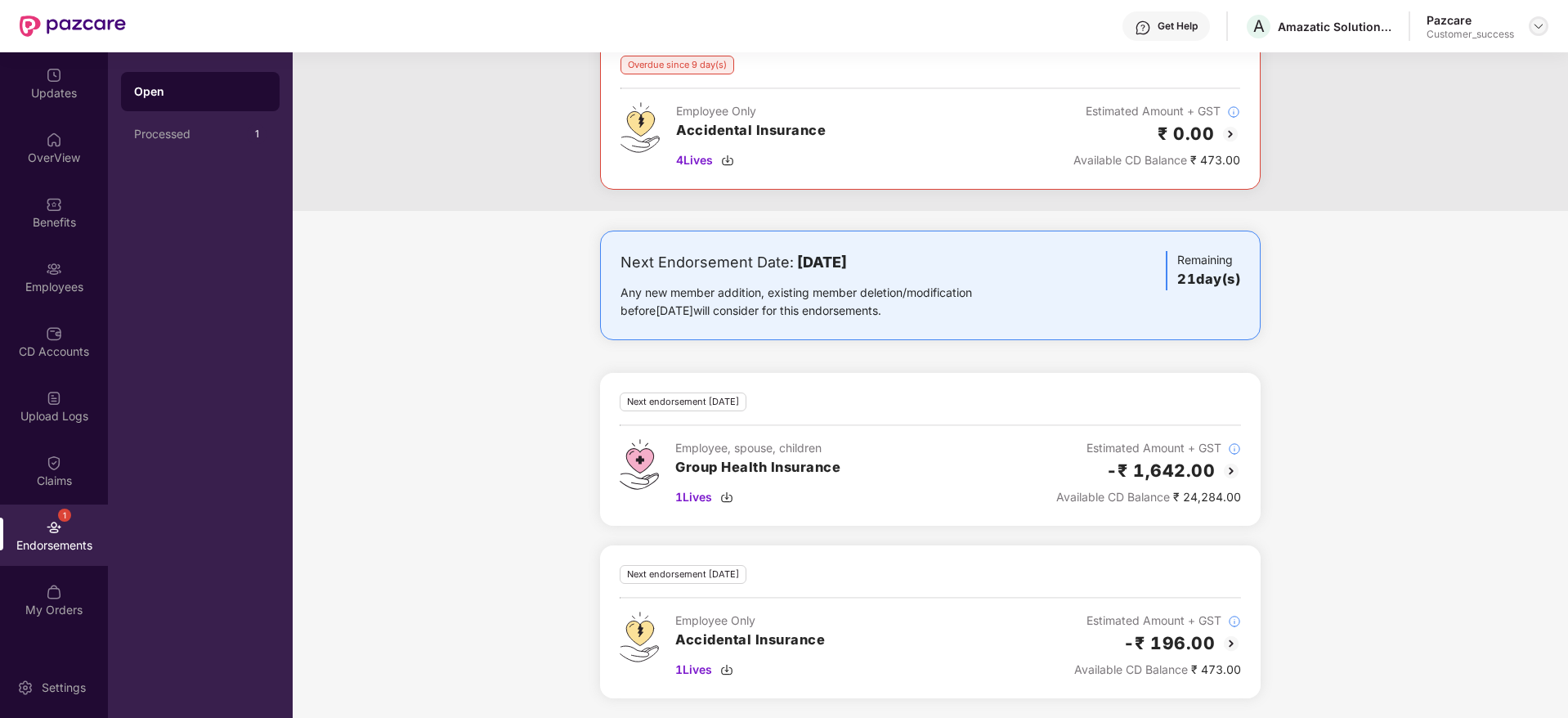
click at [1545, 25] on div at bounding box center [1538, 26] width 19 height 19
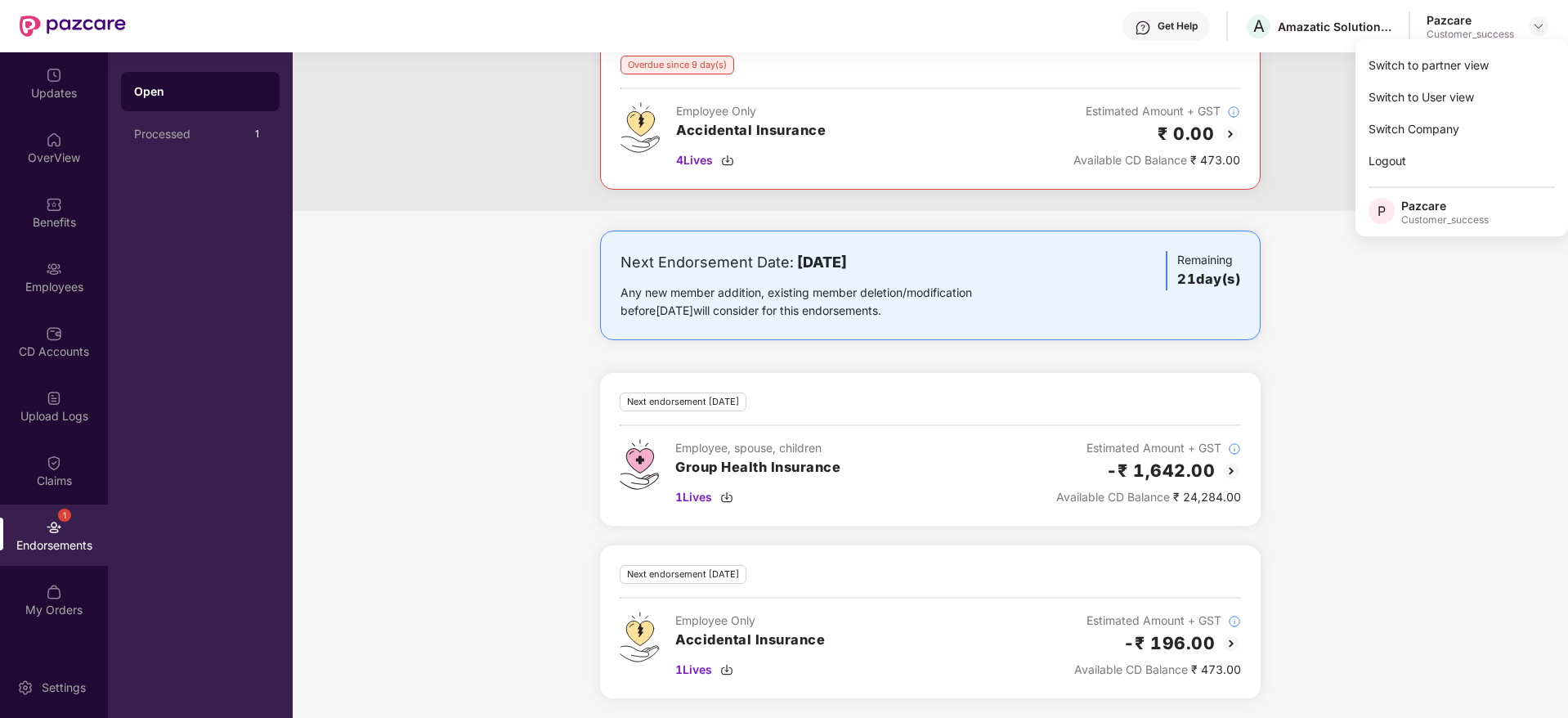
click at [1525, 47] on div "Switch to partner view Switch to User view Switch Company Logout P Pazcare Cust…" at bounding box center [1462, 138] width 212 height 197
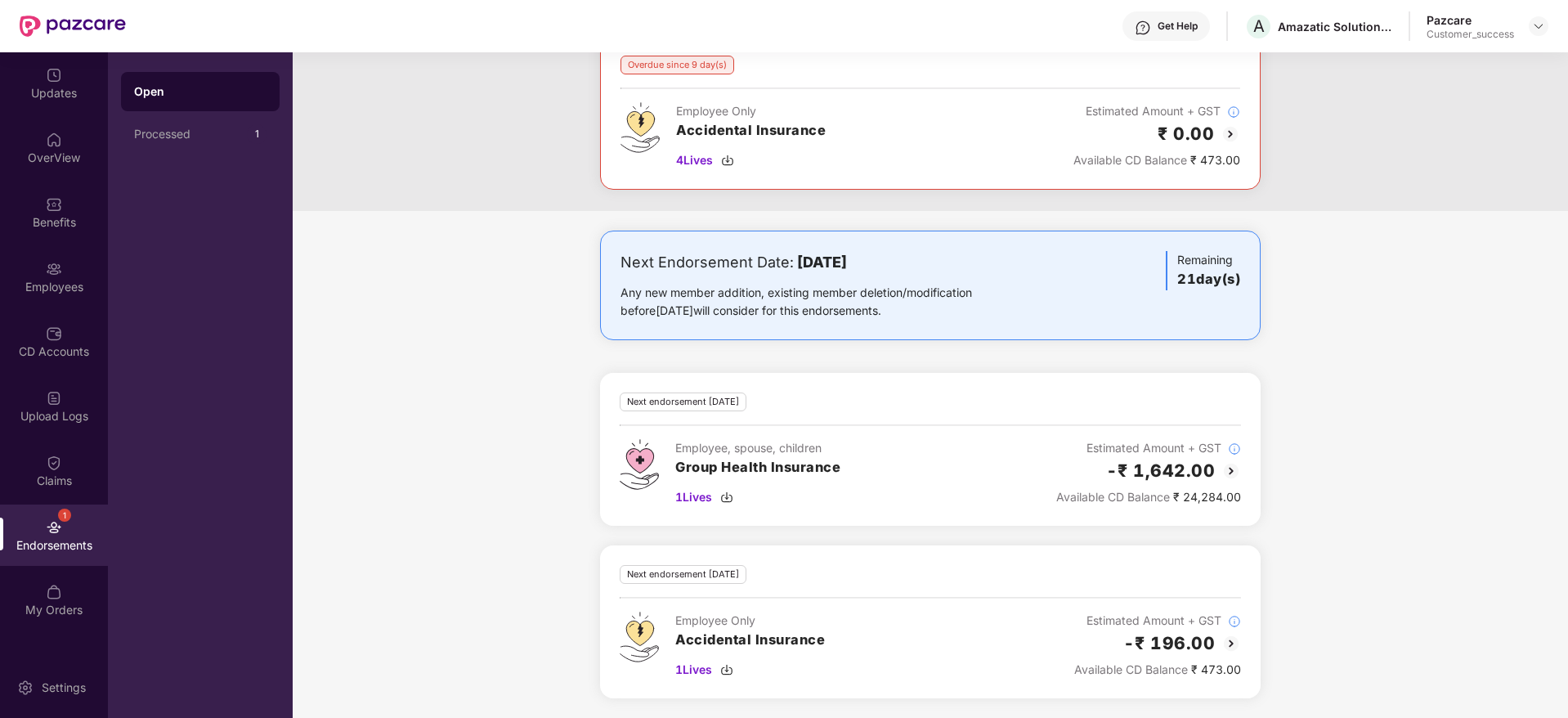
click at [1553, 18] on header "Get Help A Amazatic Solutions Llp Pazcare Customer_success" at bounding box center [784, 26] width 1568 height 53
click at [1535, 33] on div at bounding box center [1538, 26] width 19 height 19
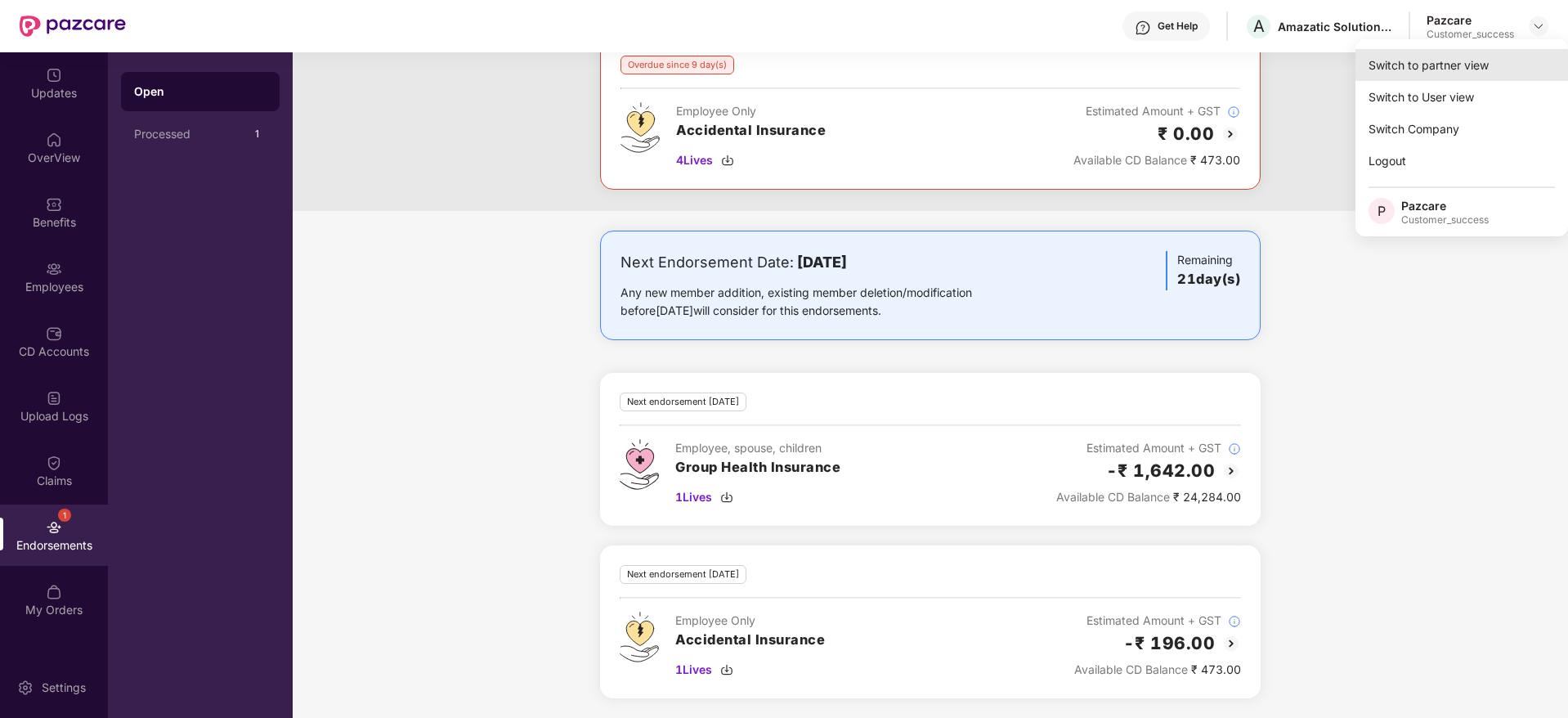
click at [1509, 58] on div "Switch to partner view" at bounding box center [1462, 65] width 212 height 32
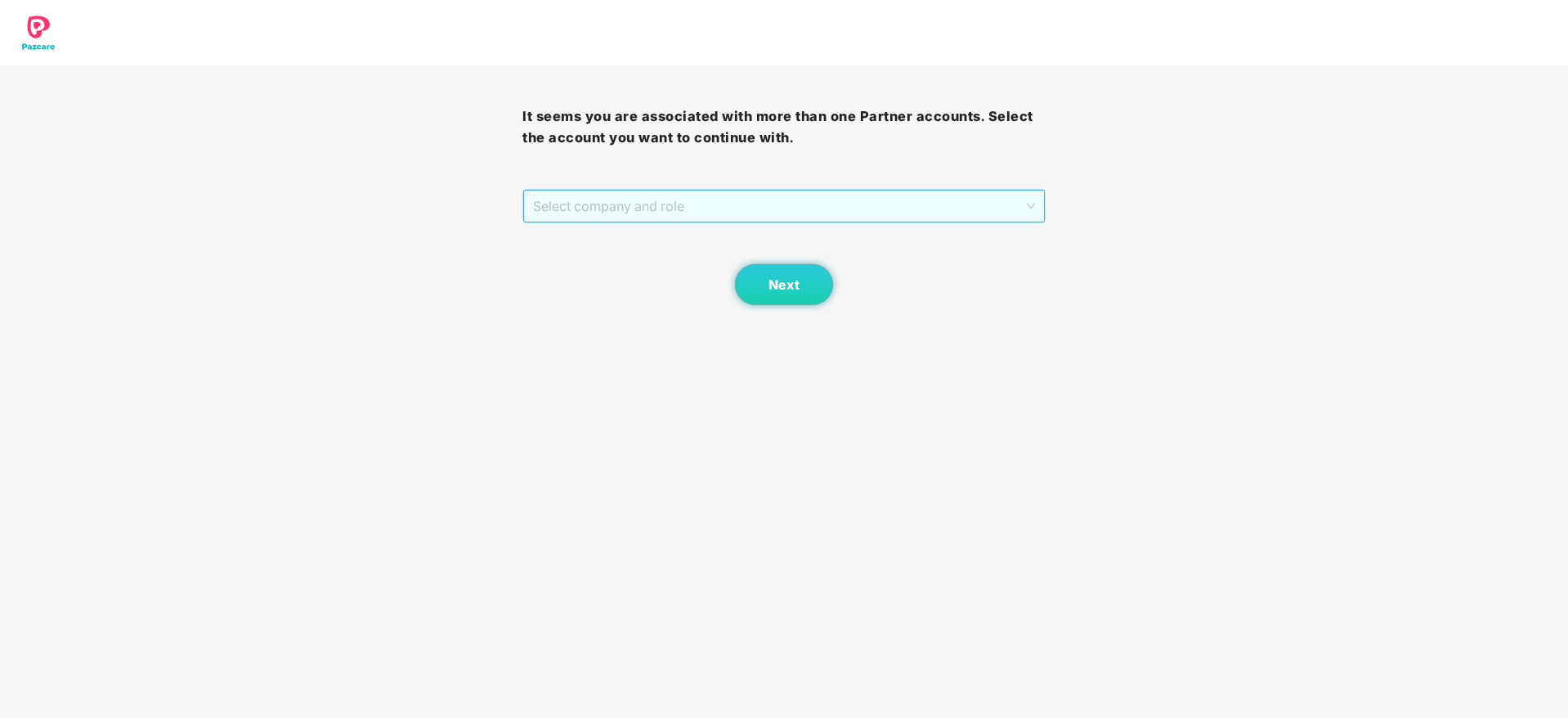
click at [758, 206] on span "Select company and role" at bounding box center [784, 206] width 501 height 31
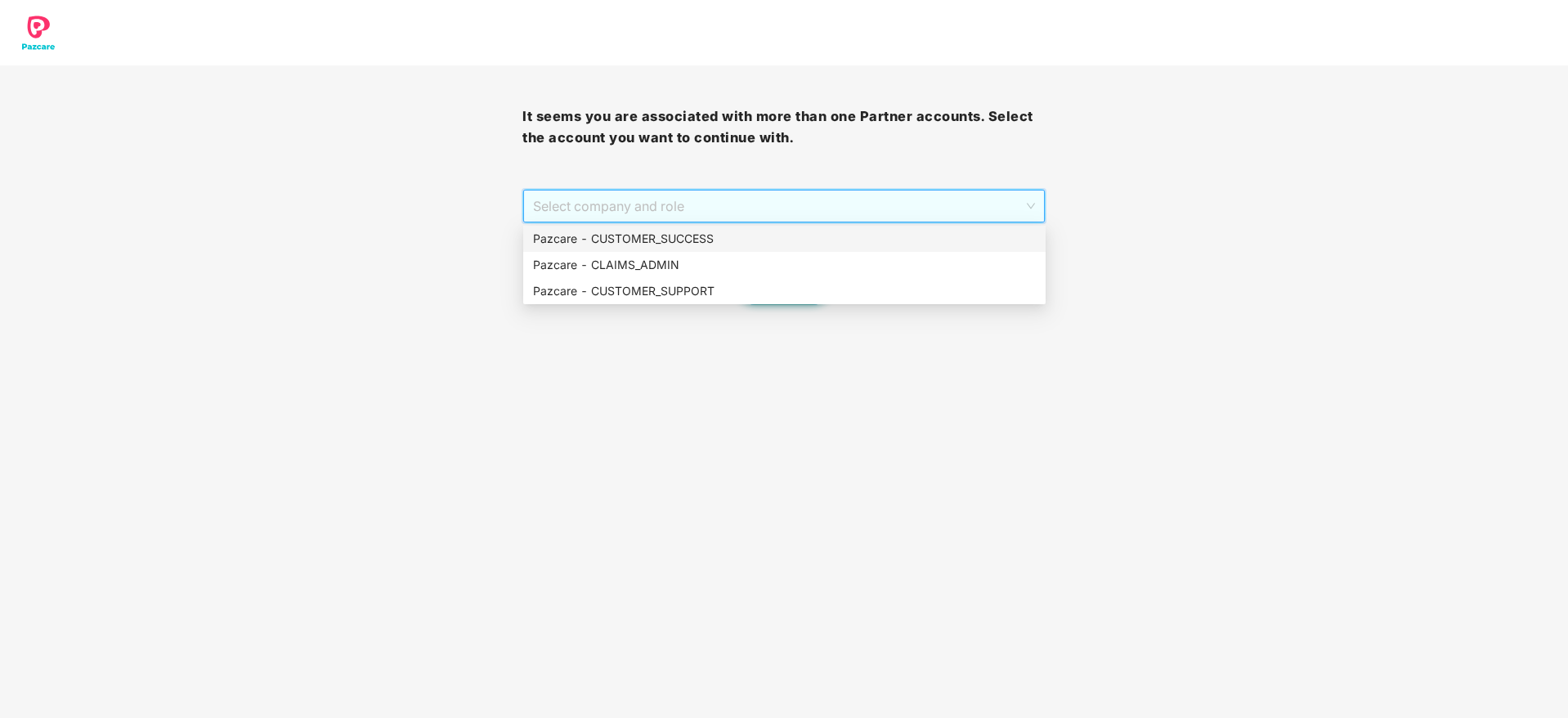
click at [758, 233] on div "Pazcare - CUSTOMER_SUCCESS" at bounding box center [784, 238] width 503 height 18
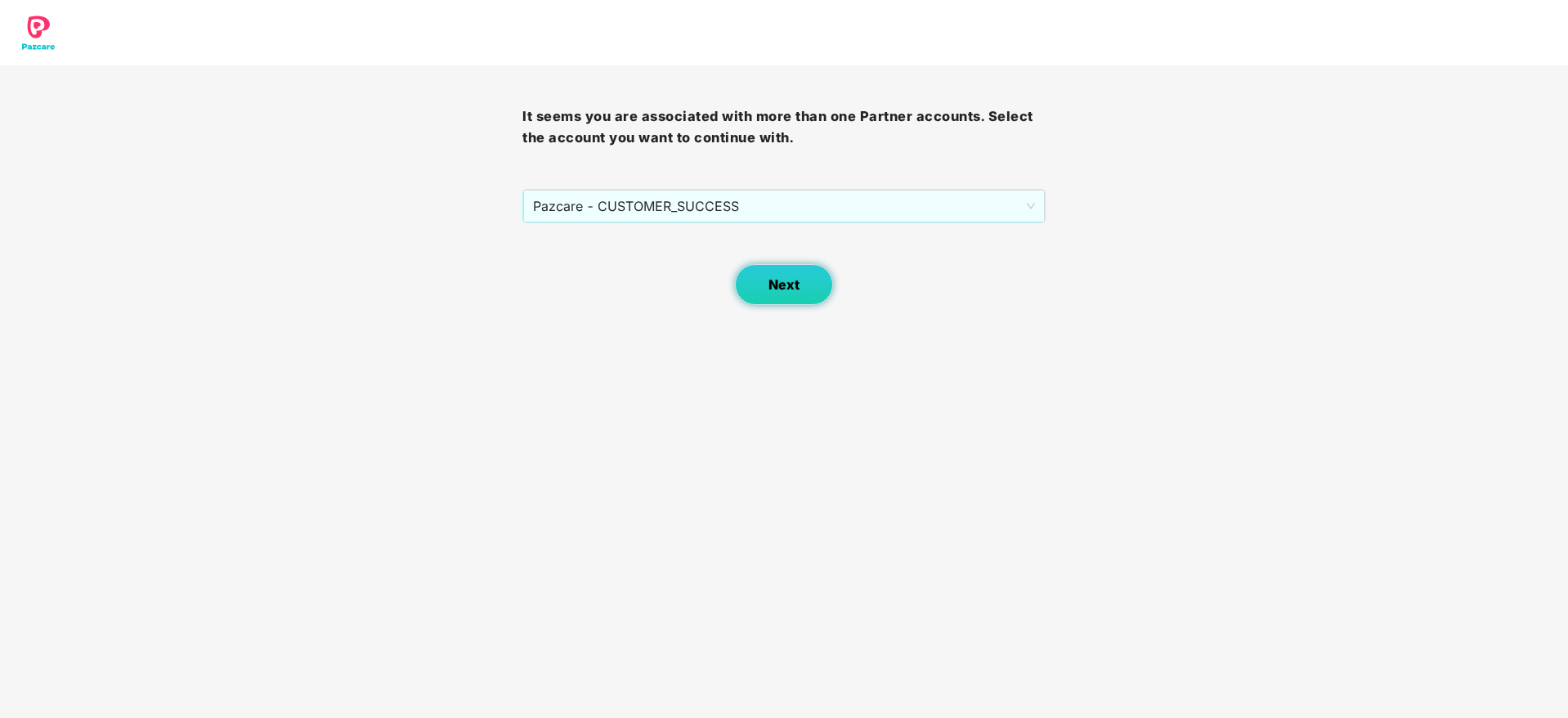
click at [736, 284] on button "Next" at bounding box center [784, 284] width 98 height 41
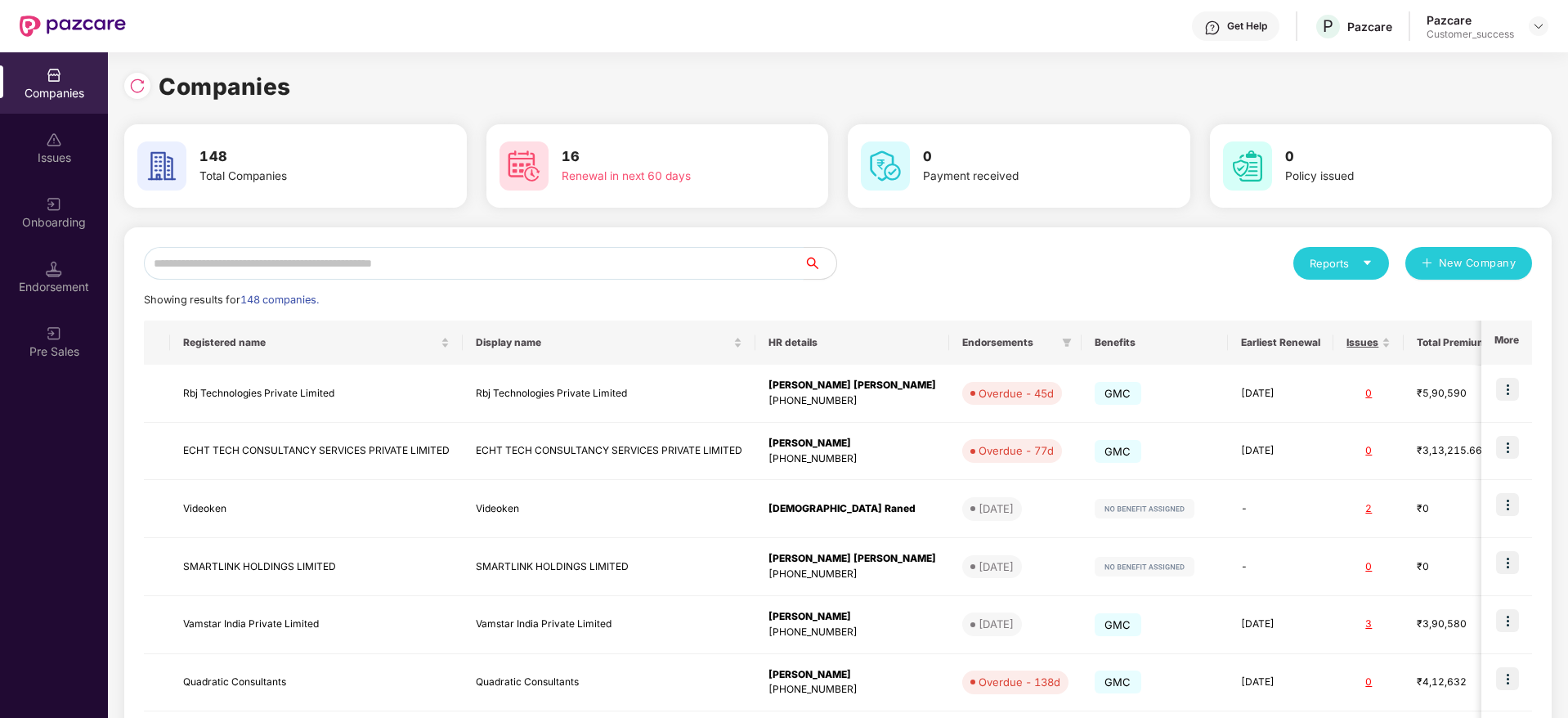
click at [630, 264] on input "text" at bounding box center [473, 263] width 660 height 32
paste input "**********"
type input "**********"
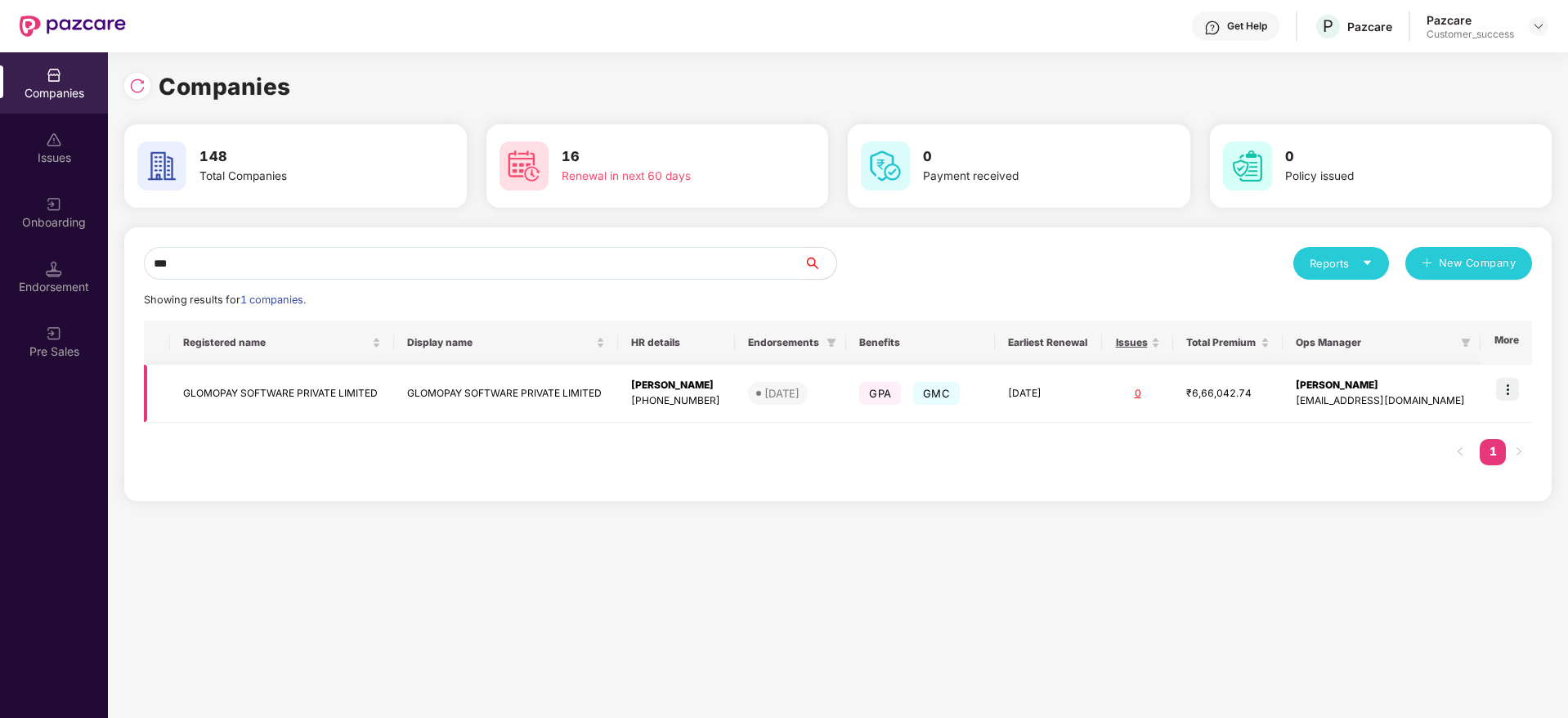
type input "***"
click at [589, 404] on td "GLOMOPAY SOFTWARE PRIVATE LIMITED" at bounding box center [506, 393] width 224 height 58
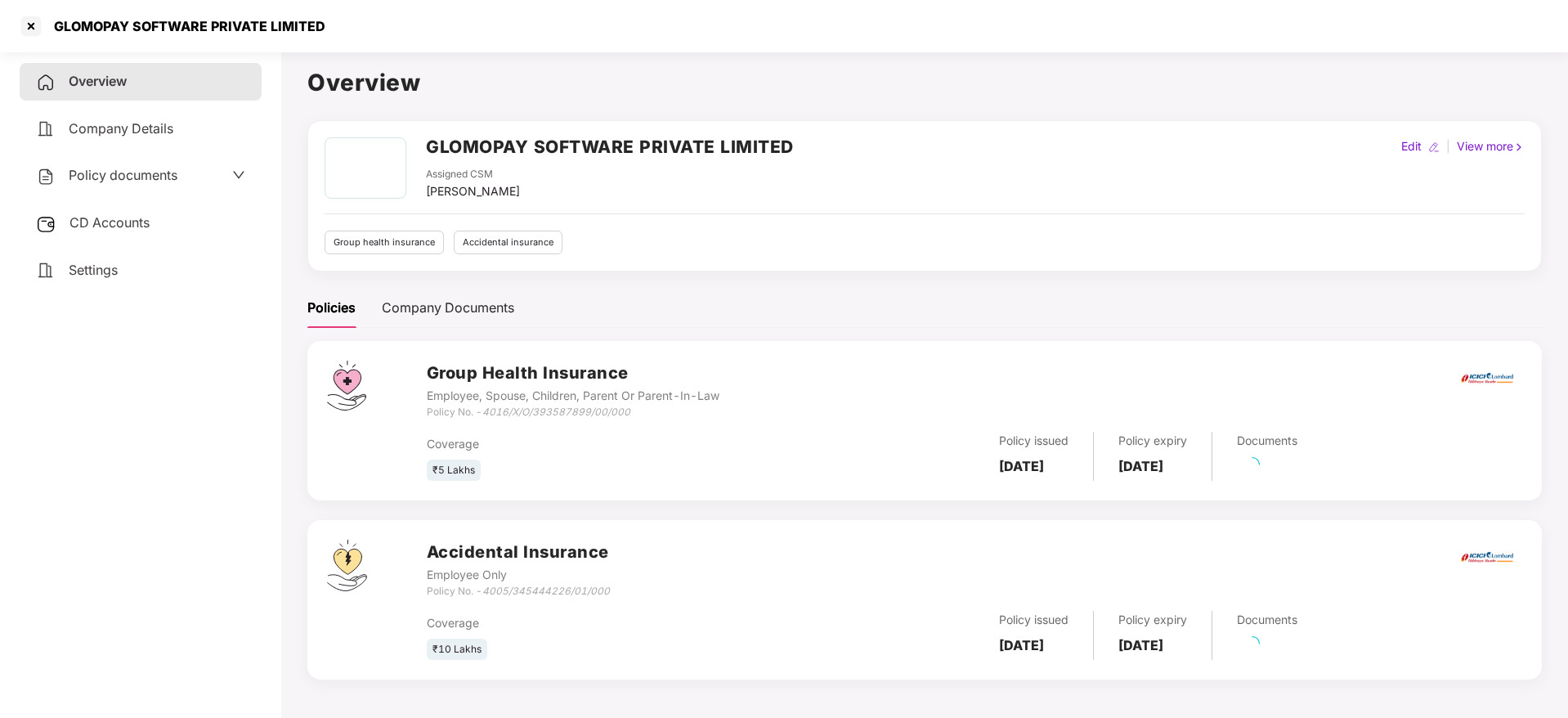
click at [470, 143] on h2 "GLOMOPAY SOFTWARE PRIVATE LIMITED" at bounding box center [610, 146] width 368 height 27
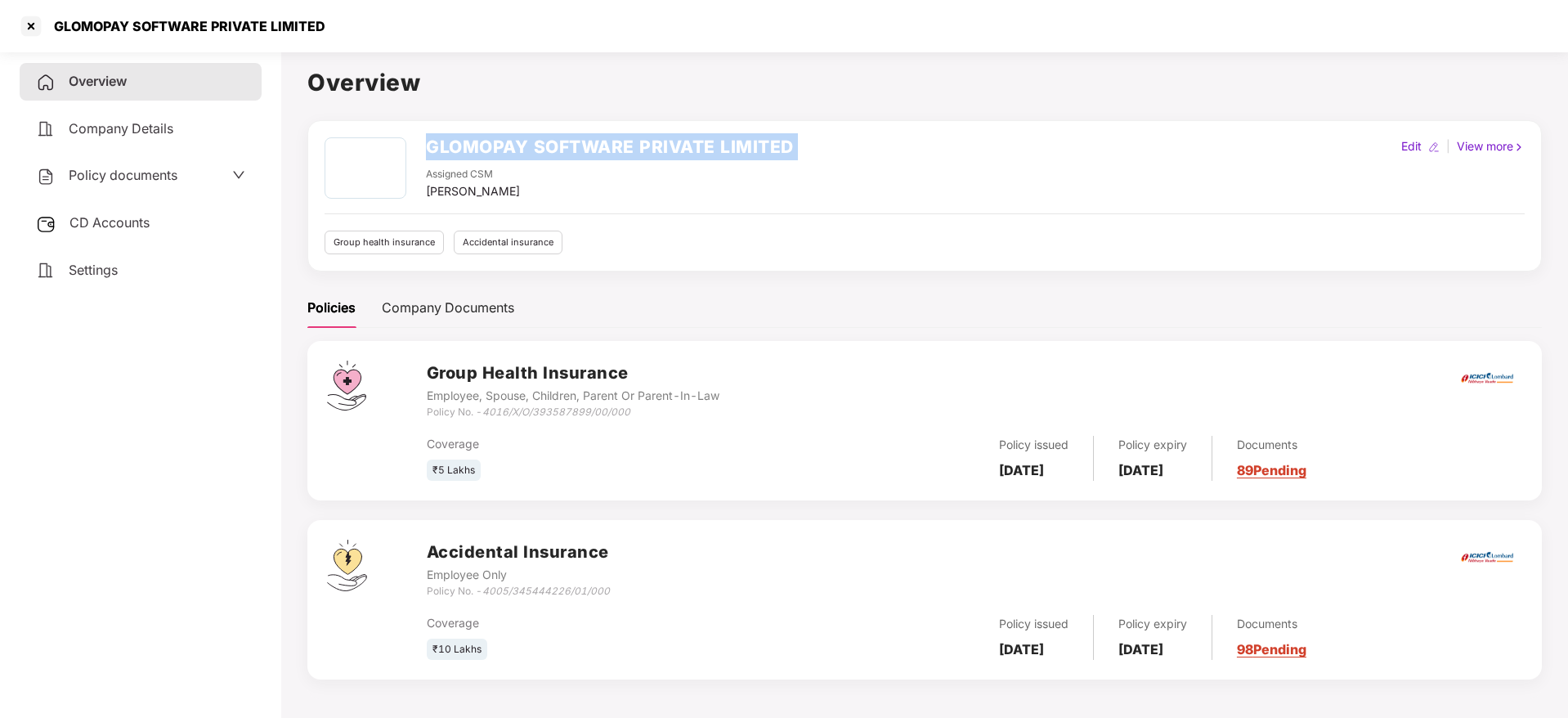
click at [470, 143] on h2 "GLOMOPAY SOFTWARE PRIVATE LIMITED" at bounding box center [610, 146] width 368 height 27
copy h2 "GLOMOPAY SOFTWARE PRIVATE LIMITED"
click at [22, 29] on div at bounding box center [30, 26] width 26 height 26
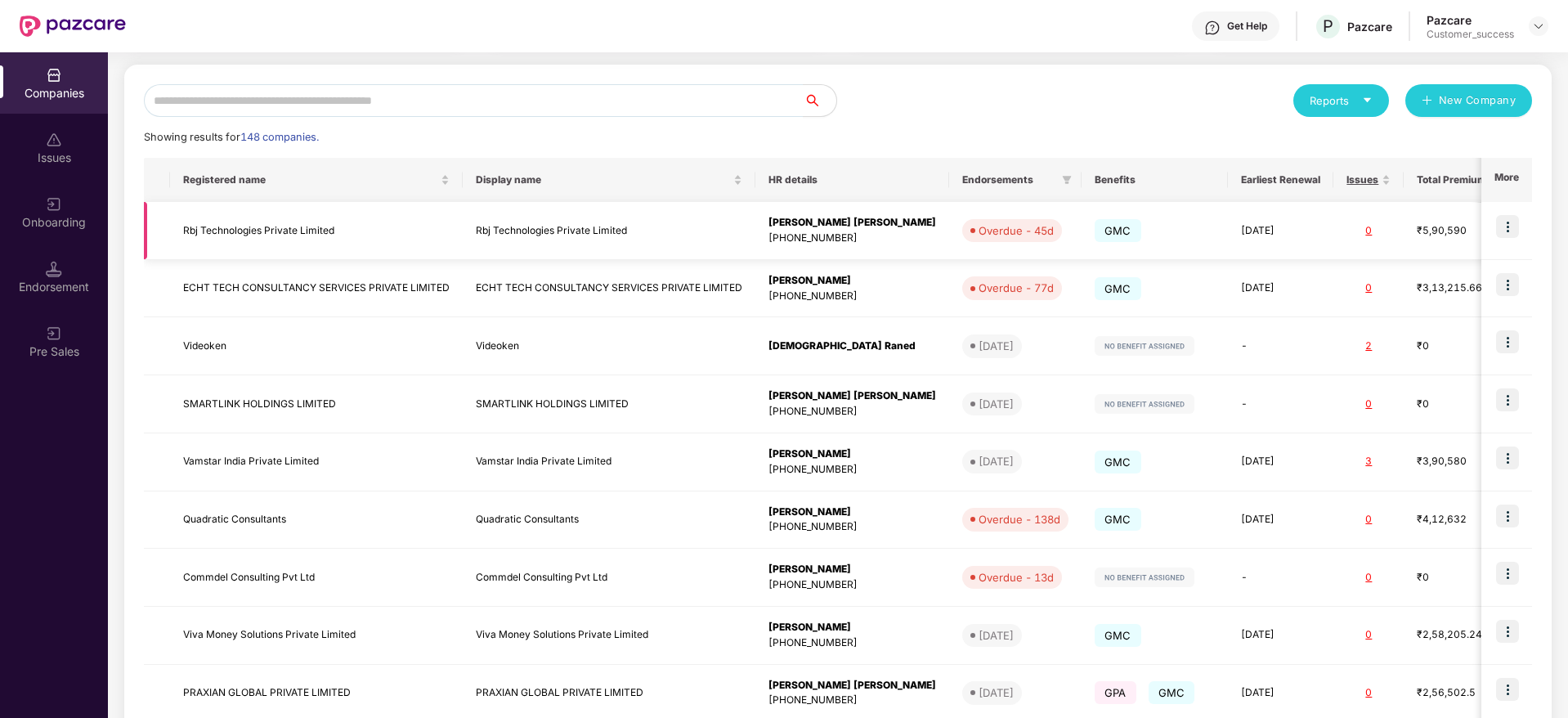
scroll to position [317, 0]
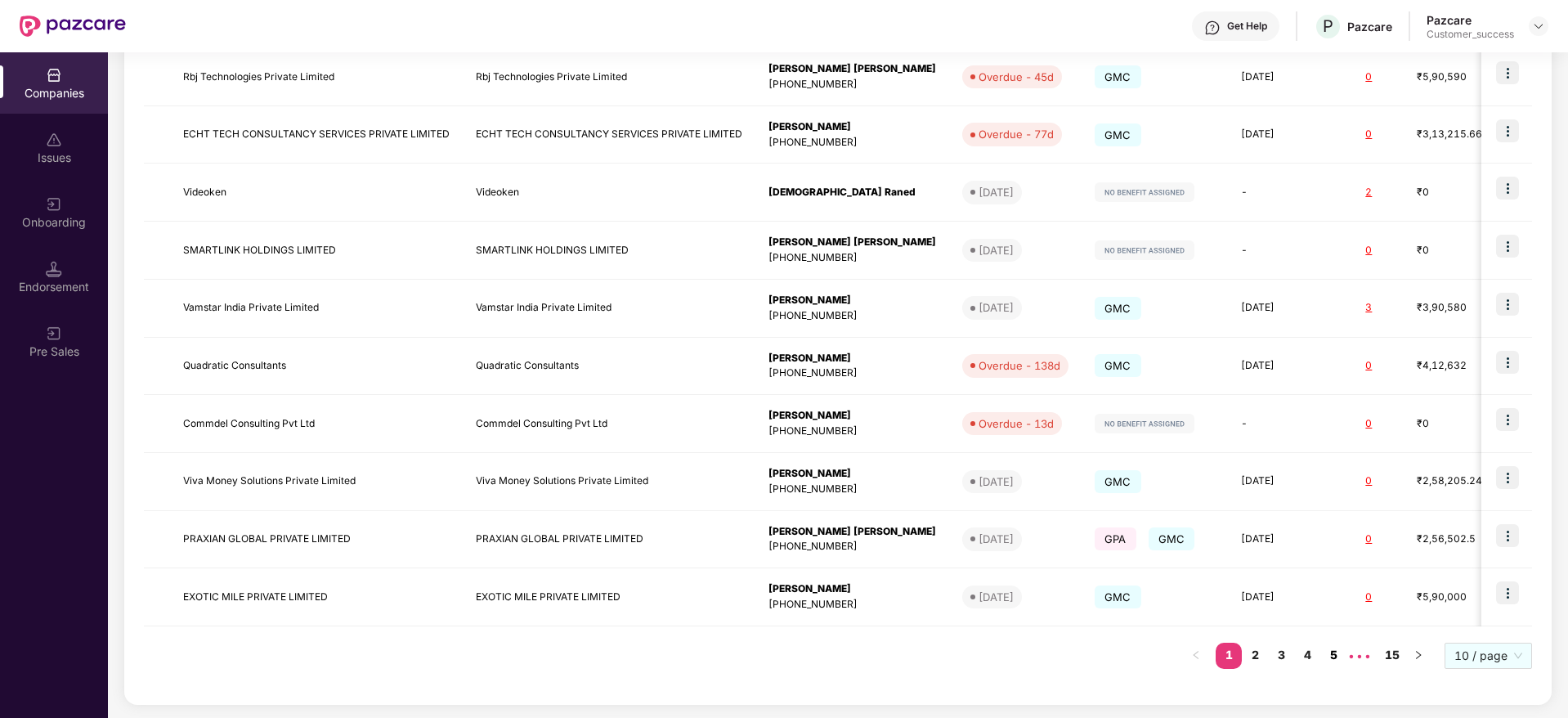
click at [1299, 658] on link "4" at bounding box center [1307, 654] width 26 height 25
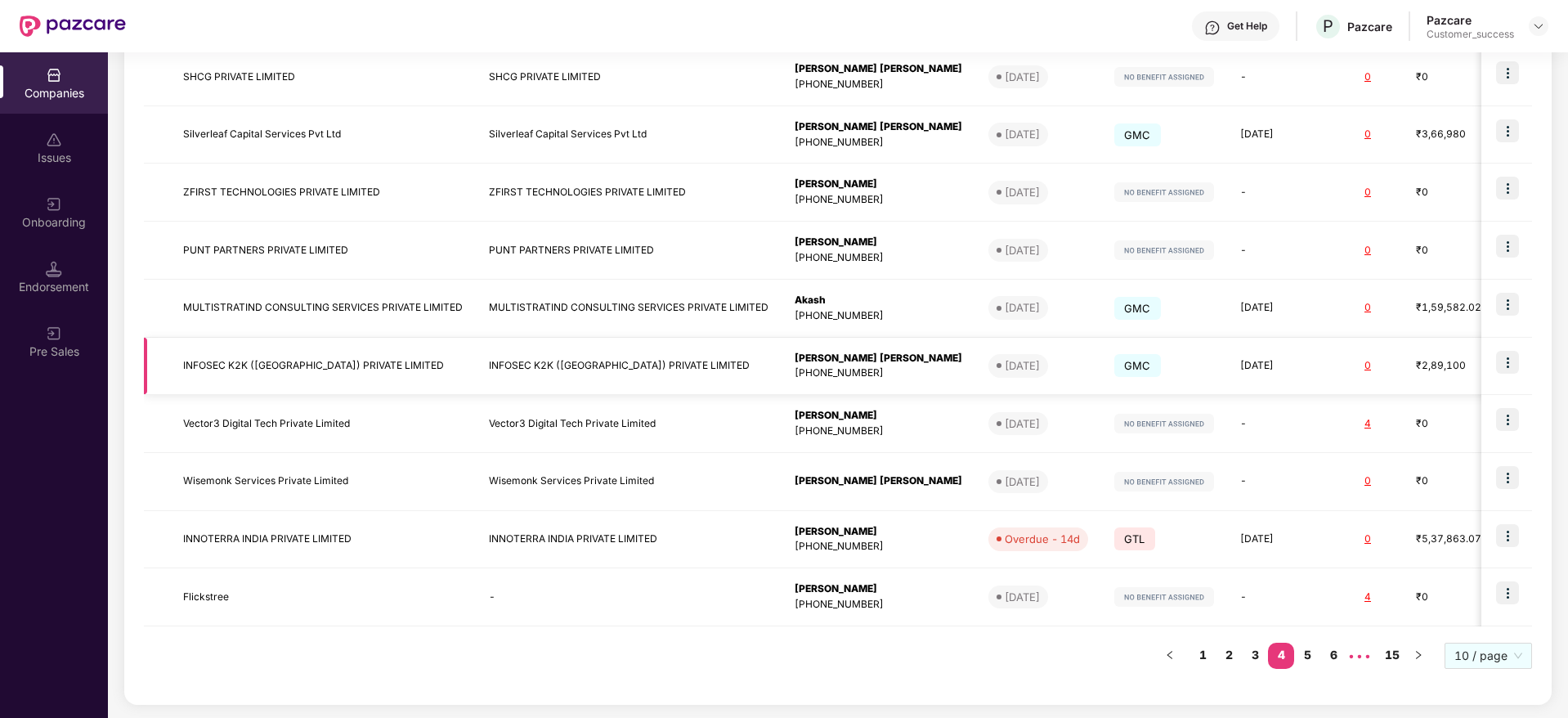
click at [533, 364] on td "INFOSEC K2K ([GEOGRAPHIC_DATA]) PRIVATE LIMITED" at bounding box center [628, 366] width 305 height 58
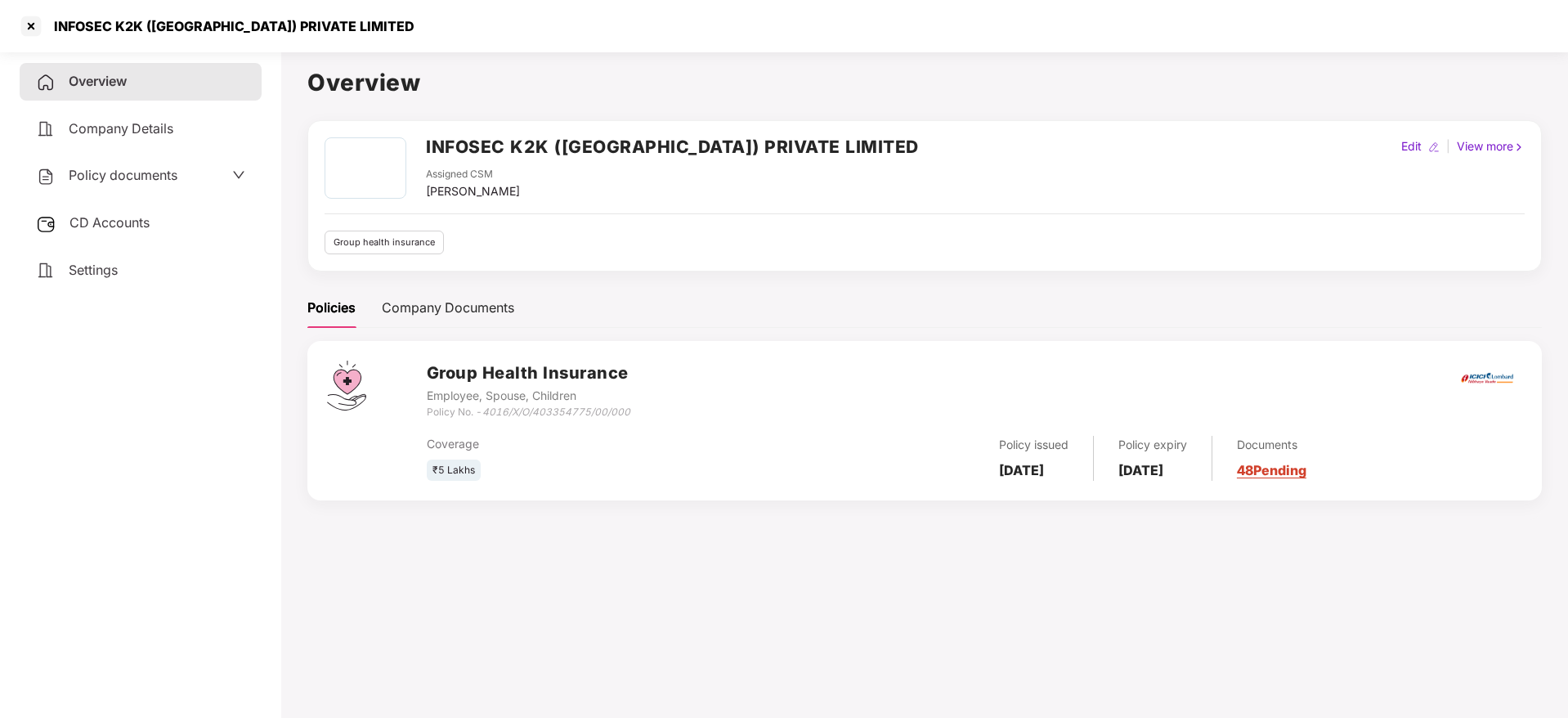
click at [562, 148] on h2 "INFOSEC K2K ([GEOGRAPHIC_DATA]) PRIVATE LIMITED" at bounding box center [673, 146] width 493 height 27
copy h2 "INFOSEC K2K ([GEOGRAPHIC_DATA]) PRIVATE LIMITED"
click at [48, 18] on div "INFOSEC K2K ([GEOGRAPHIC_DATA]) PRIVATE LIMITED" at bounding box center [229, 26] width 370 height 17
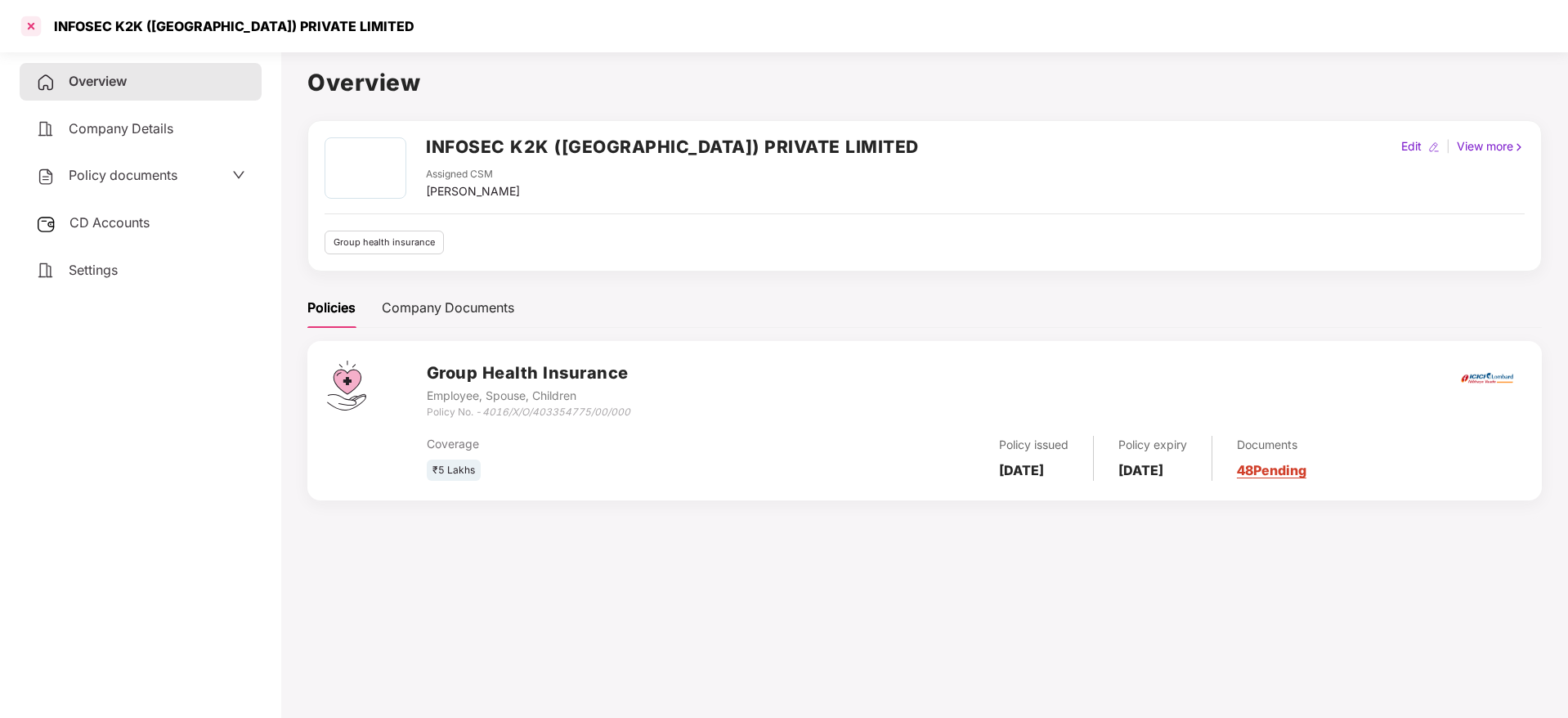
click at [32, 25] on div at bounding box center [30, 26] width 26 height 26
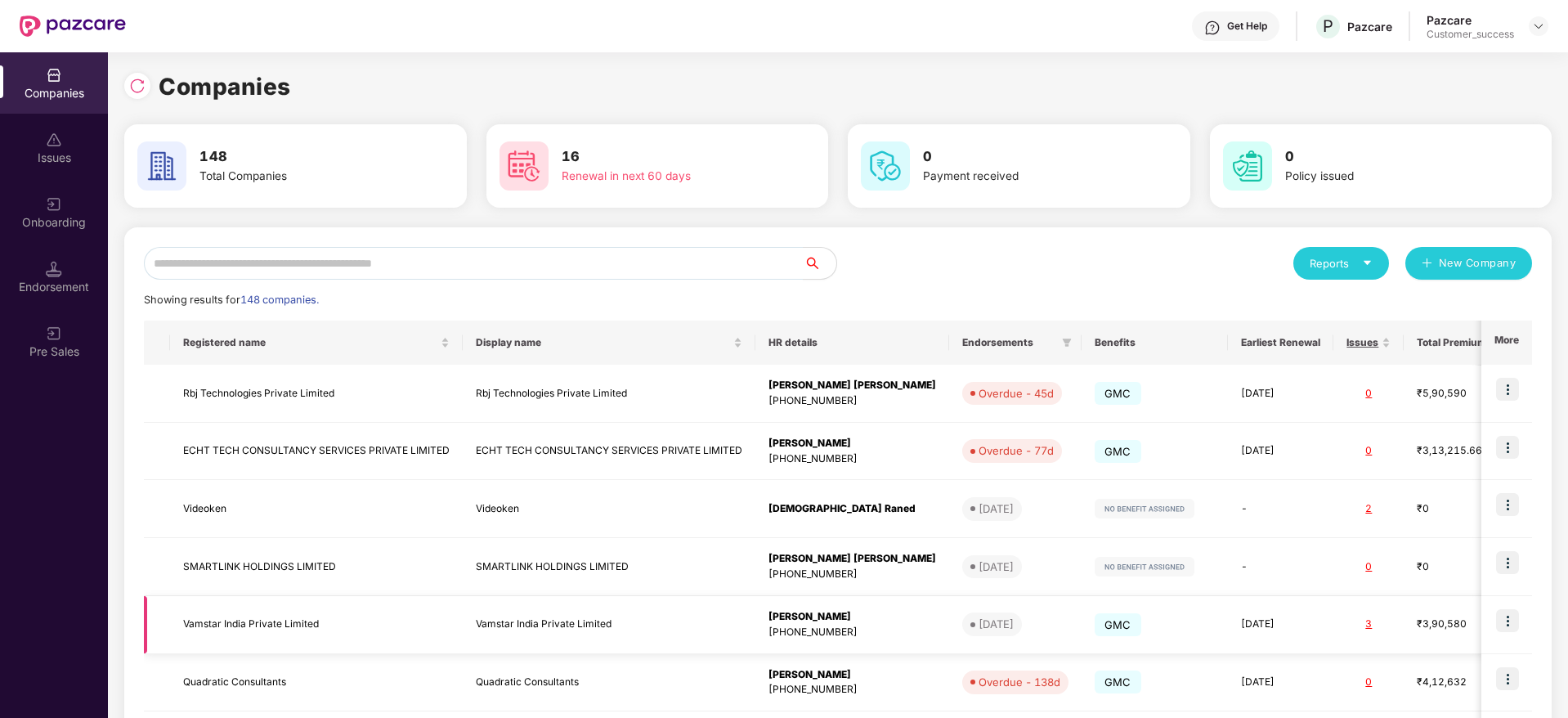
scroll to position [317, 0]
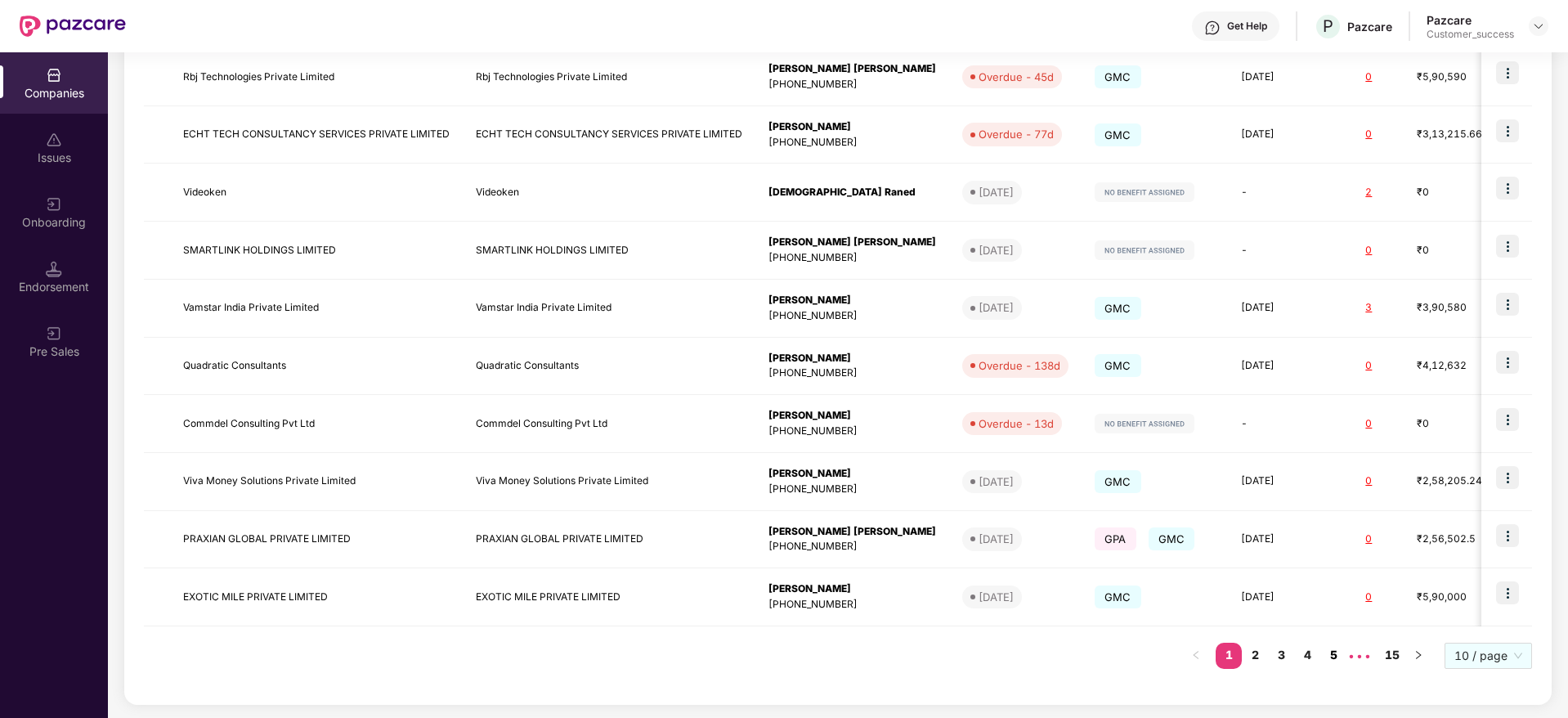
click at [1335, 664] on link "5" at bounding box center [1334, 654] width 26 height 25
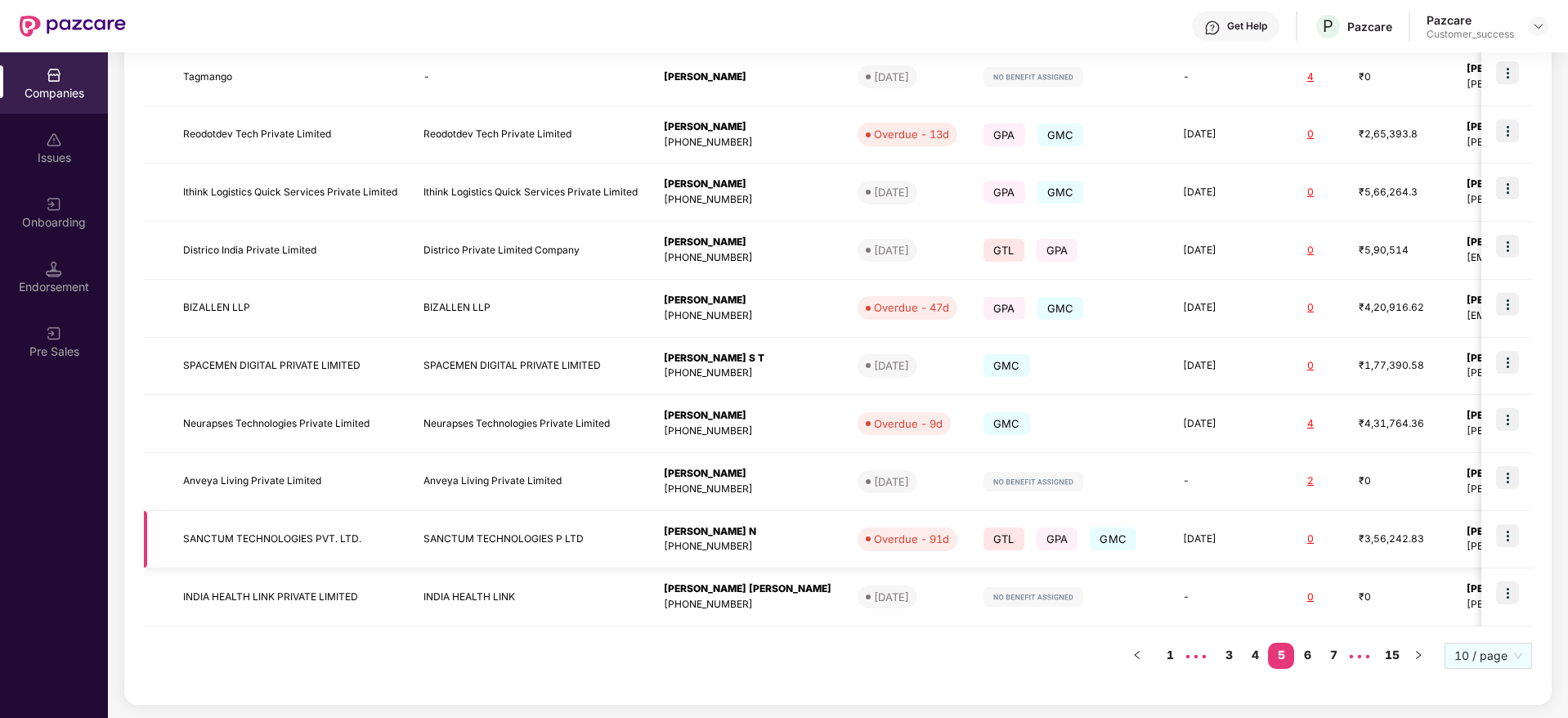
click at [422, 546] on td "SANCTUM TECHNOLOGIES P LTD" at bounding box center [531, 540] width 240 height 58
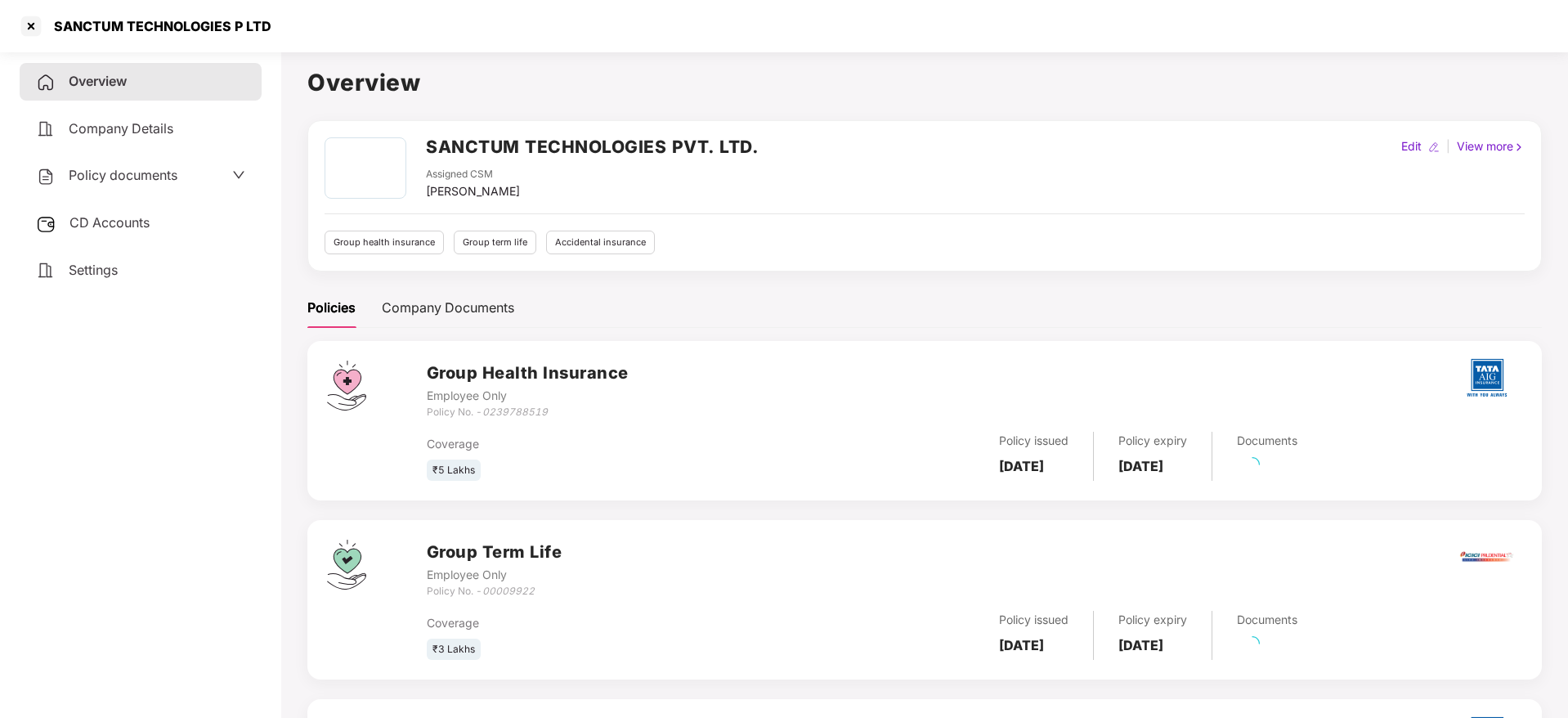
click at [516, 147] on h2 "SANCTUM TECHNOLOGIES PVT. LTD." at bounding box center [592, 146] width 332 height 27
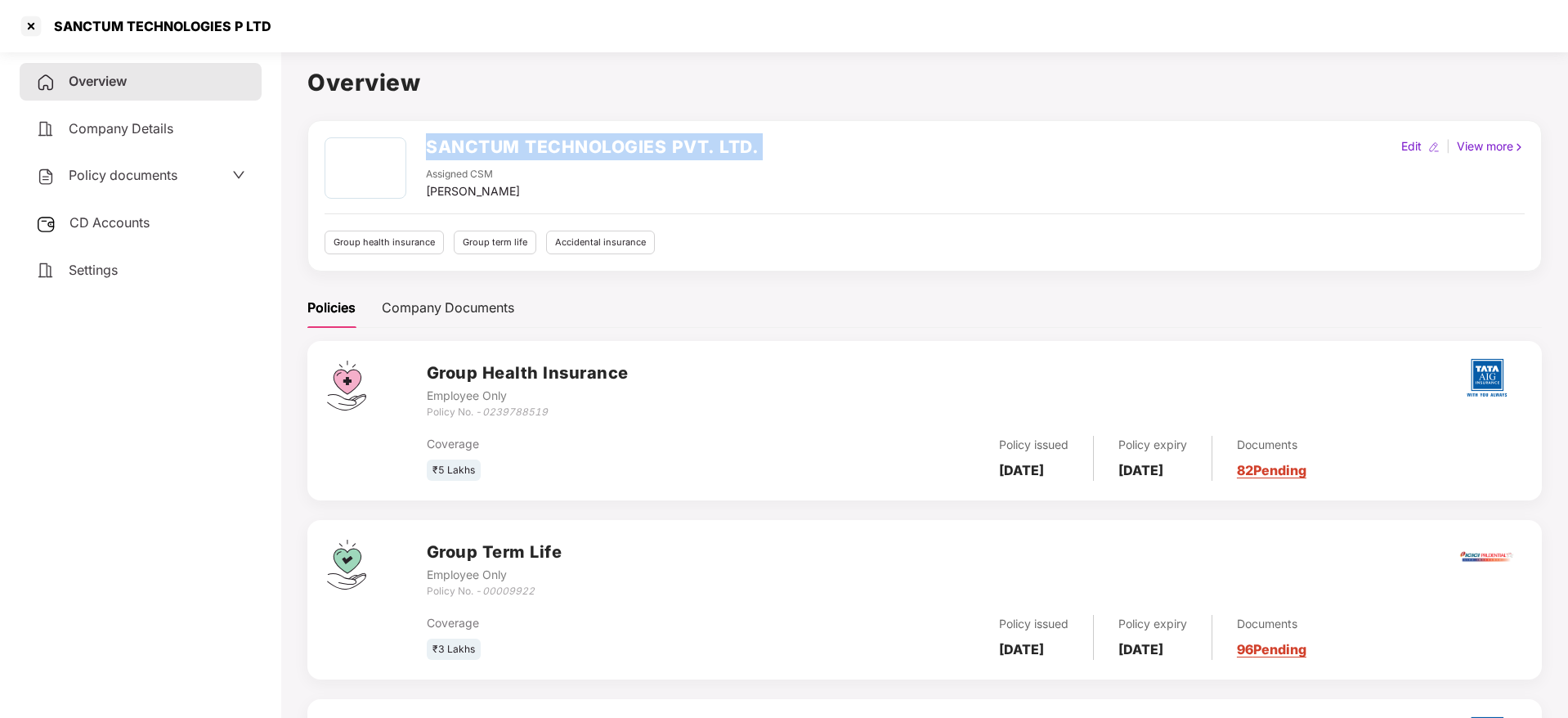
click at [516, 147] on h2 "SANCTUM TECHNOLOGIES PVT. LTD." at bounding box center [592, 146] width 332 height 27
click at [44, 21] on div "SANCTUM TECHNOLOGIES P LTD" at bounding box center [158, 26] width 227 height 17
click at [39, 21] on div at bounding box center [30, 26] width 26 height 26
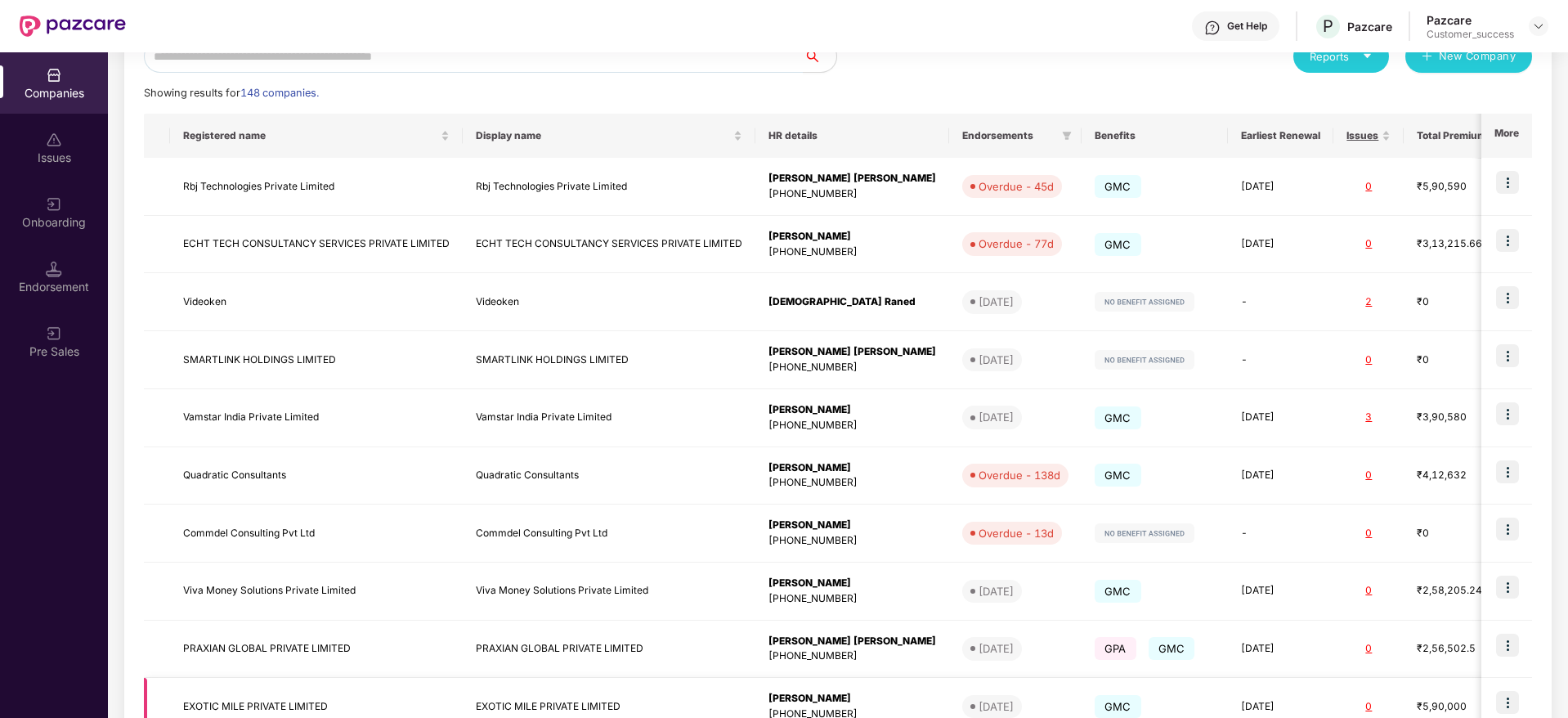
scroll to position [317, 0]
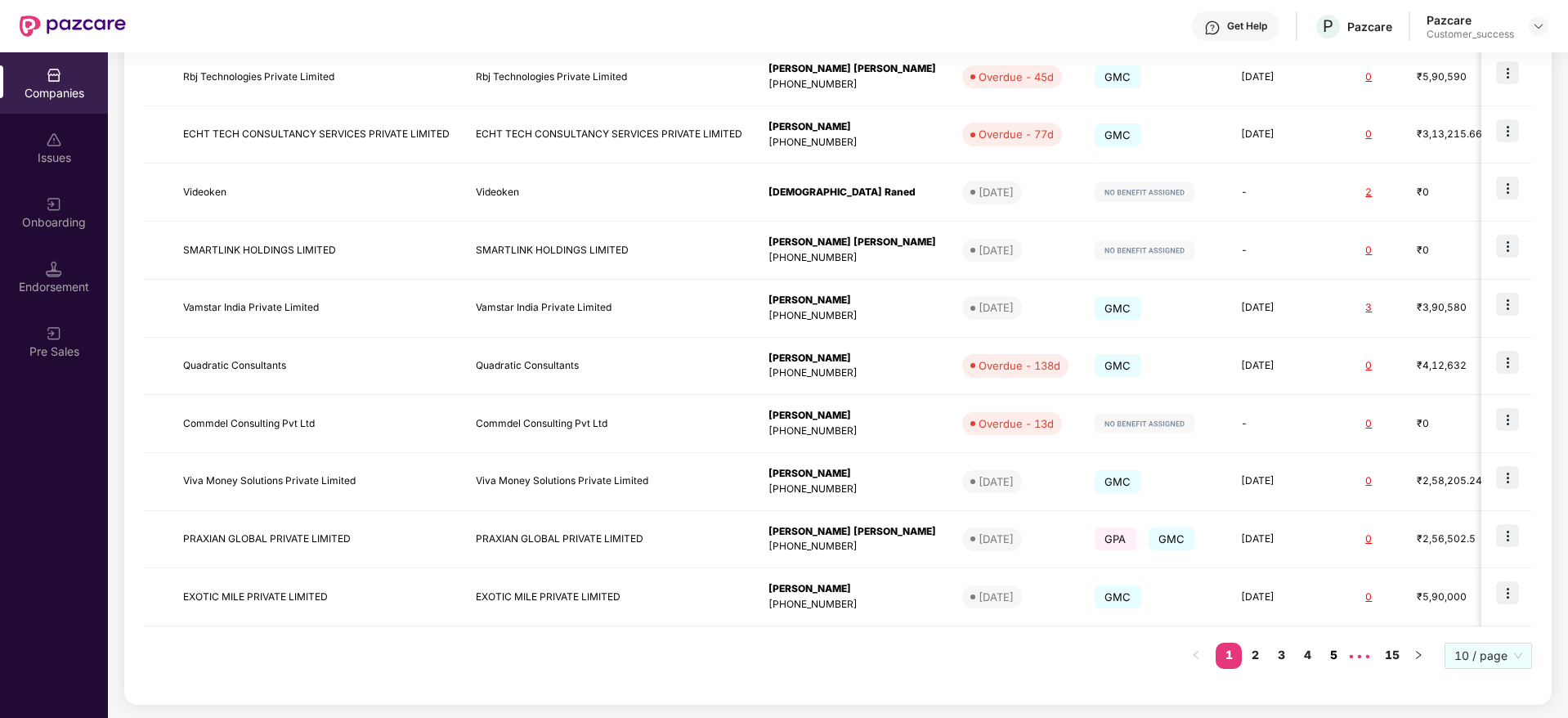
click at [1338, 654] on link "5" at bounding box center [1334, 654] width 26 height 25
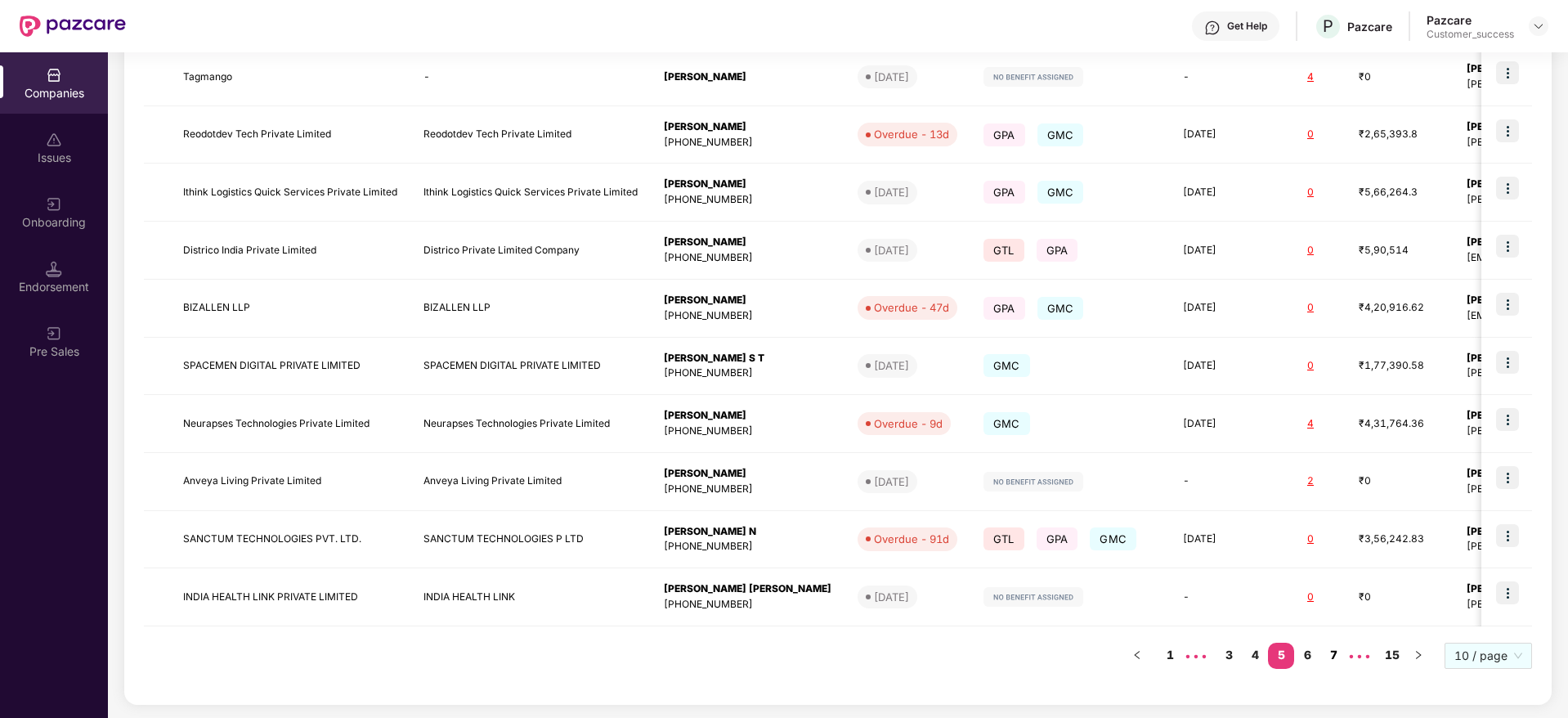
click at [1320, 654] on link "6" at bounding box center [1307, 654] width 26 height 25
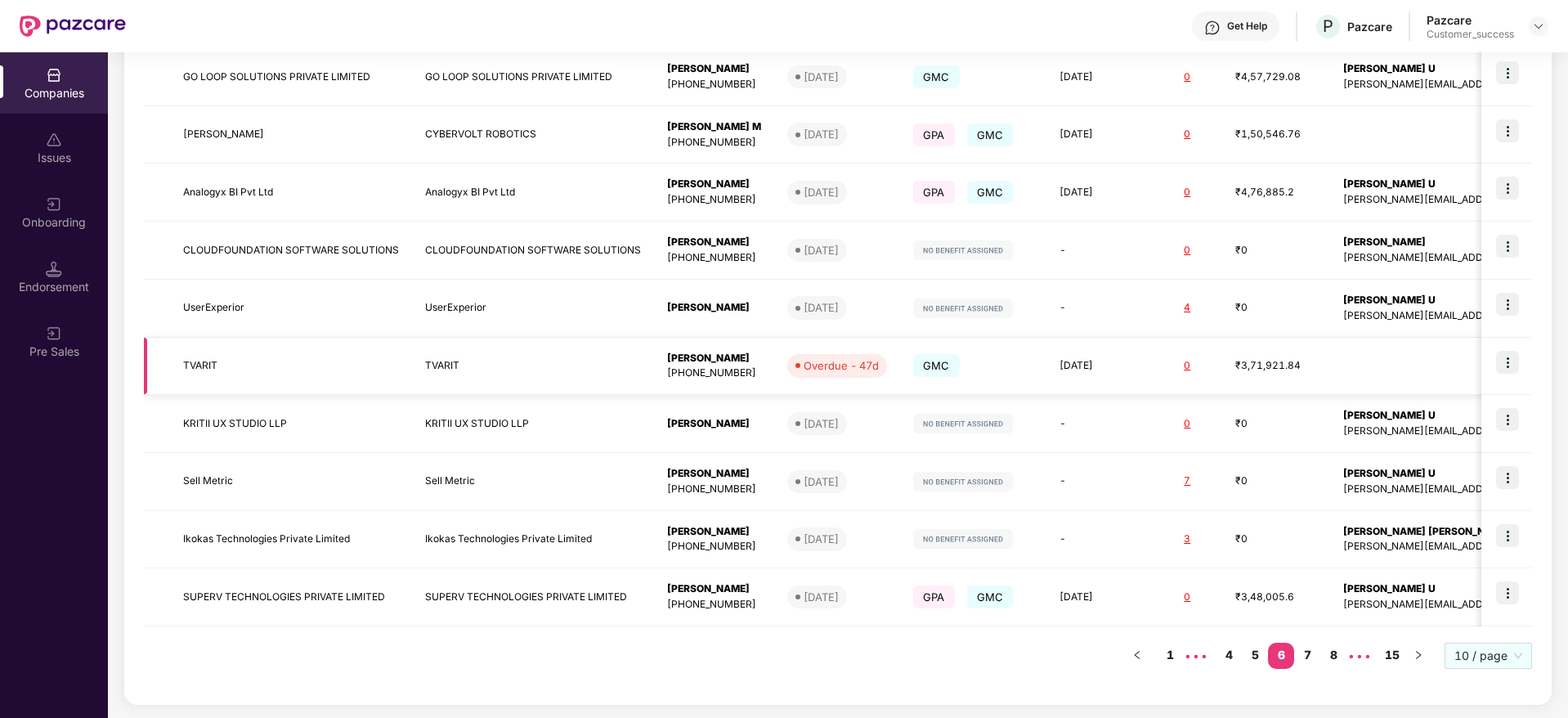
click at [475, 378] on td "TVARIT" at bounding box center [533, 366] width 242 height 58
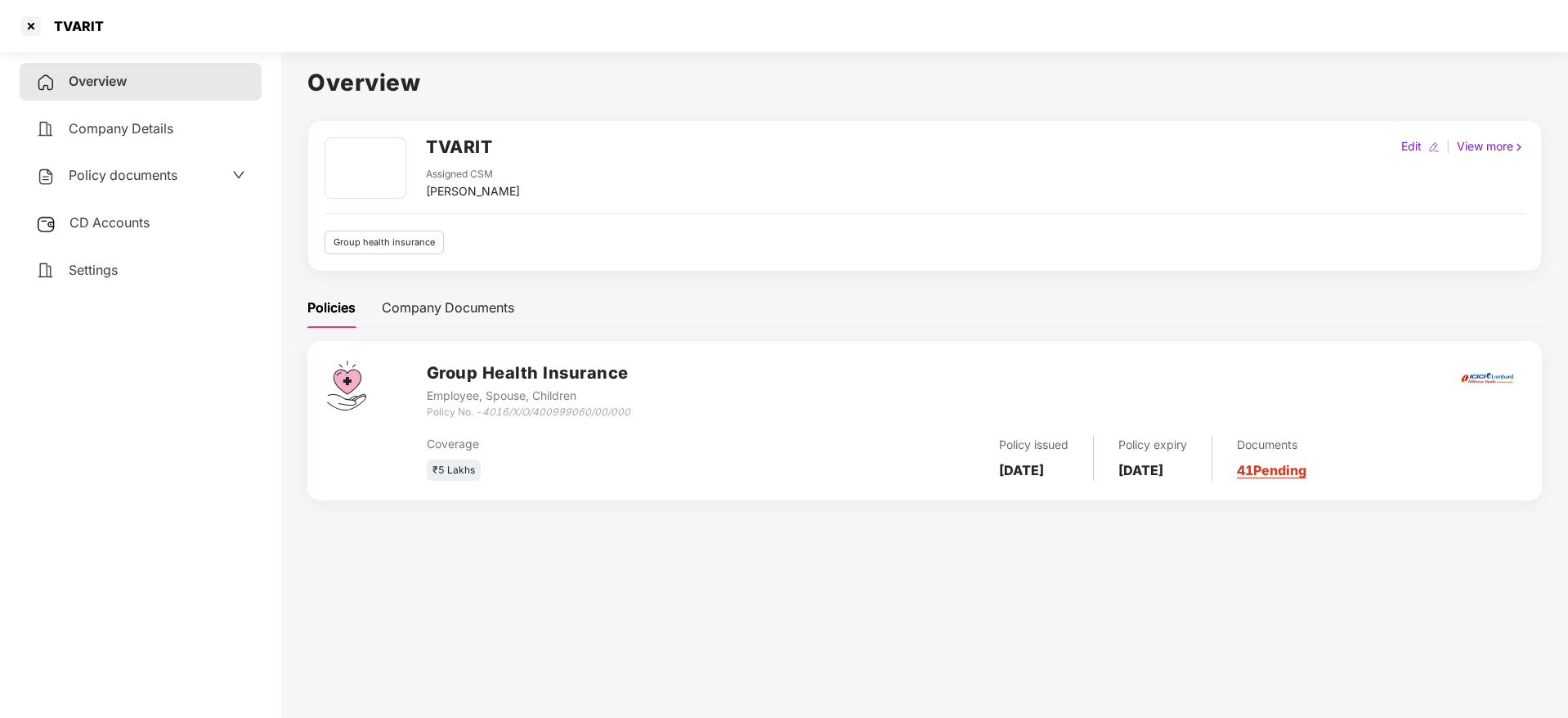
click at [435, 149] on h2 "TVARIT" at bounding box center [460, 146] width 66 height 27
click at [33, 32] on div at bounding box center [30, 26] width 26 height 26
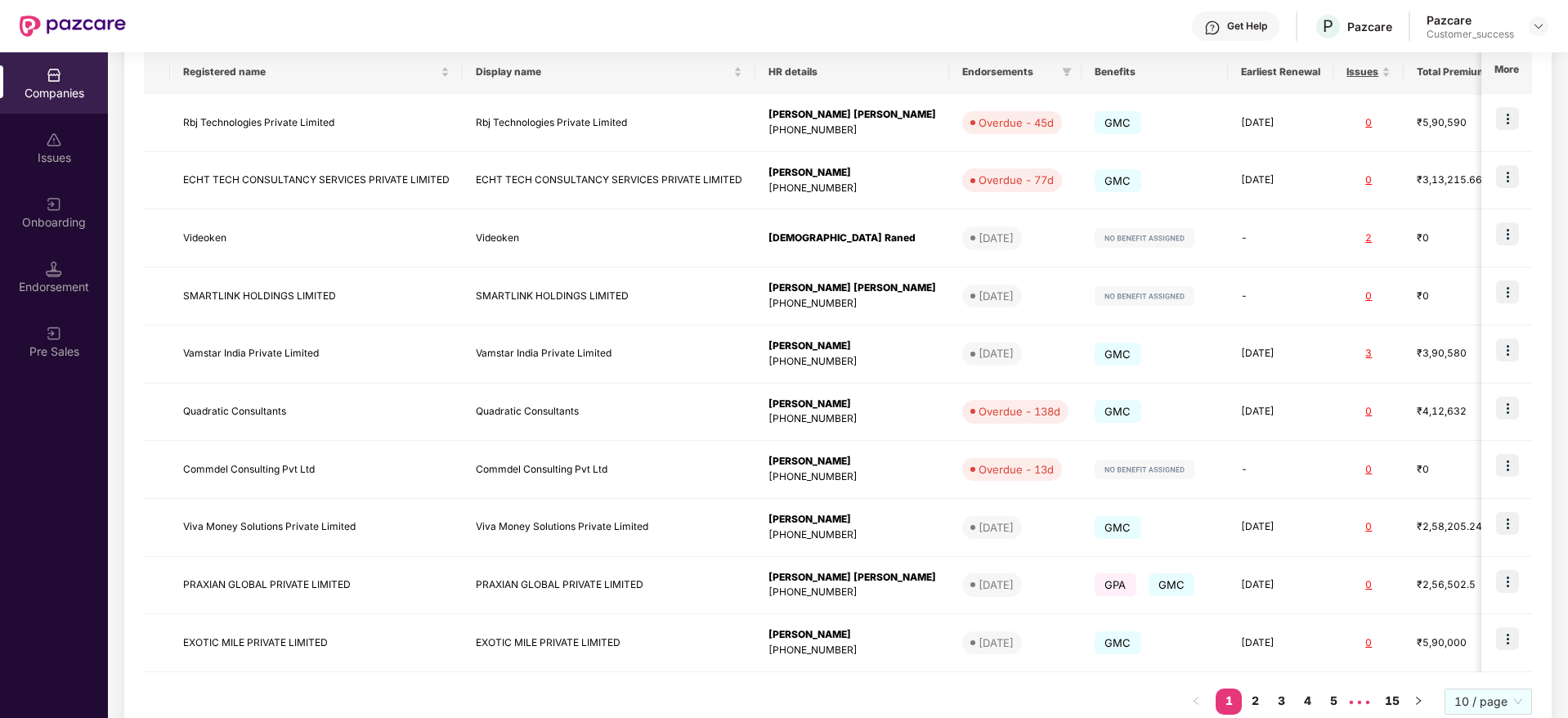
scroll to position [317, 0]
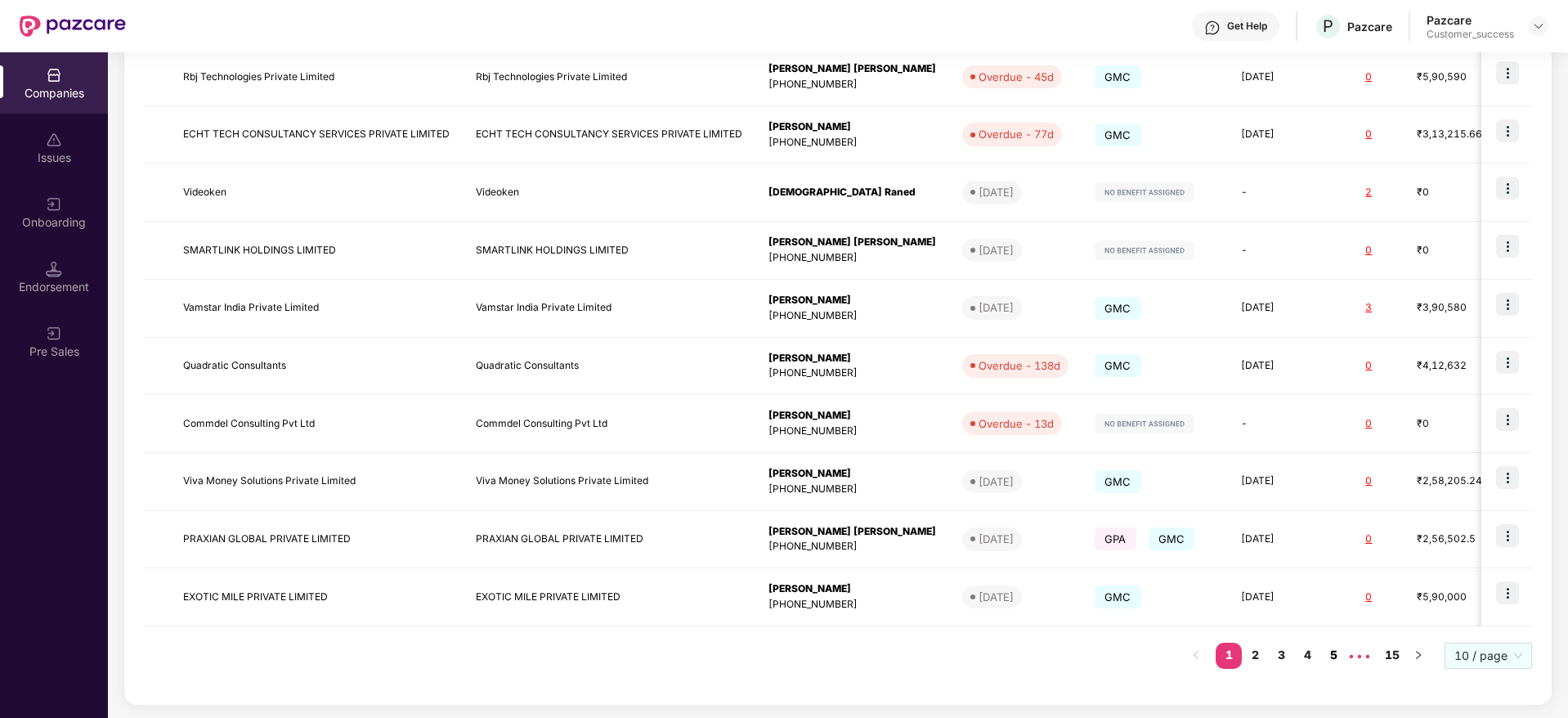
click at [1344, 650] on link "5" at bounding box center [1334, 654] width 26 height 25
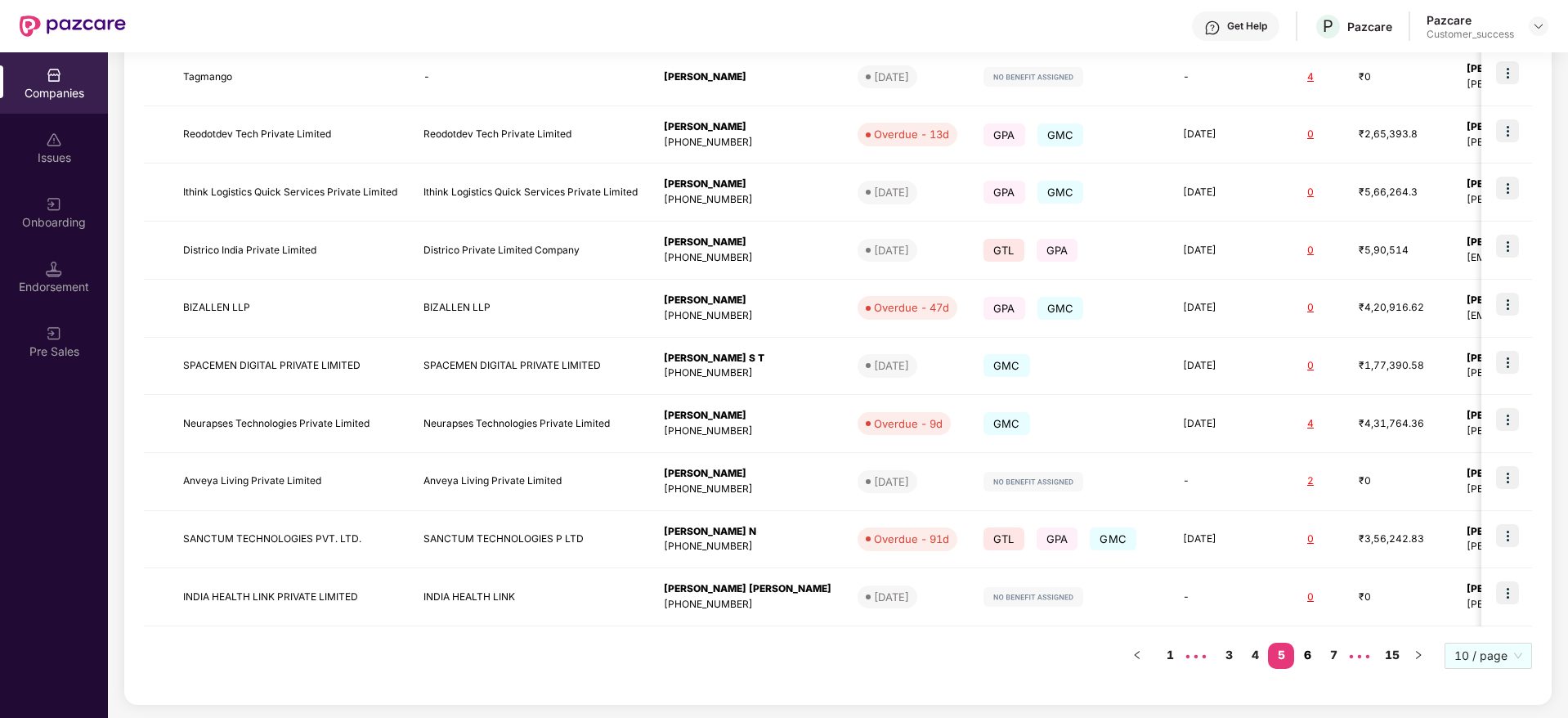
click at [1308, 652] on link "6" at bounding box center [1307, 654] width 26 height 25
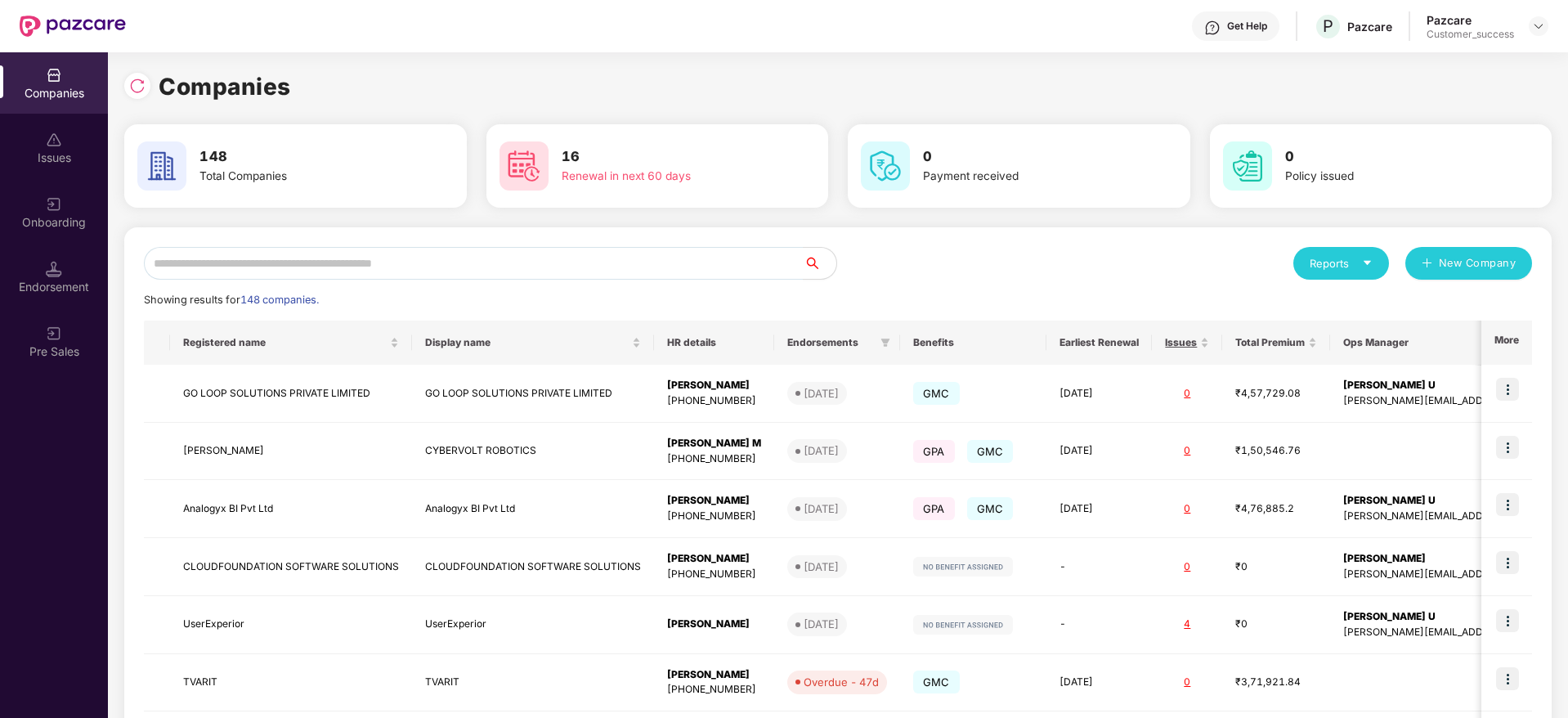
scroll to position [245, 0]
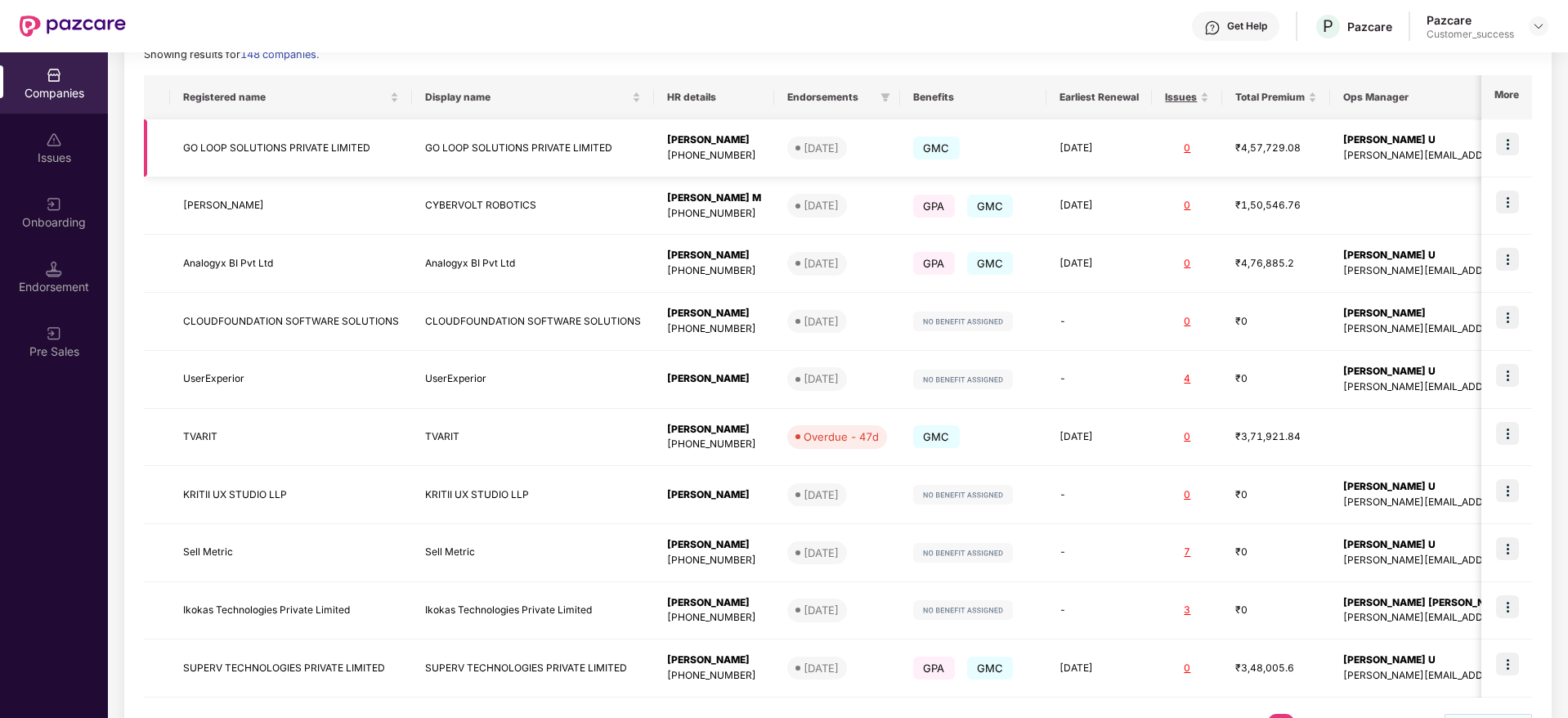
click at [654, 155] on td "[PERSON_NAME] [PHONE_NUMBER]" at bounding box center [714, 148] width 120 height 58
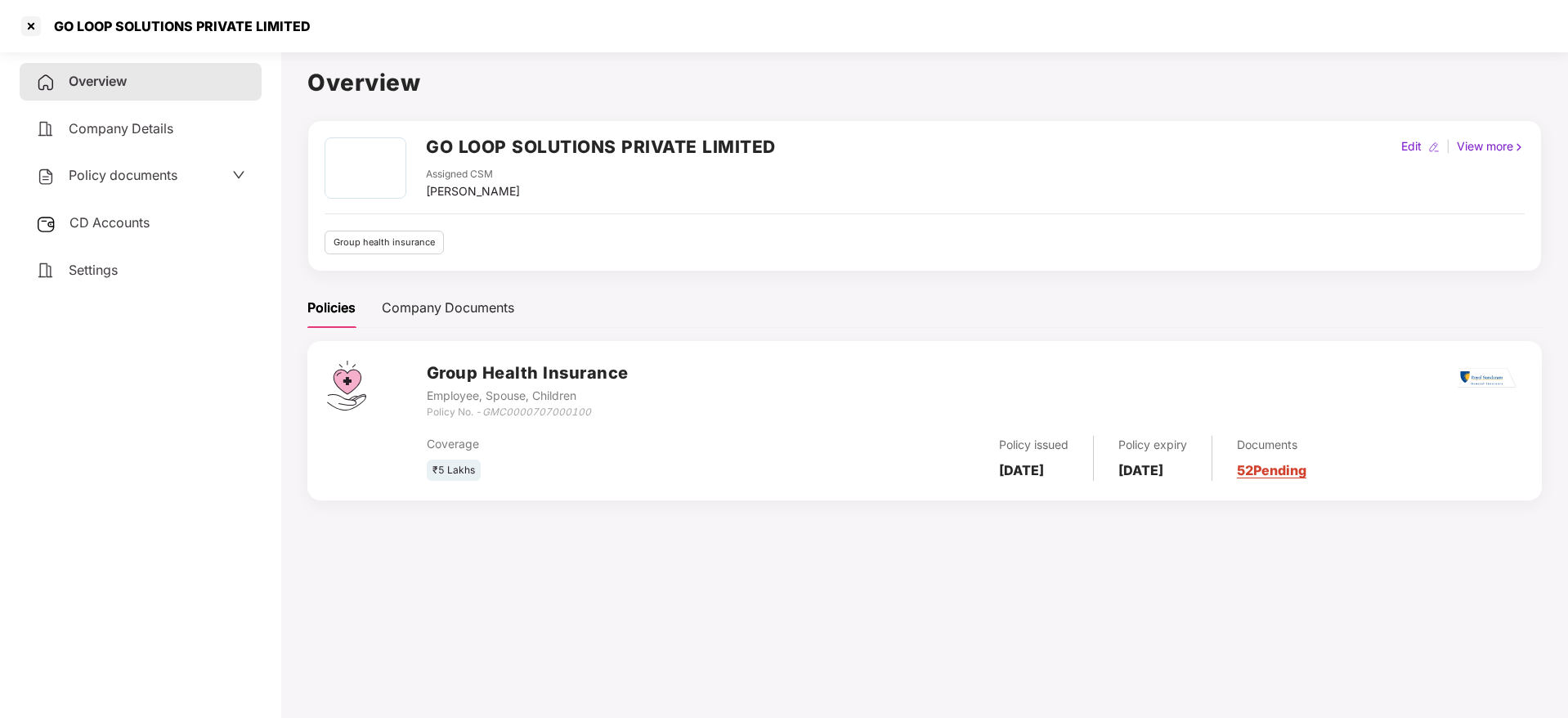
click at [609, 122] on div "GO LOOP SOLUTIONS PRIVATE LIMITED Assigned CSM [PERSON_NAME] Edit | View more G…" at bounding box center [925, 196] width 1235 height 151
click at [608, 122] on div "GO LOOP SOLUTIONS PRIVATE LIMITED Assigned CSM [PERSON_NAME] Edit | View more G…" at bounding box center [925, 196] width 1235 height 151
click at [16, 21] on div "GO LOOP SOLUTIONS PRIVATE LIMITED" at bounding box center [784, 26] width 1568 height 53
click at [36, 32] on div at bounding box center [30, 26] width 26 height 26
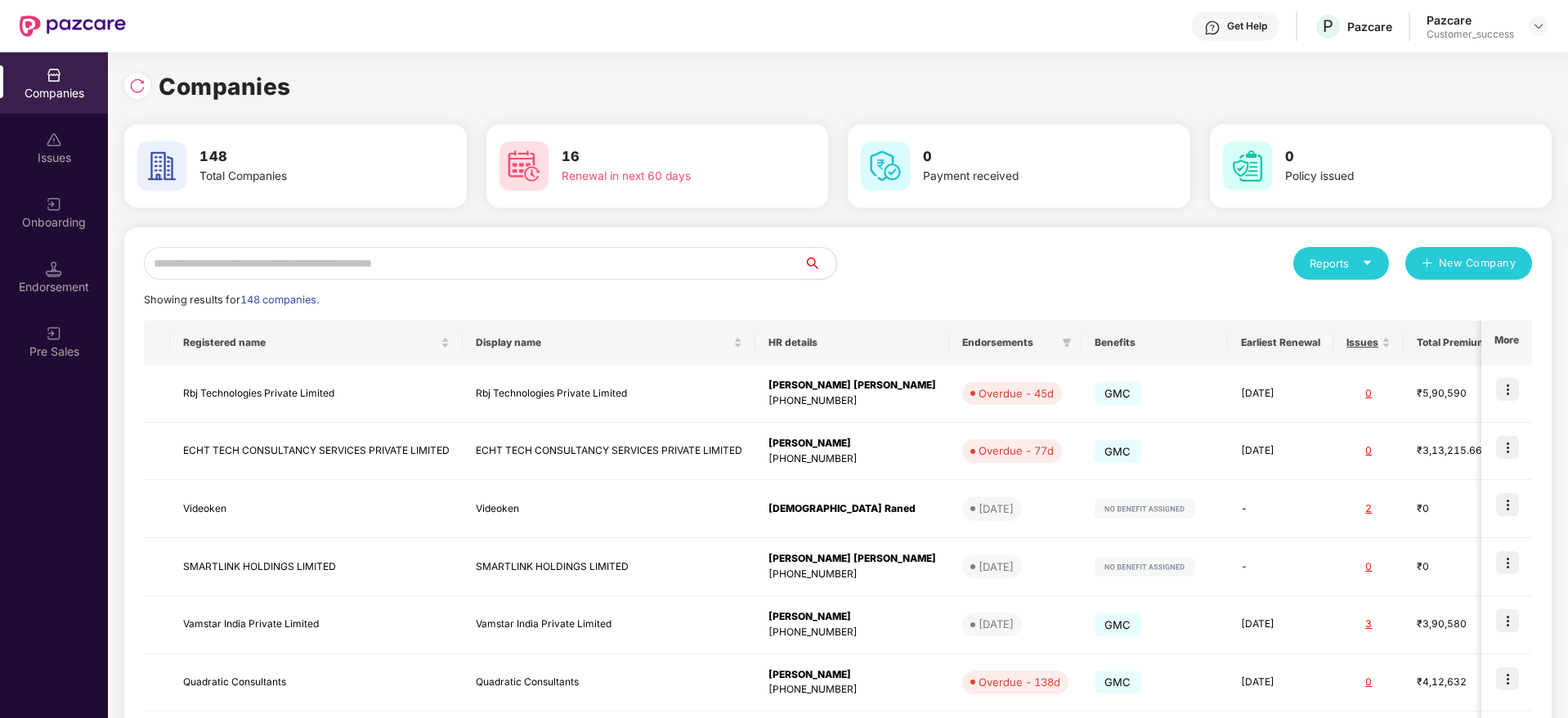
scroll to position [317, 0]
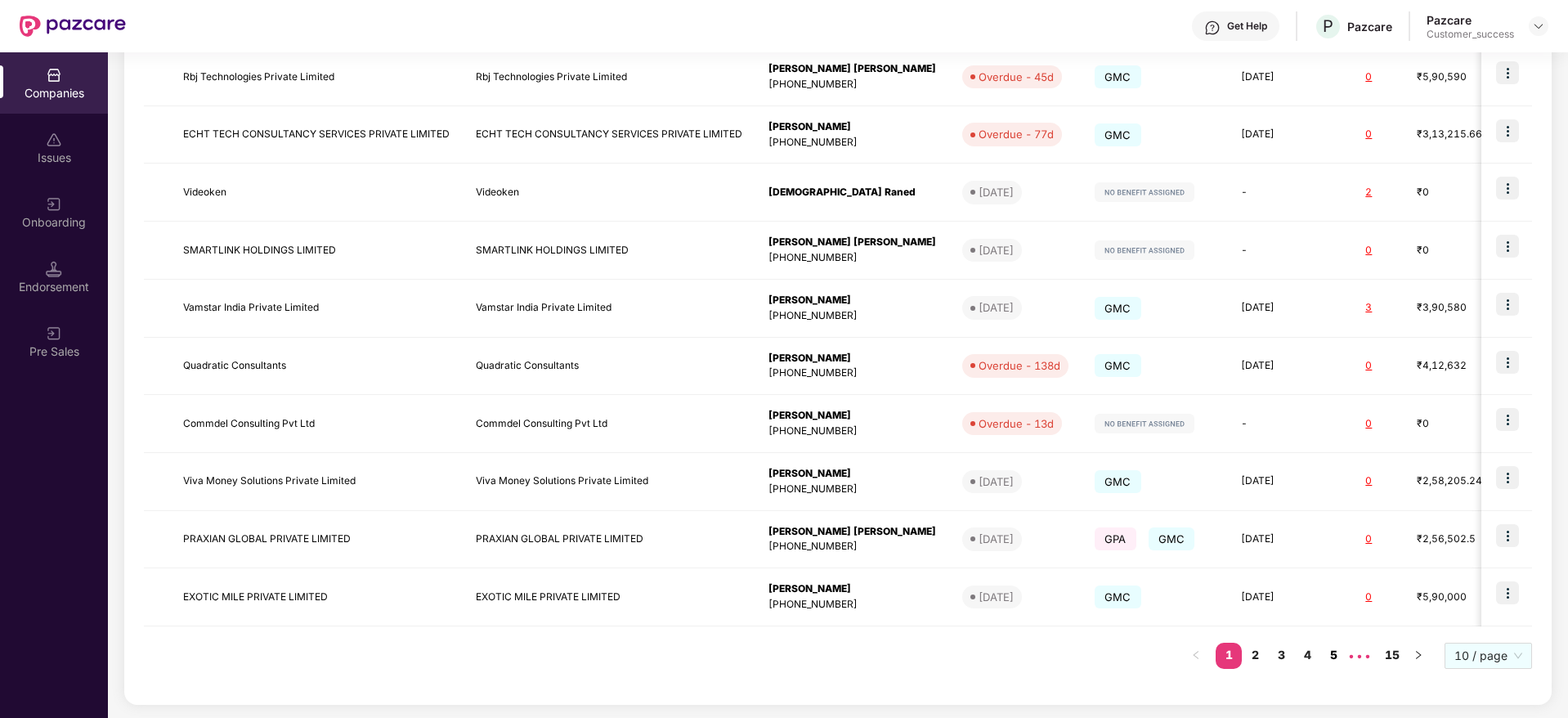
click at [1329, 649] on link "5" at bounding box center [1334, 654] width 26 height 25
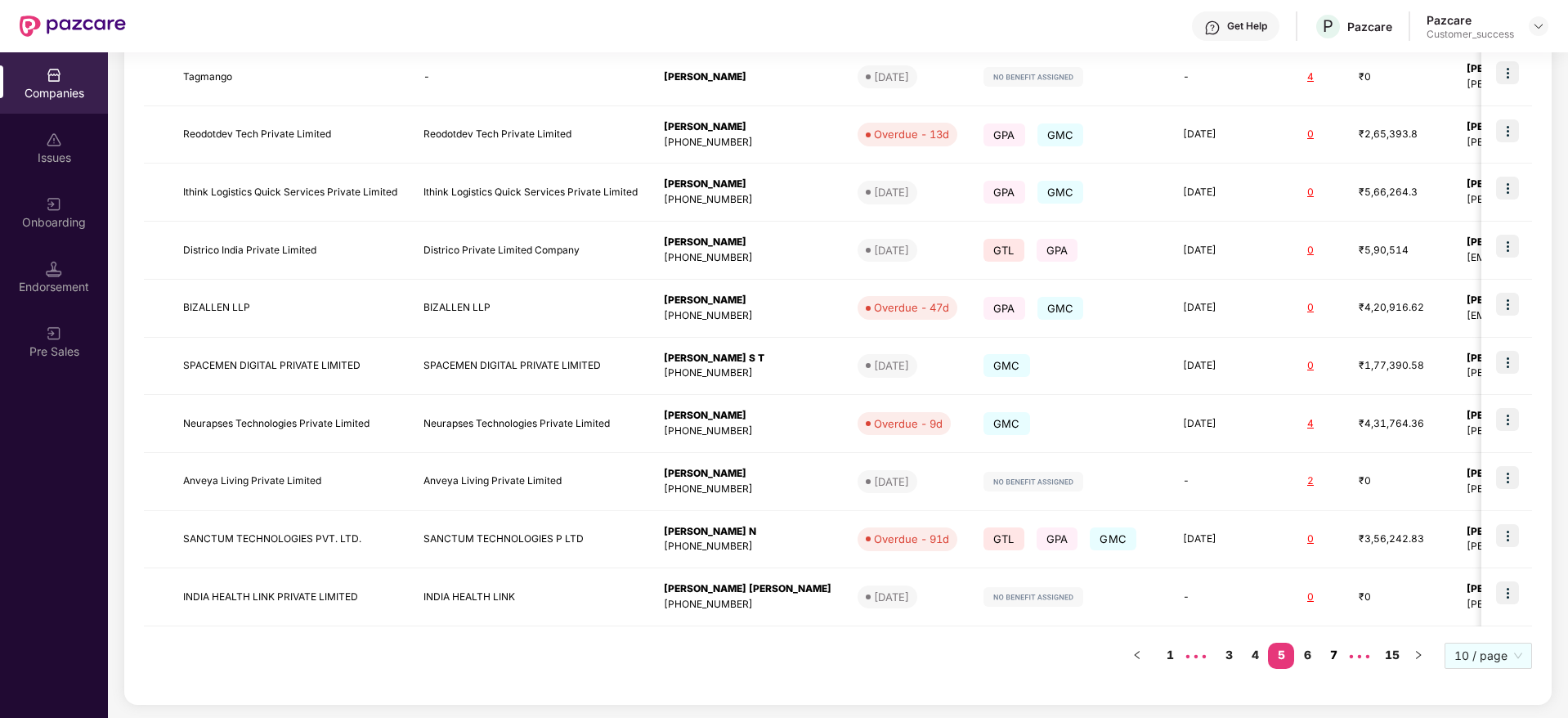
click at [1331, 652] on link "7" at bounding box center [1334, 654] width 26 height 25
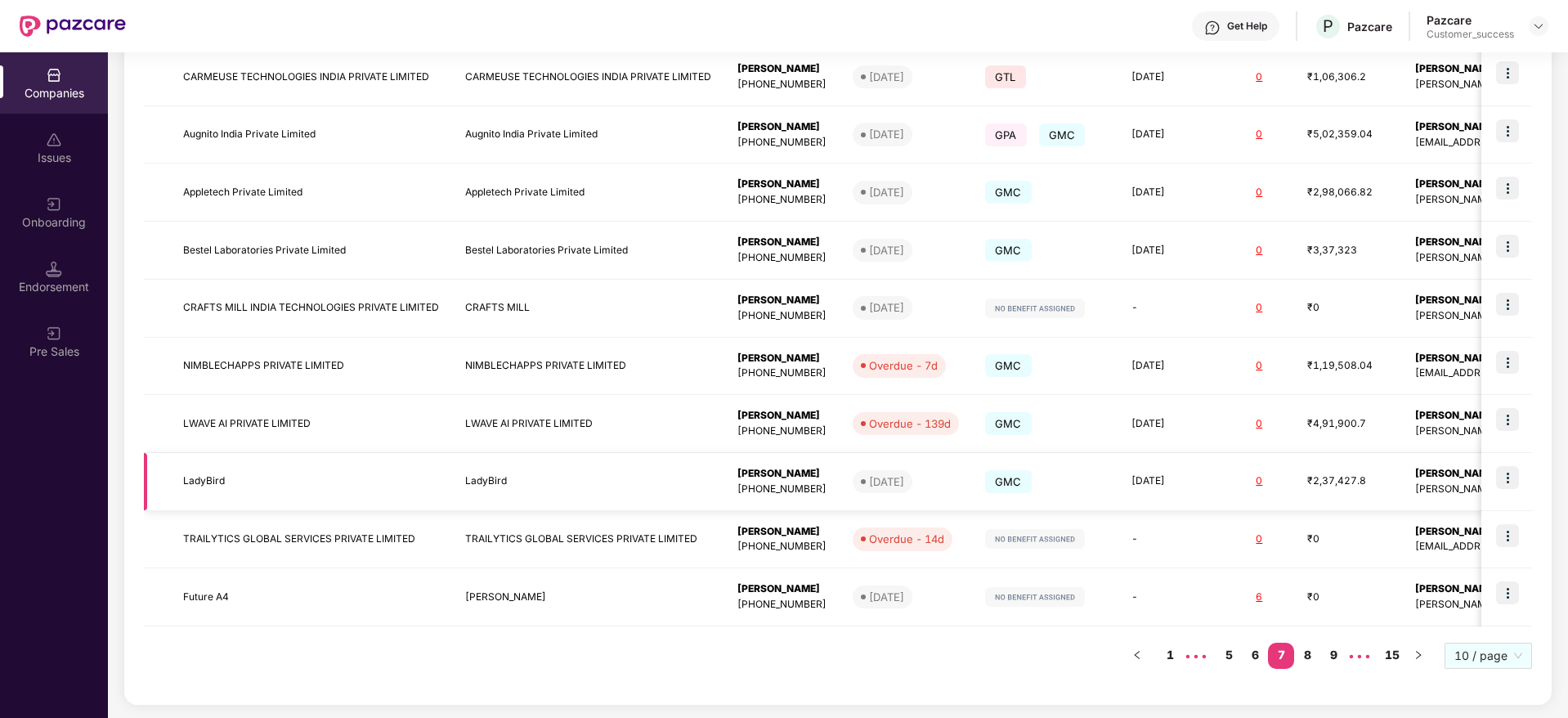
click at [844, 490] on td "[DATE]" at bounding box center [906, 482] width 133 height 58
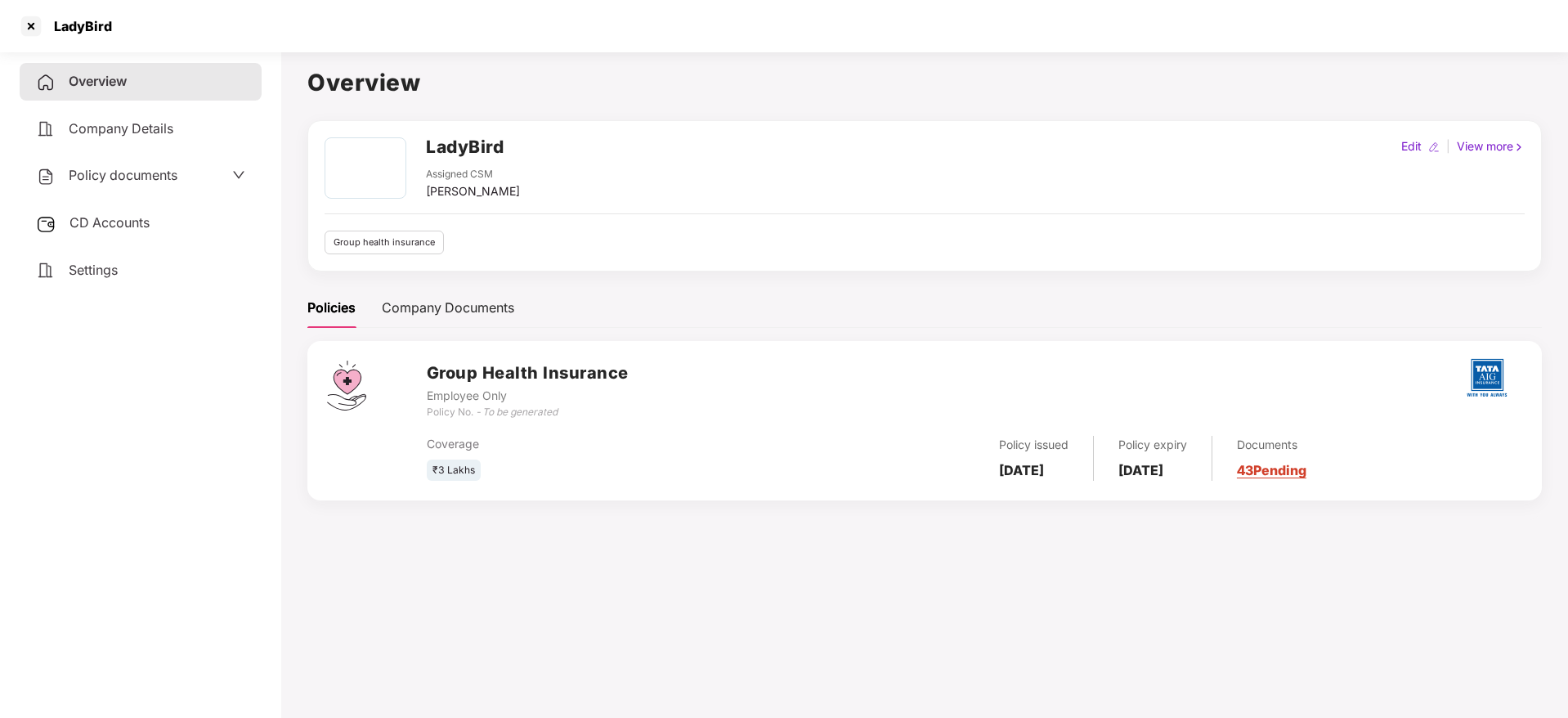
click at [451, 134] on h2 "LadyBird" at bounding box center [465, 146] width 78 height 27
